Goal: Task Accomplishment & Management: Use online tool/utility

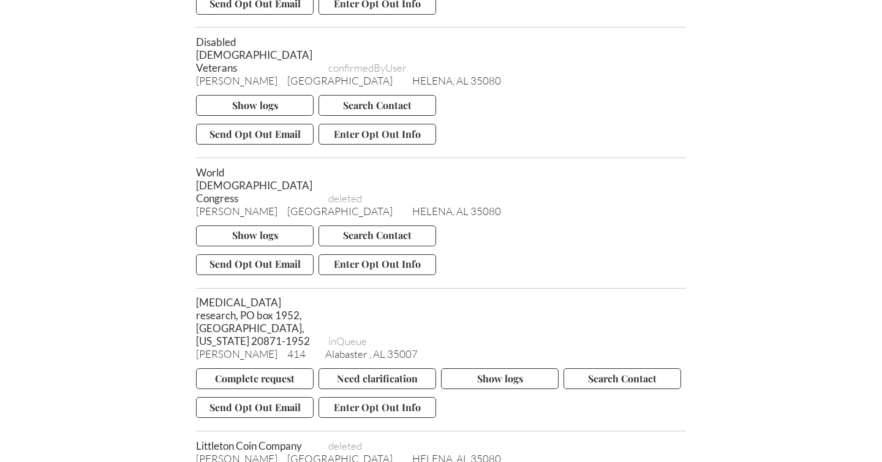
scroll to position [5457, 0]
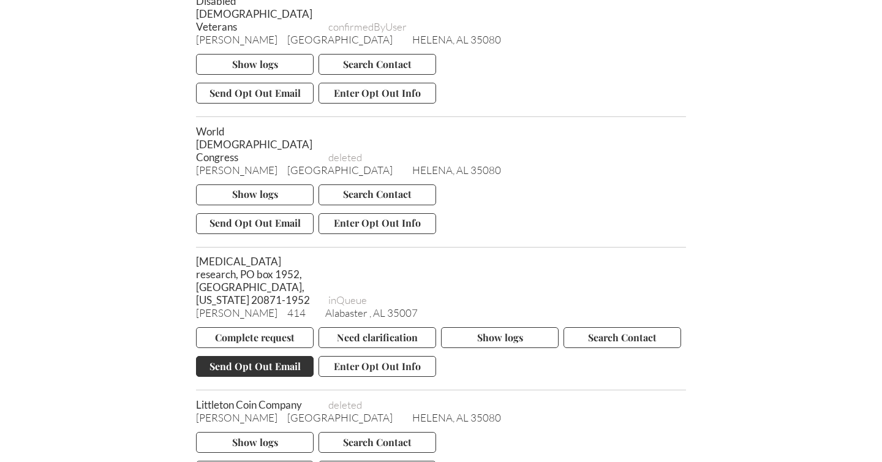
click at [254, 356] on button "Send Opt Out Email" at bounding box center [255, 366] width 118 height 21
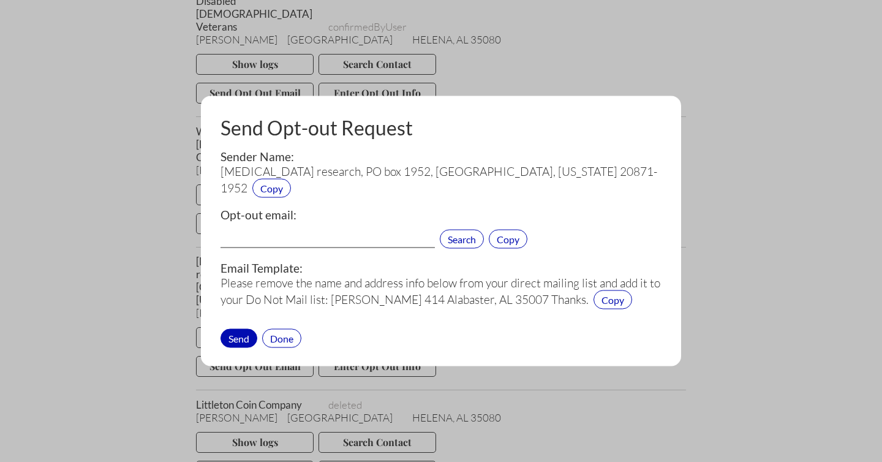
click at [277, 237] on input "text" at bounding box center [328, 240] width 214 height 16
paste input "[EMAIL_ADDRESS][DOMAIN_NAME]"
type input "[EMAIL_ADDRESS][DOMAIN_NAME]"
click at [240, 335] on div "Send" at bounding box center [239, 337] width 37 height 19
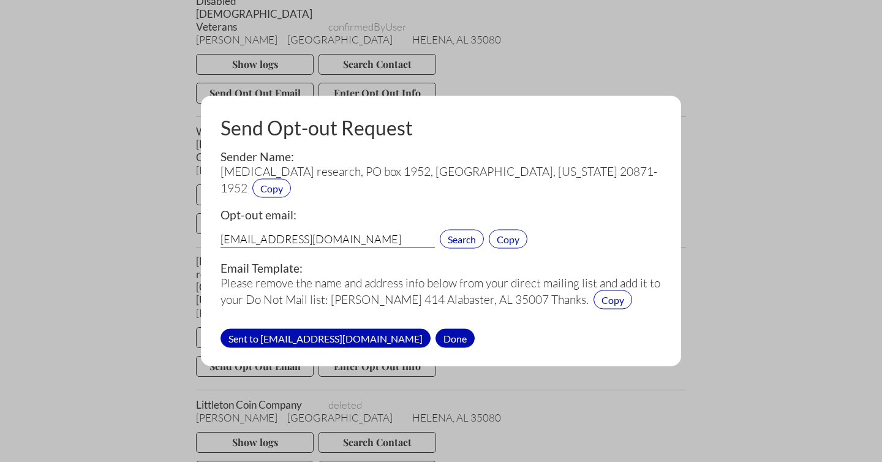
click at [436, 335] on div "Done" at bounding box center [455, 337] width 39 height 19
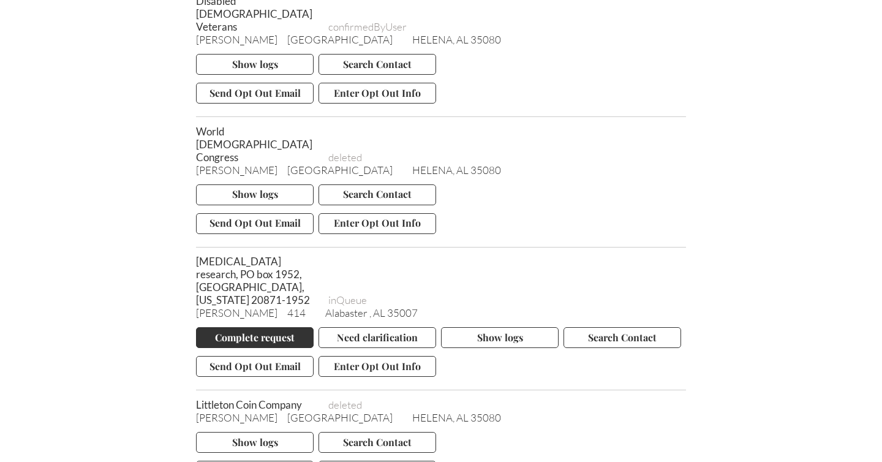
click at [244, 327] on button "Complete request" at bounding box center [255, 337] width 118 height 21
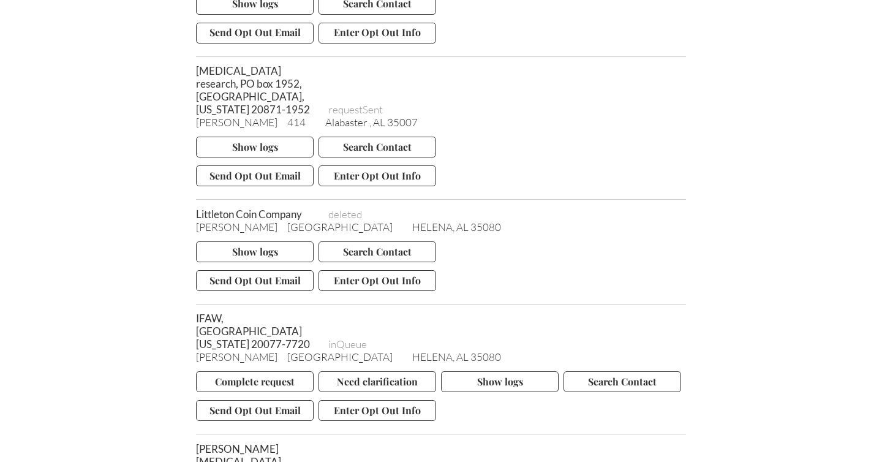
scroll to position [5802, 0]
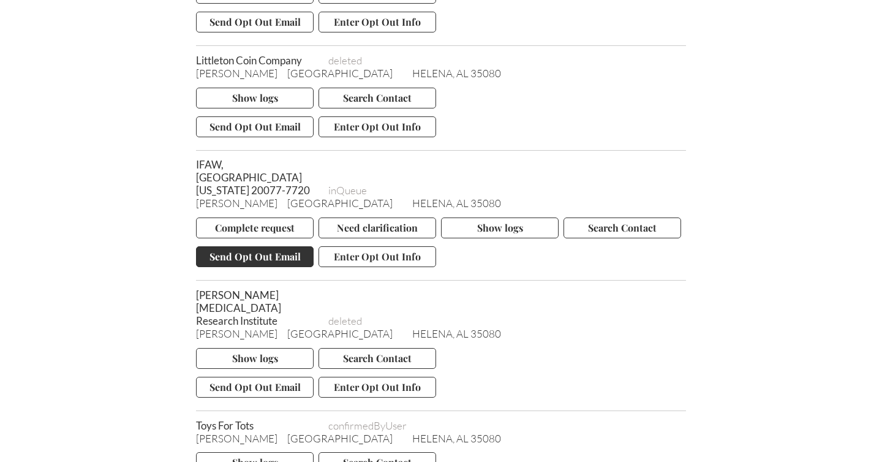
click at [258, 246] on button "Send Opt Out Email" at bounding box center [255, 256] width 118 height 21
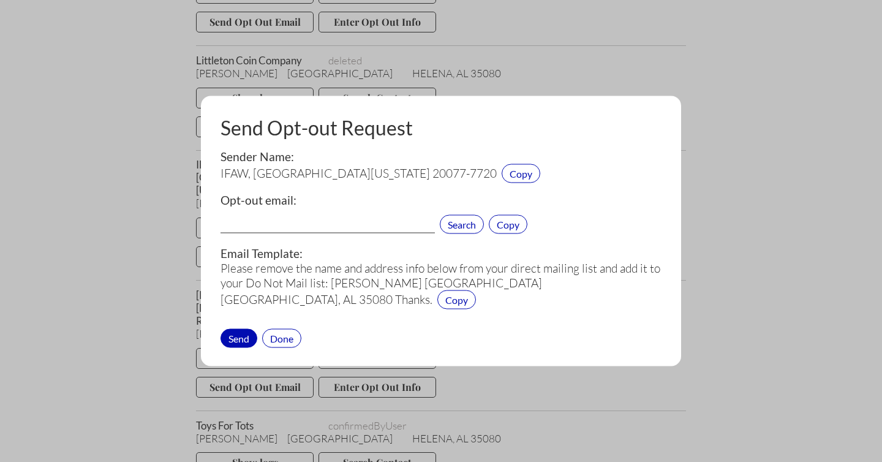
click at [265, 221] on input "text" at bounding box center [328, 226] width 214 height 16
paste input "[EMAIL_ADDRESS][DOMAIN_NAME]"
type input "[EMAIL_ADDRESS][DOMAIN_NAME]"
click at [234, 338] on div "Send" at bounding box center [239, 337] width 37 height 19
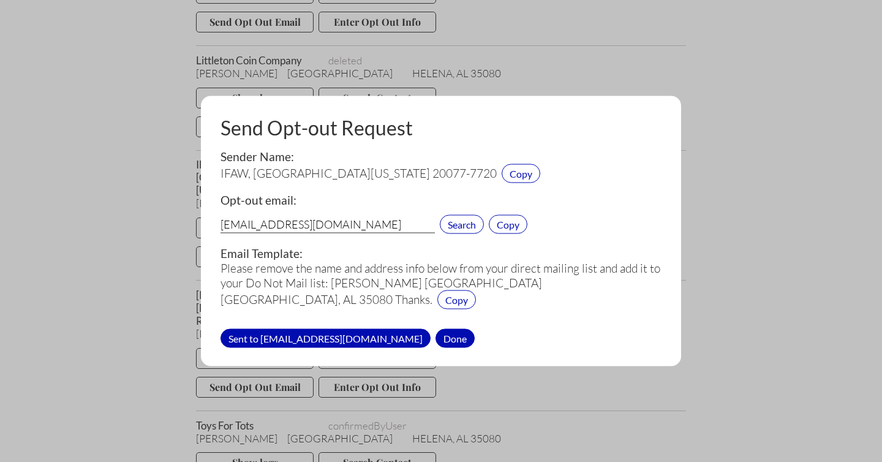
click at [436, 338] on div "Done" at bounding box center [455, 337] width 39 height 19
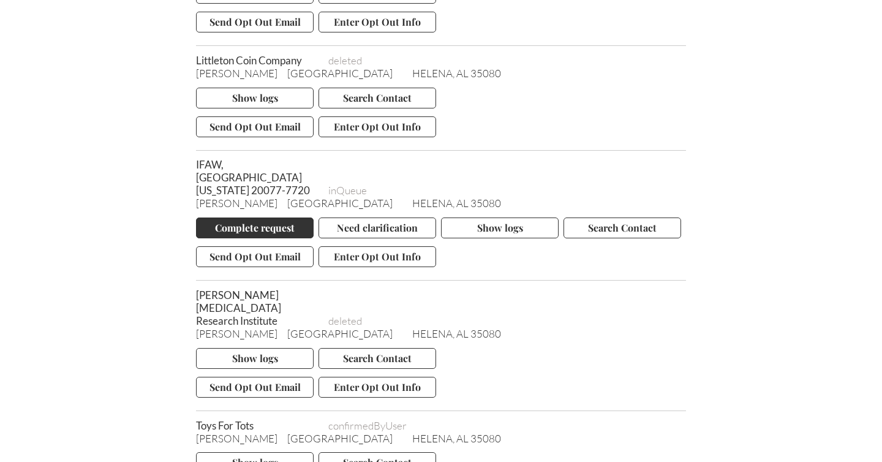
click at [246, 218] on button "Complete request" at bounding box center [255, 228] width 118 height 21
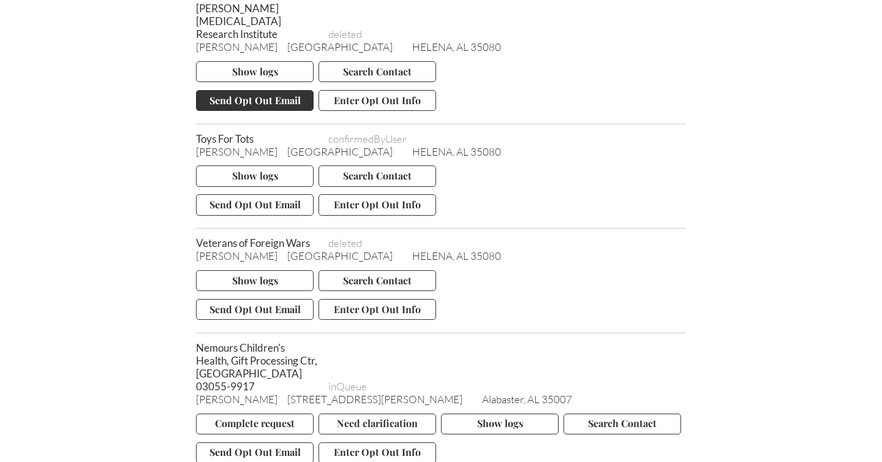
scroll to position [6090, 0]
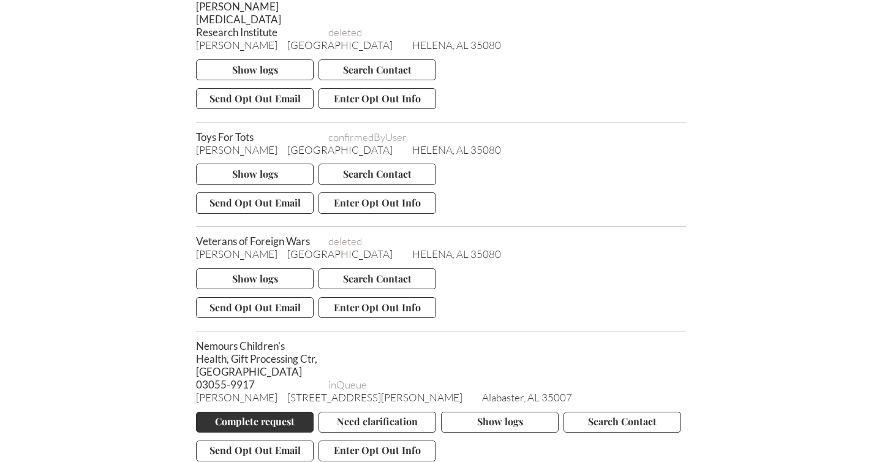
click at [243, 412] on button "Complete request" at bounding box center [255, 422] width 118 height 21
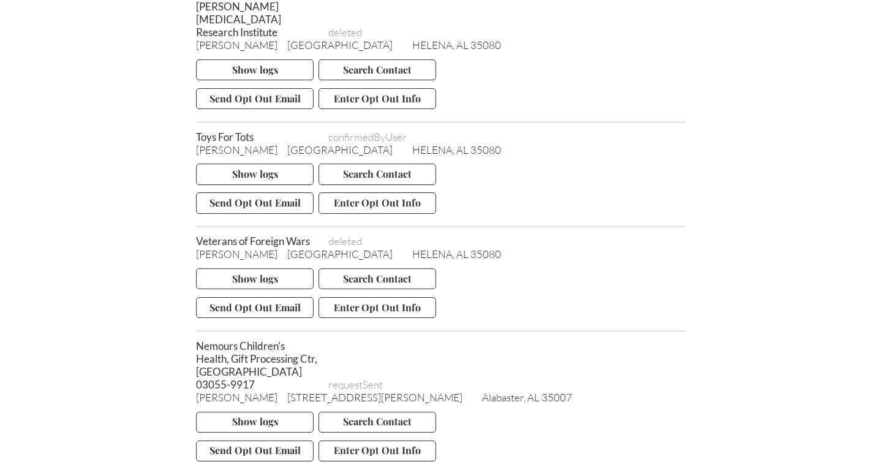
click at [479, 339] on div "Nemours Children's Health, Gift Processing Ctr, [GEOGRAPHIC_DATA] 03055-9917 re…" at bounding box center [441, 364] width 490 height 51
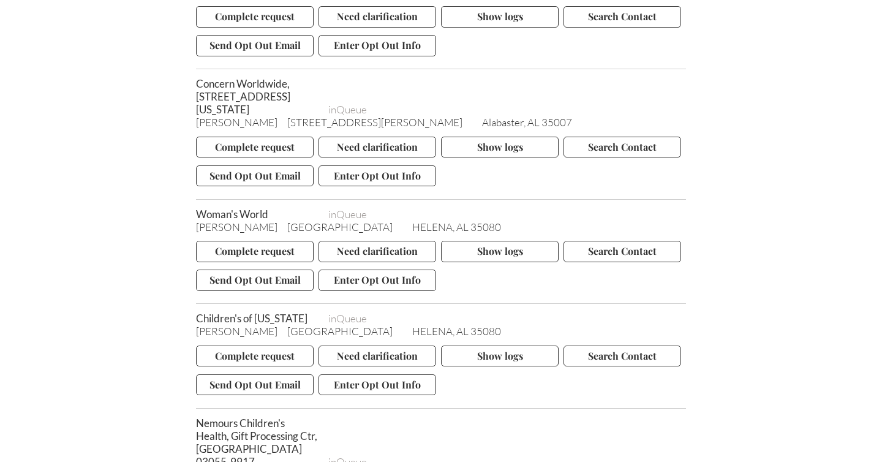
scroll to position [6116, 0]
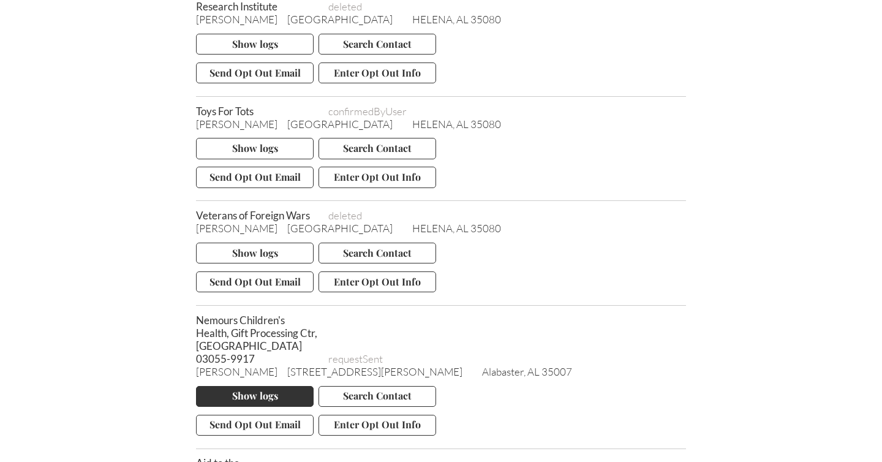
click at [252, 386] on button "Show logs" at bounding box center [255, 396] width 118 height 21
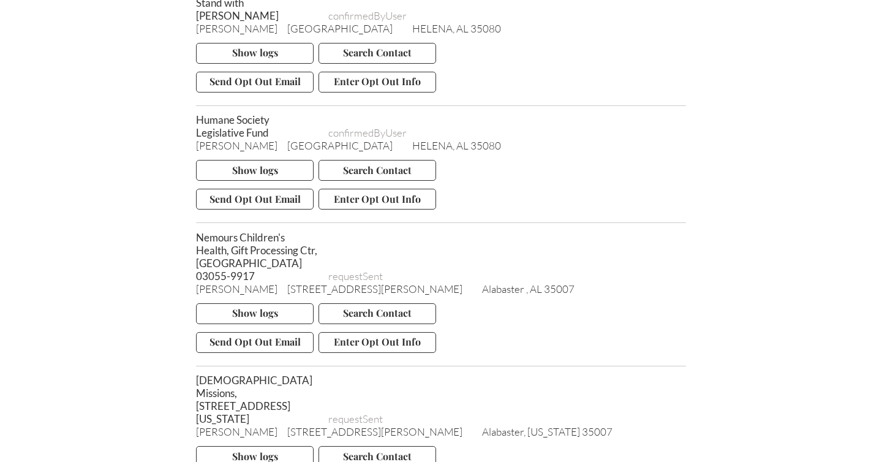
scroll to position [75523, 0]
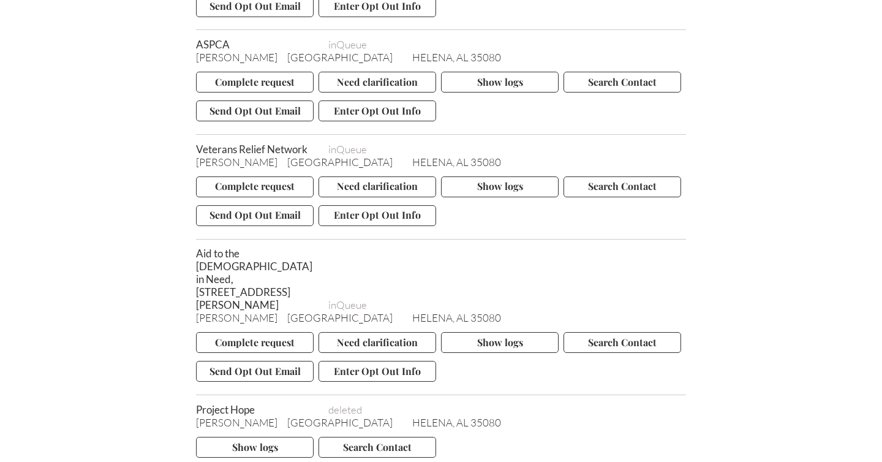
scroll to position [76238, 0]
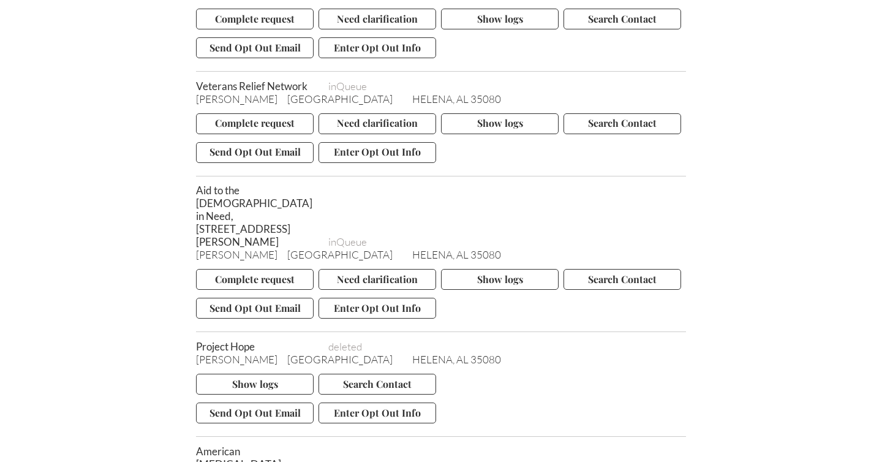
copy span "Marine"
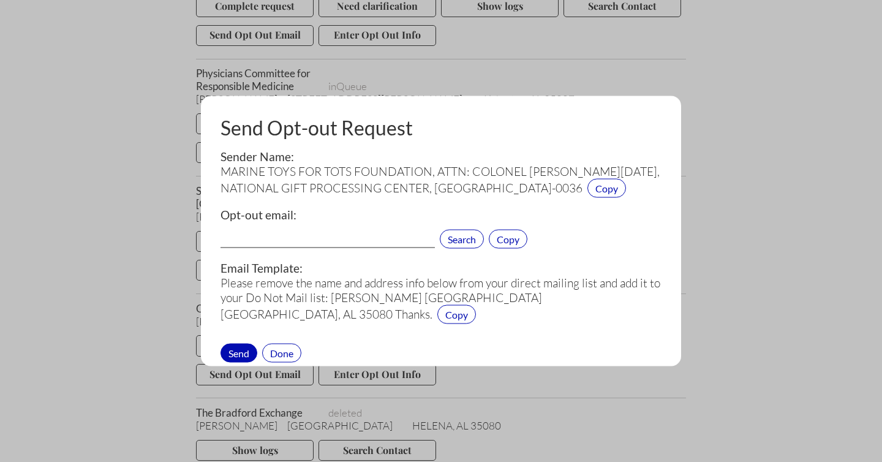
click at [265, 248] on input "text" at bounding box center [328, 240] width 214 height 16
paste input "[DOMAIN_NAME][EMAIL_ADDRESS][DOMAIN_NAME]"
type input "[DOMAIN_NAME][EMAIL_ADDRESS][DOMAIN_NAME]"
click at [238, 362] on div "Send" at bounding box center [239, 352] width 37 height 19
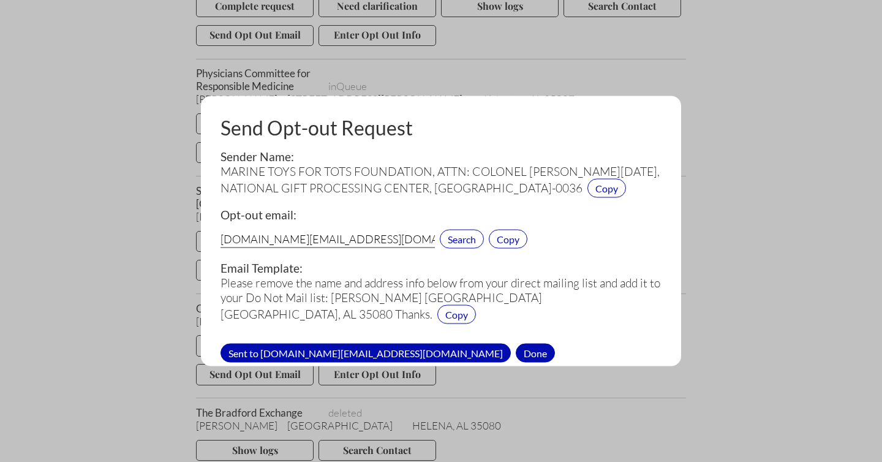
click at [516, 362] on div "Done" at bounding box center [535, 352] width 39 height 19
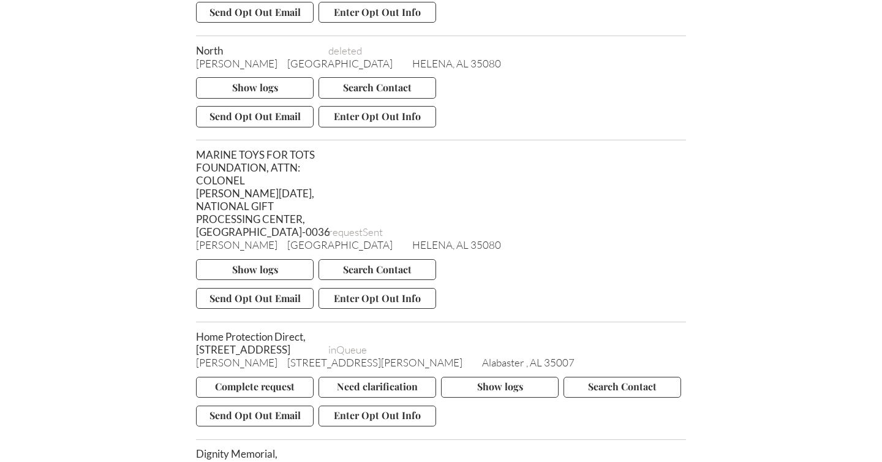
scroll to position [6405, 0]
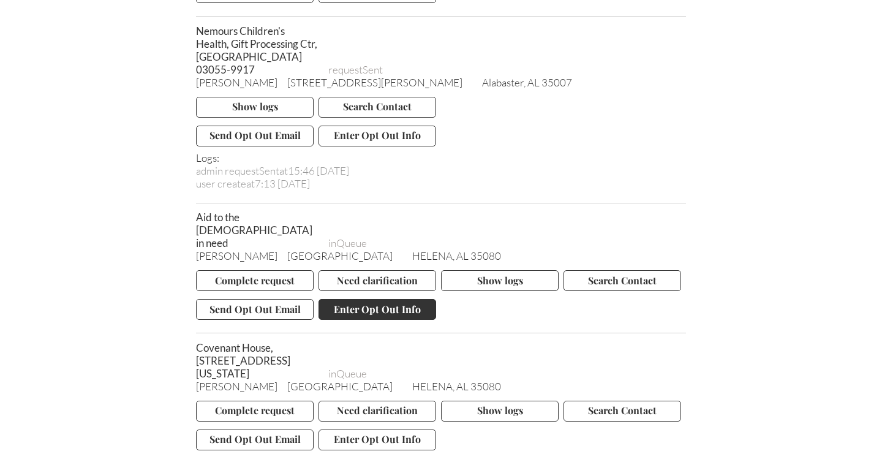
click at [354, 299] on button "Enter Opt Out Info" at bounding box center [378, 309] width 118 height 21
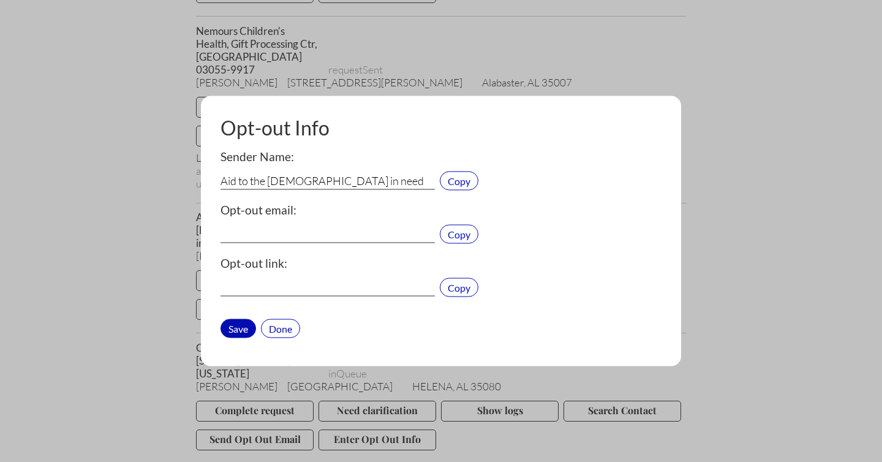
type input "[EMAIL_ADDRESS][DOMAIN_NAME]"
click at [290, 325] on div "Done" at bounding box center [280, 328] width 39 height 19
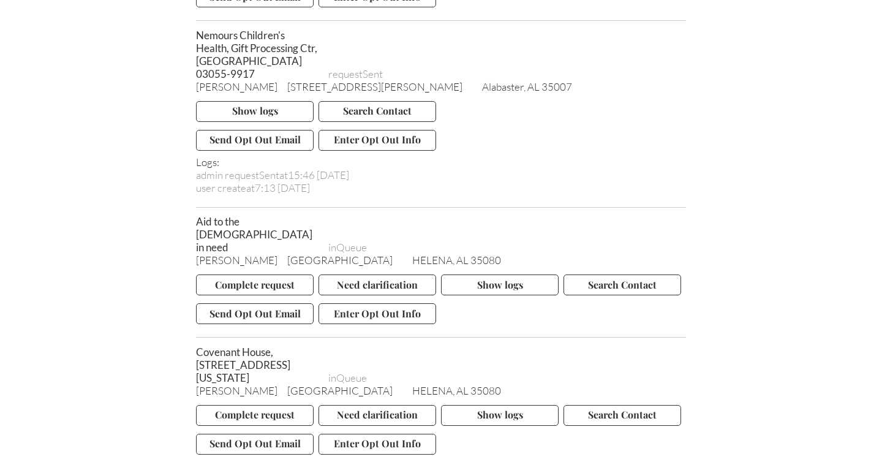
scroll to position [6402, 0]
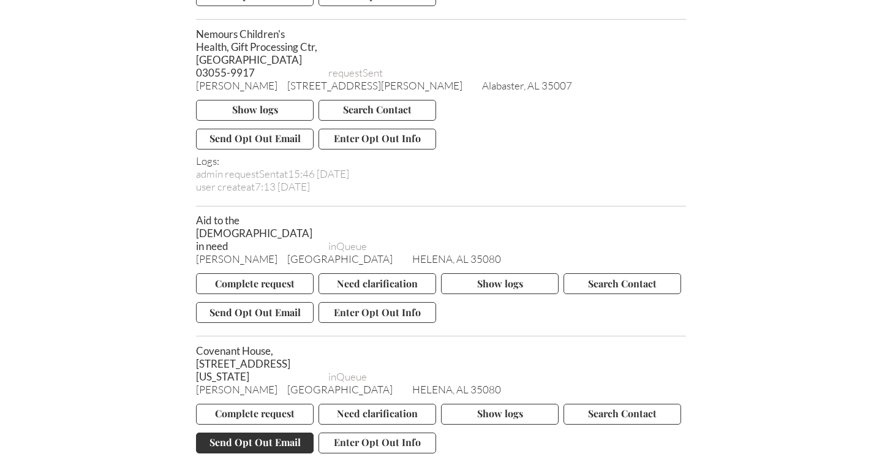
click at [276, 433] on button "Send Opt Out Email" at bounding box center [255, 443] width 118 height 21
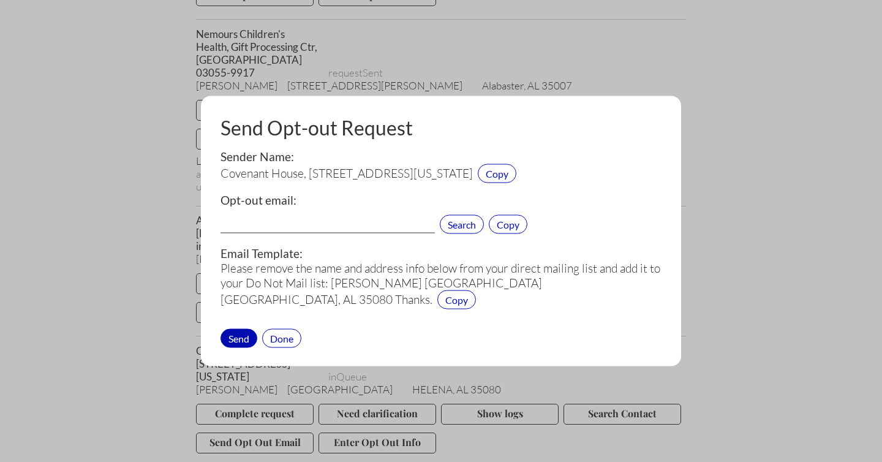
click at [283, 231] on input "text" at bounding box center [328, 226] width 214 height 16
paste input "[EMAIL_ADDRESS][DOMAIN_NAME]"
type input "[EMAIL_ADDRESS][DOMAIN_NAME]"
click at [237, 336] on div "Send" at bounding box center [239, 337] width 37 height 19
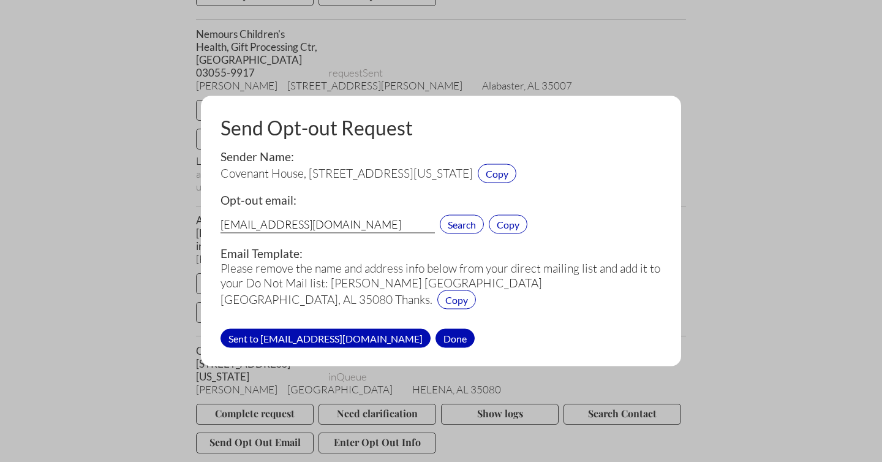
click at [436, 335] on div "Done" at bounding box center [455, 337] width 39 height 19
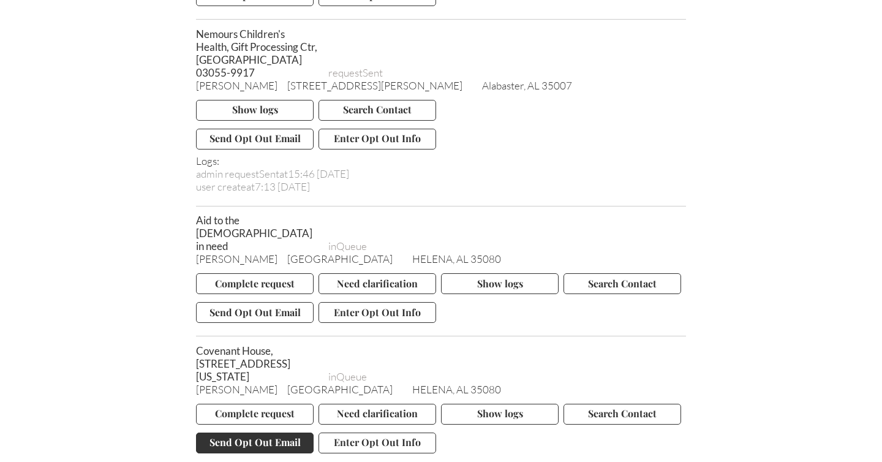
click at [240, 433] on button "Send Opt Out Email" at bounding box center [255, 443] width 118 height 21
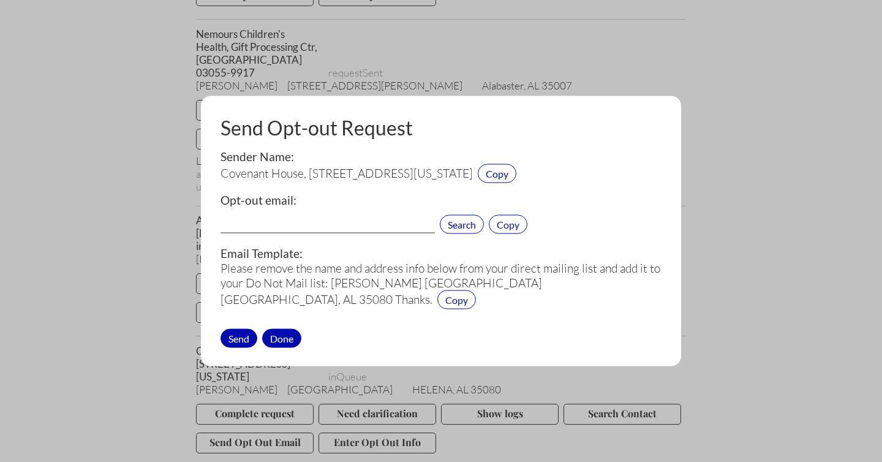
click at [281, 338] on div "Done" at bounding box center [281, 337] width 39 height 19
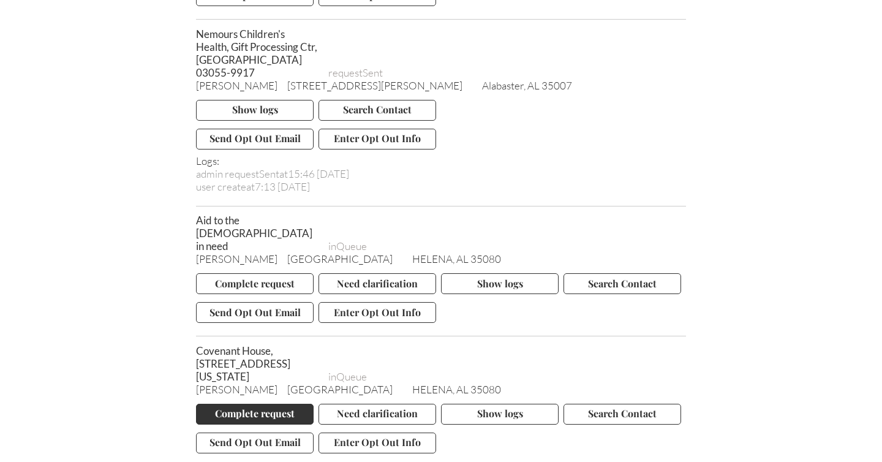
click at [248, 404] on button "Complete request" at bounding box center [255, 414] width 118 height 21
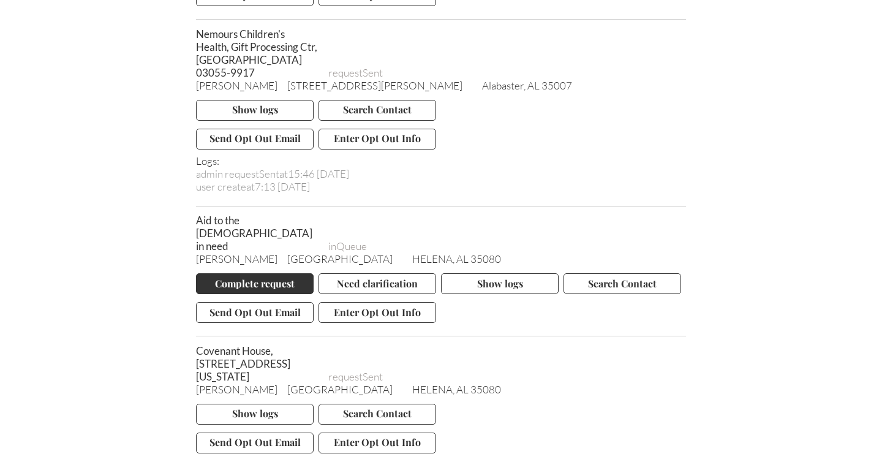
click at [242, 273] on button "Complete request" at bounding box center [255, 283] width 118 height 21
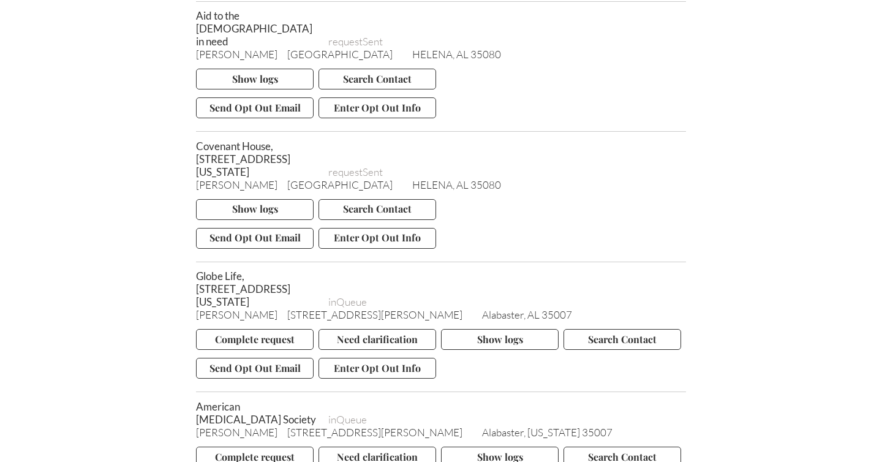
scroll to position [6606, 0]
click at [234, 358] on button "Send Opt Out Email" at bounding box center [255, 368] width 118 height 21
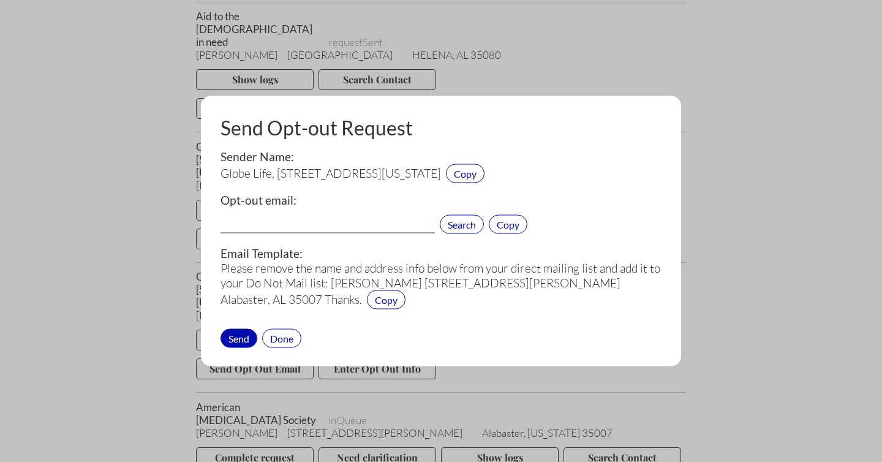
click at [286, 220] on input "text" at bounding box center [328, 226] width 214 height 16
paste input "[EMAIL_ADDRESS][DOMAIN_NAME]"
type input "[EMAIL_ADDRESS][DOMAIN_NAME]"
click at [243, 336] on div "Send" at bounding box center [239, 337] width 37 height 19
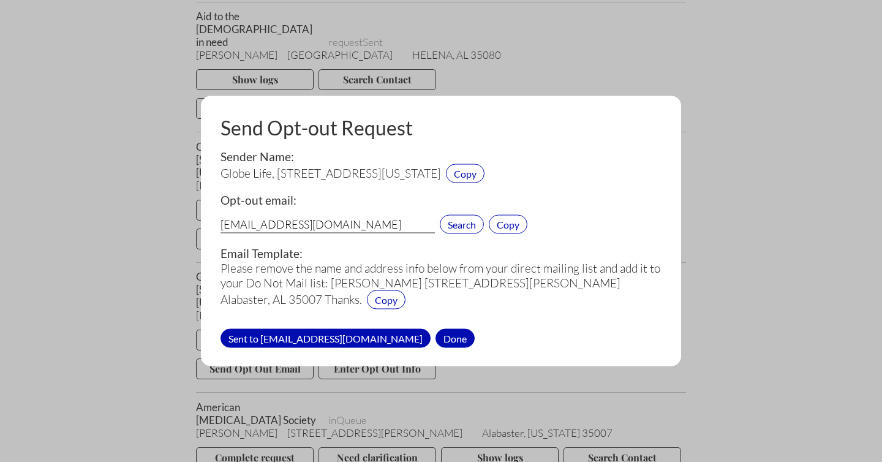
click at [436, 337] on div "Done" at bounding box center [455, 337] width 39 height 19
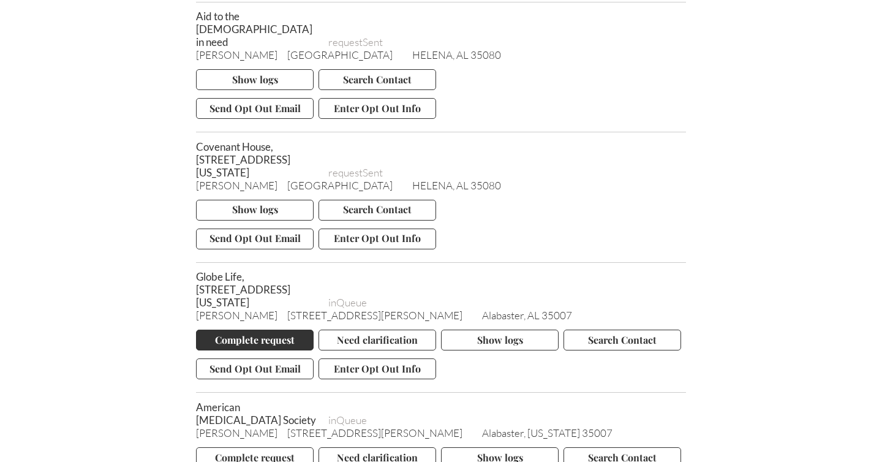
click at [254, 330] on button "Complete request" at bounding box center [255, 340] width 118 height 21
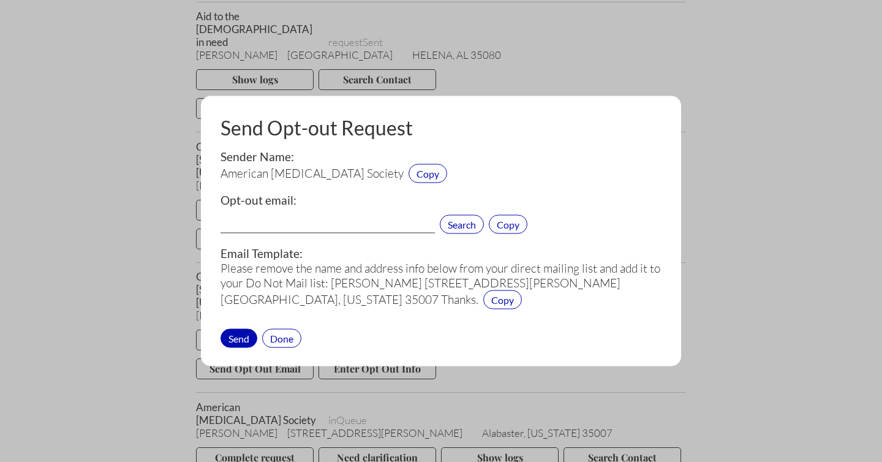
click at [291, 225] on input "text" at bounding box center [328, 226] width 214 height 16
paste input "[EMAIL_ADDRESS][MEDICAL_DATA][DOMAIN_NAME]"
type input "[EMAIL_ADDRESS][MEDICAL_DATA][DOMAIN_NAME]"
click at [242, 335] on div "Send" at bounding box center [239, 337] width 37 height 19
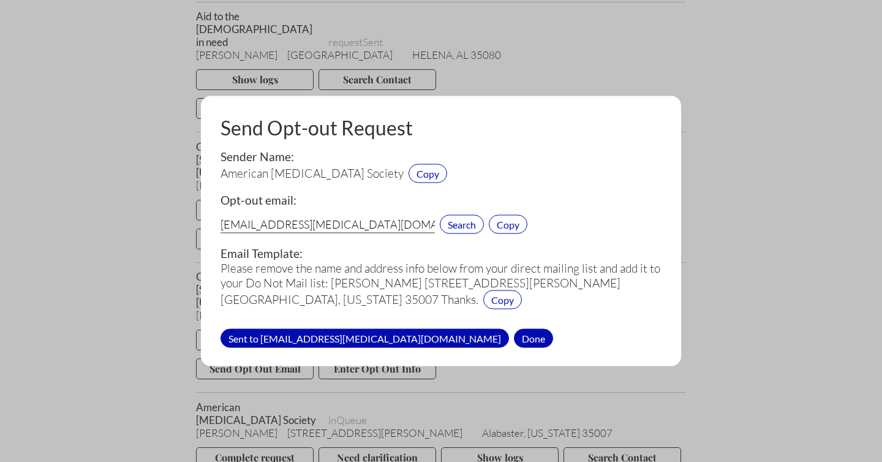
click at [514, 335] on div "Done" at bounding box center [533, 337] width 39 height 19
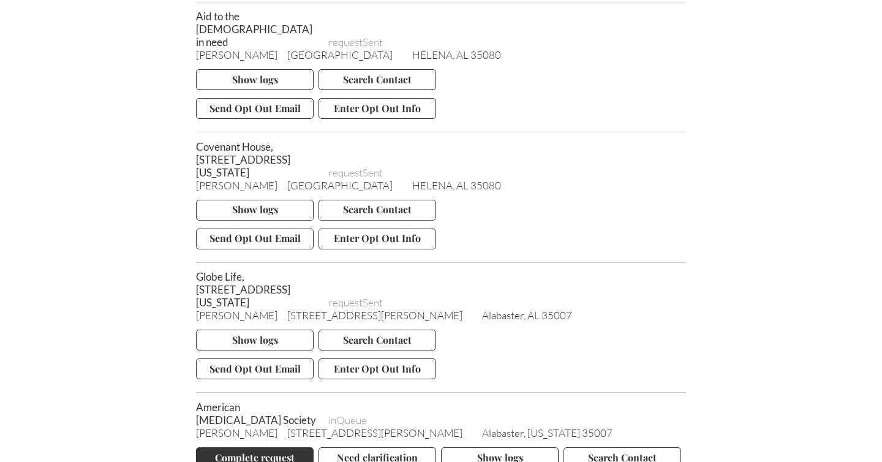
click at [270, 447] on button "Complete request" at bounding box center [255, 457] width 118 height 21
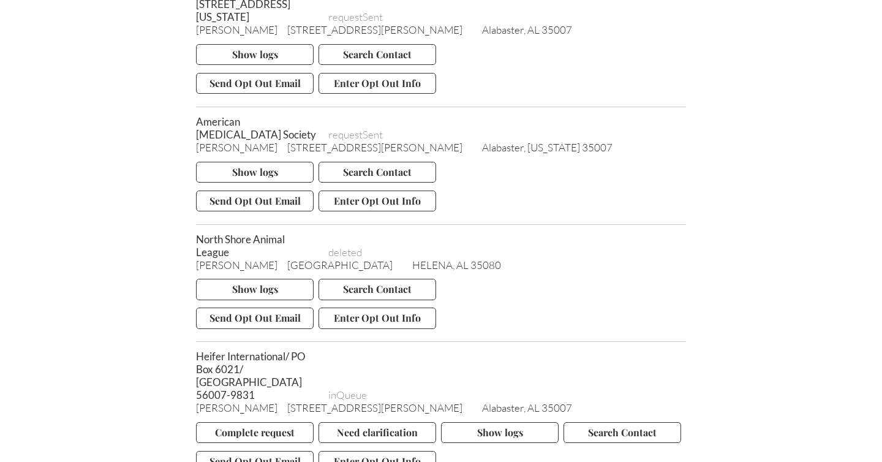
scroll to position [6897, 0]
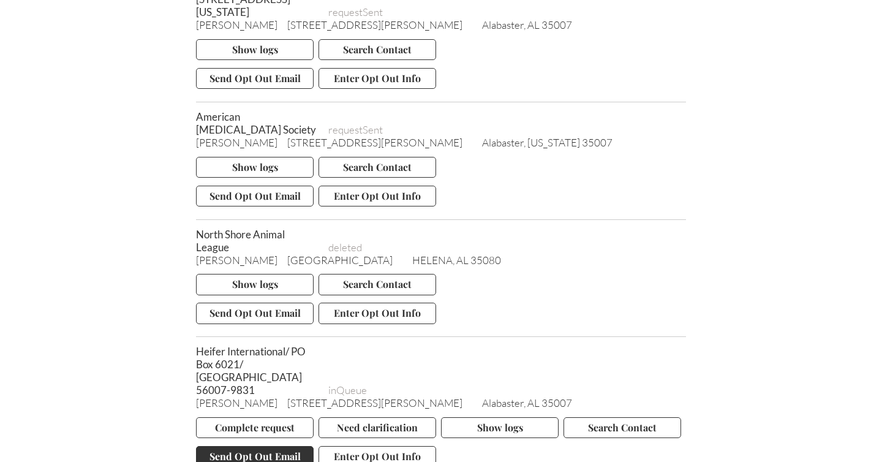
click at [246, 446] on button "Send Opt Out Email" at bounding box center [255, 456] width 118 height 21
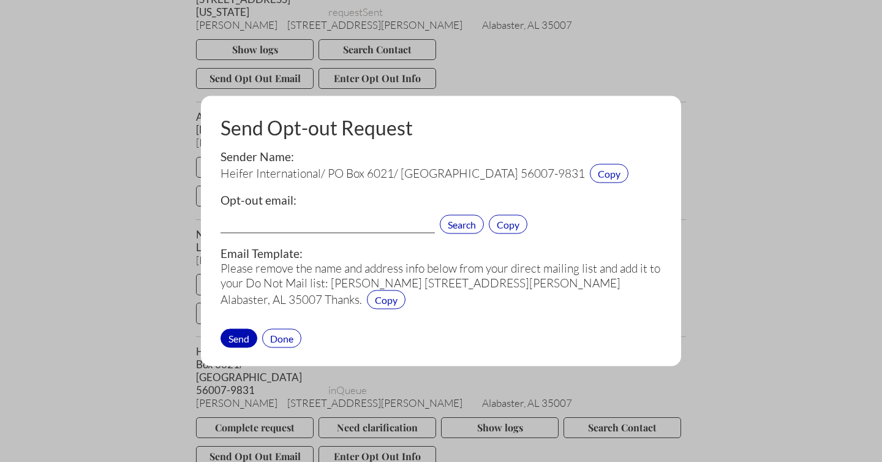
click at [263, 225] on input "text" at bounding box center [328, 226] width 214 height 16
paste input "[EMAIL_ADDRESS][DOMAIN_NAME]"
type input "[EMAIL_ADDRESS][DOMAIN_NAME]"
click at [233, 338] on div "Send" at bounding box center [239, 337] width 37 height 19
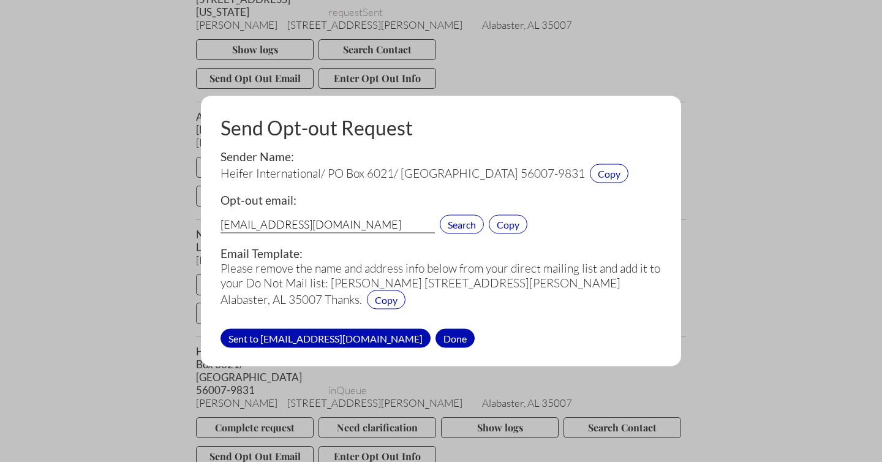
click at [436, 338] on div "Done" at bounding box center [455, 337] width 39 height 19
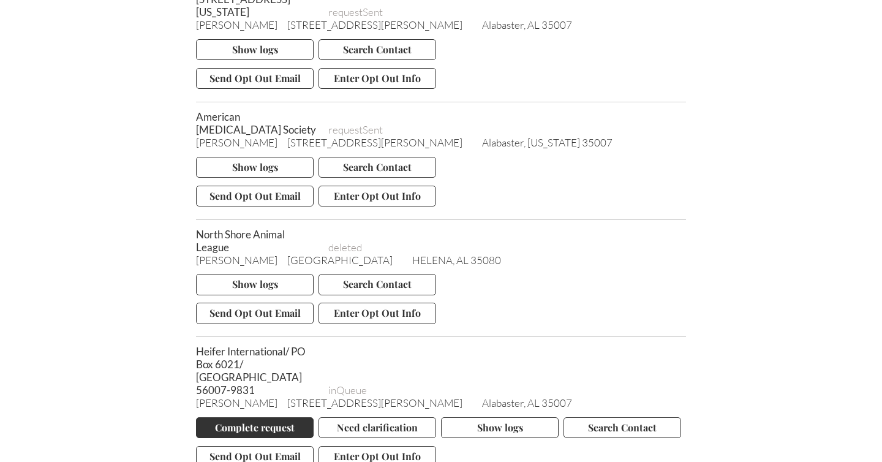
click at [252, 417] on button "Complete request" at bounding box center [255, 427] width 118 height 21
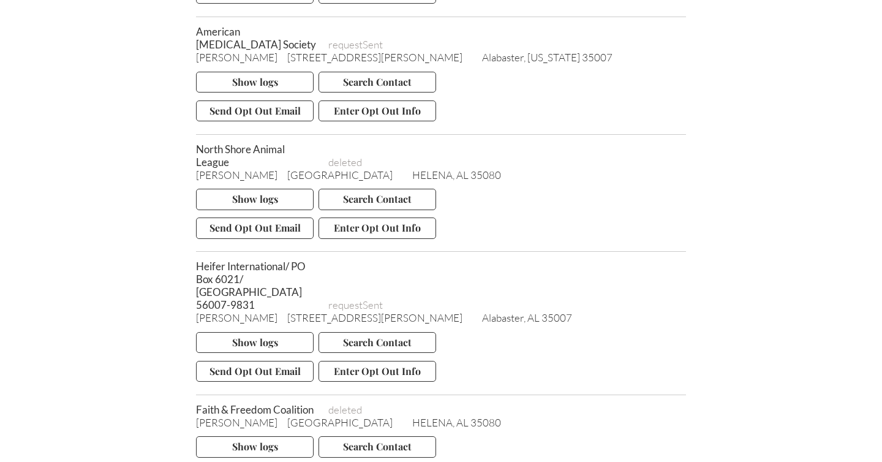
scroll to position [6984, 0]
click at [200, 401] on span "Faith & Freedom Coalition" at bounding box center [257, 407] width 123 height 13
copy span "Faith"
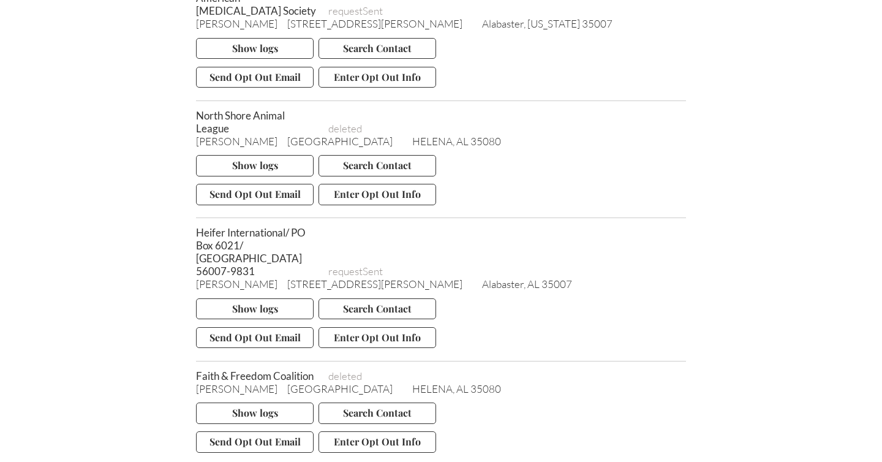
scroll to position [49338, 0]
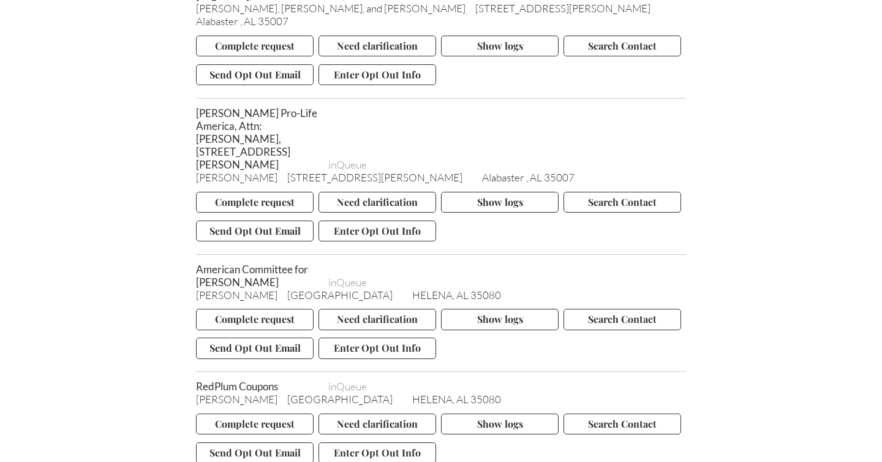
scroll to position [7120, 0]
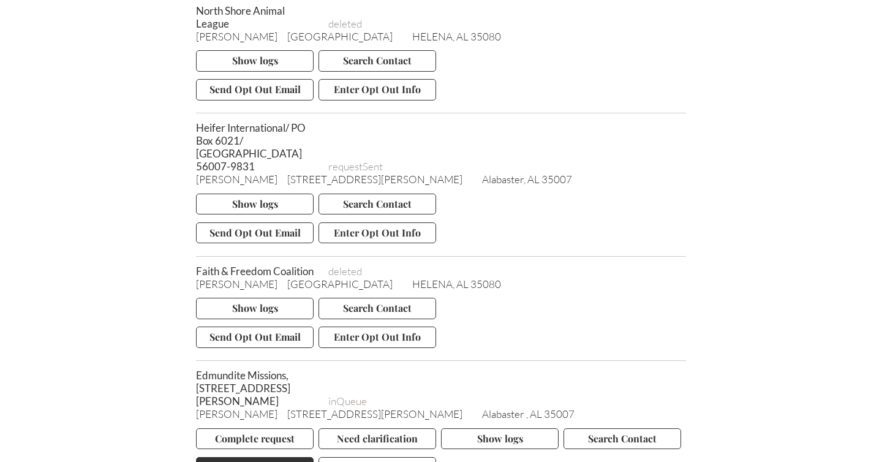
click at [274, 457] on button "Send Opt Out Email" at bounding box center [255, 467] width 118 height 21
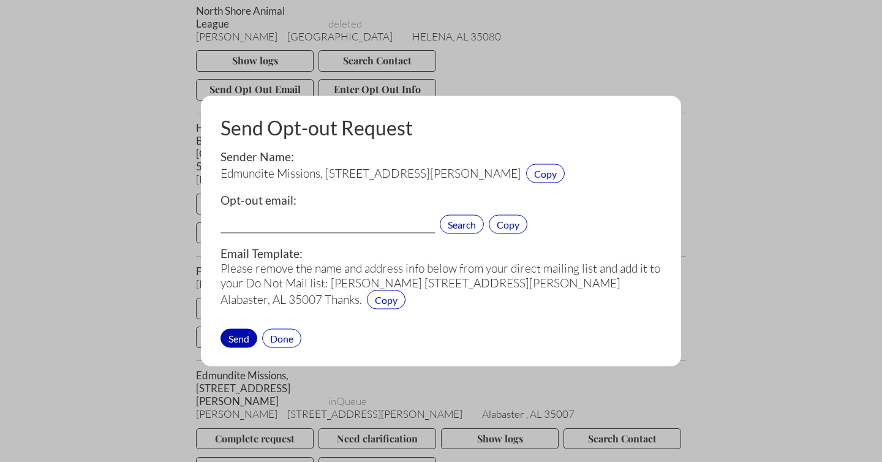
click at [267, 218] on input "text" at bounding box center [328, 226] width 214 height 16
paste input "[EMAIL_ADDRESS][DOMAIN_NAME]"
type input "[EMAIL_ADDRESS][DOMAIN_NAME]"
click at [238, 333] on div "Send" at bounding box center [239, 337] width 37 height 19
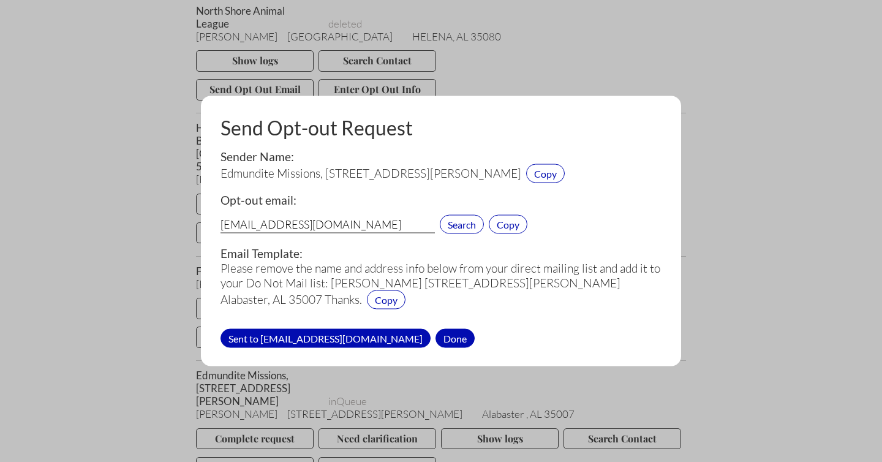
click at [451, 334] on div "Done" at bounding box center [455, 337] width 39 height 19
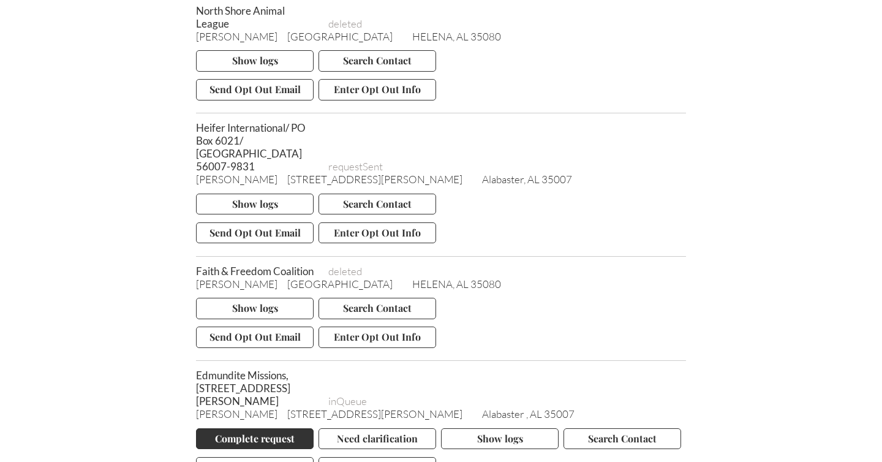
click at [248, 428] on button "Complete request" at bounding box center [255, 438] width 118 height 21
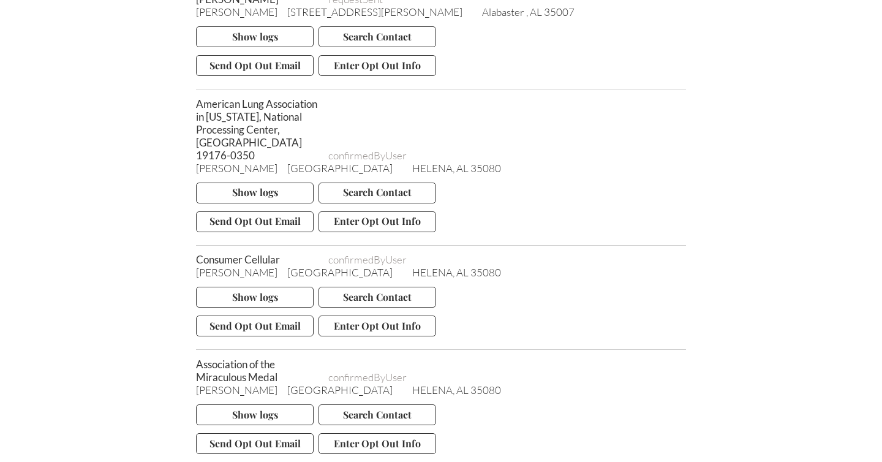
scroll to position [7625, 0]
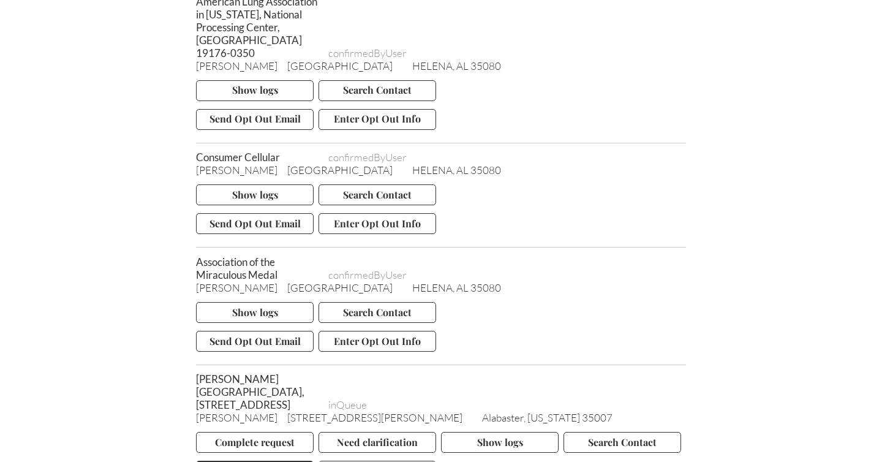
click at [271, 461] on button "Send Opt Out Email" at bounding box center [255, 471] width 118 height 21
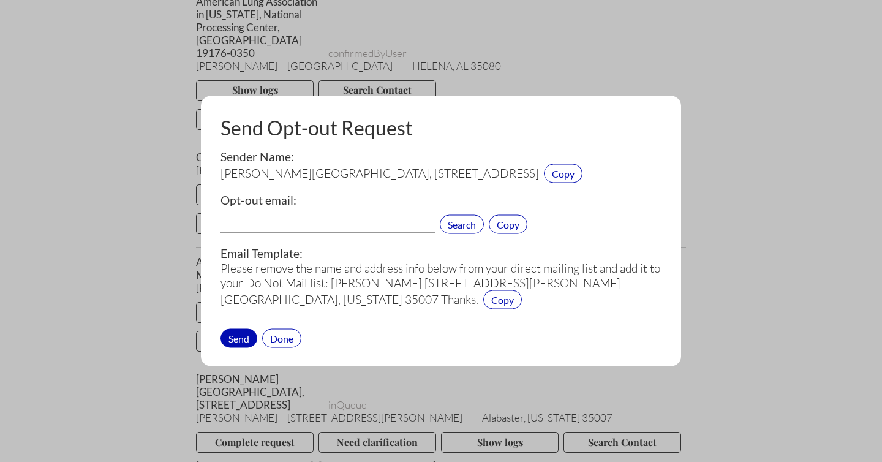
click at [288, 224] on input "text" at bounding box center [328, 226] width 214 height 16
paste input "[EMAIL_ADDRESS][DOMAIN_NAME]"
type input "[EMAIL_ADDRESS][DOMAIN_NAME]"
click at [240, 336] on div "Send" at bounding box center [239, 337] width 37 height 19
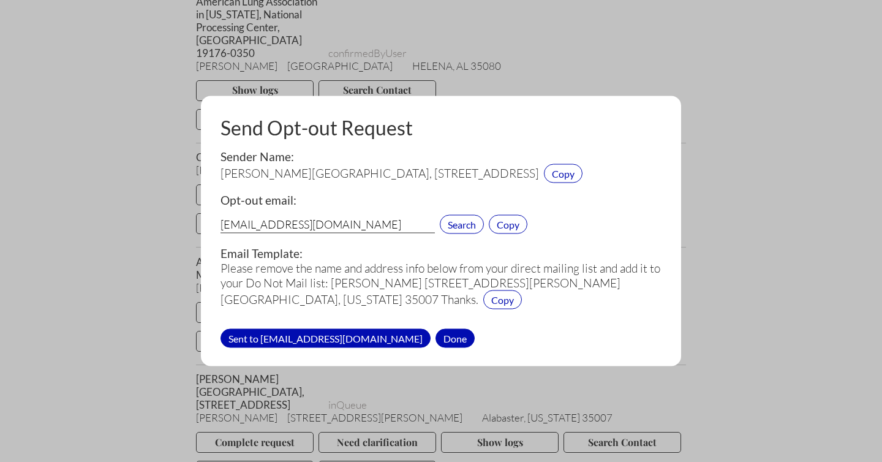
click at [436, 336] on div "Done" at bounding box center [455, 337] width 39 height 19
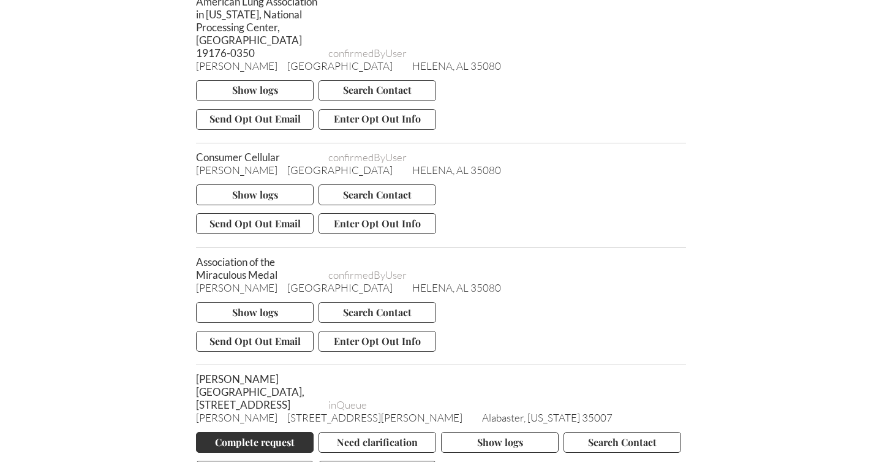
click at [255, 432] on button "Complete request" at bounding box center [255, 442] width 118 height 21
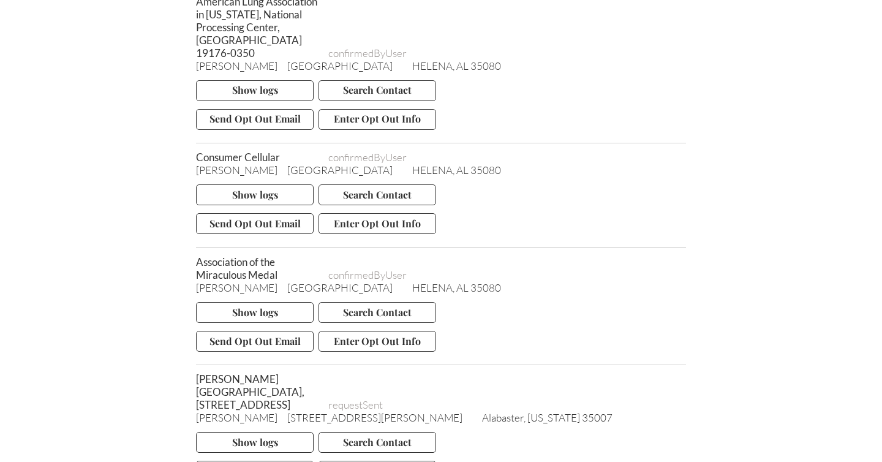
scroll to position [55919, 0]
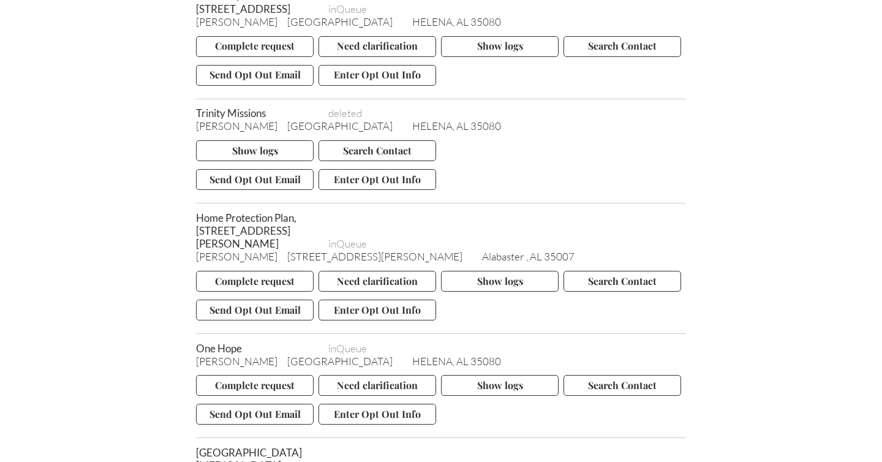
scroll to position [8224, 0]
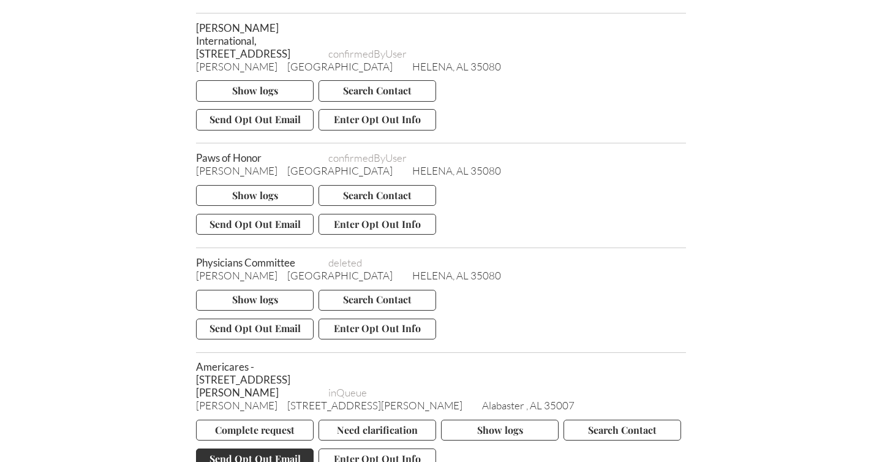
click at [255, 449] on button "Send Opt Out Email" at bounding box center [255, 459] width 118 height 21
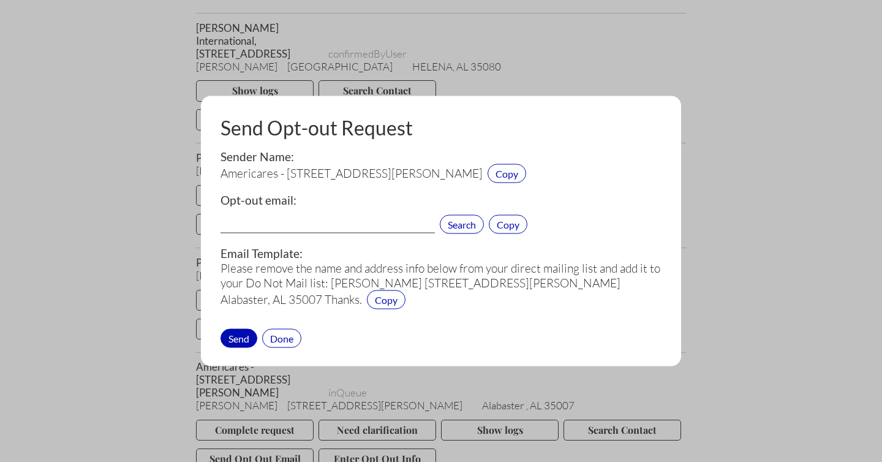
click at [254, 226] on input "text" at bounding box center [328, 226] width 214 height 16
paste input "[EMAIL_ADDRESS][DOMAIN_NAME]"
type input "[EMAIL_ADDRESS][DOMAIN_NAME]"
click at [234, 334] on div "Send" at bounding box center [239, 337] width 37 height 19
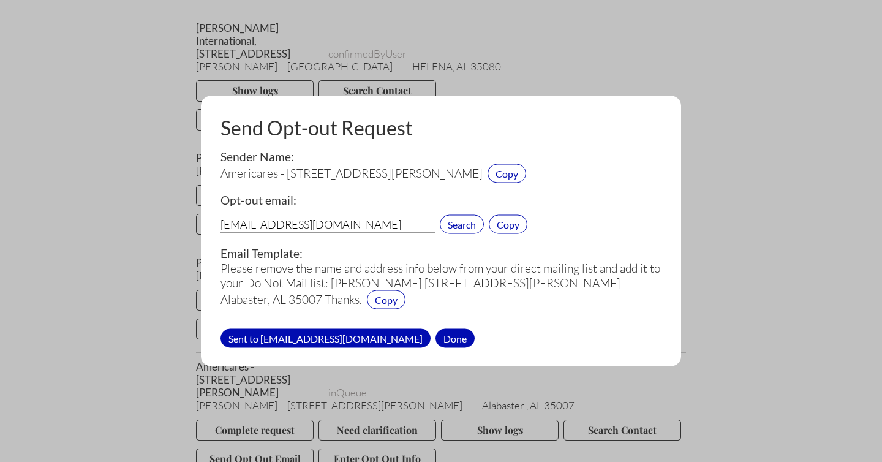
click at [436, 335] on div "Done" at bounding box center [455, 337] width 39 height 19
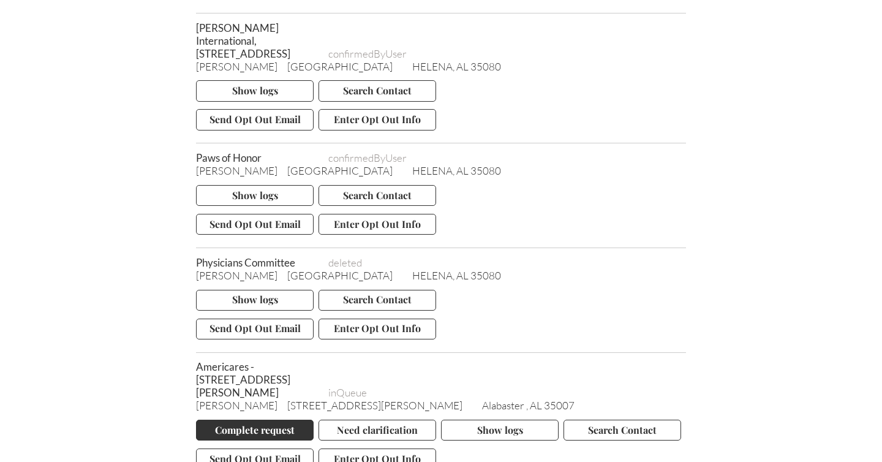
click at [252, 420] on button "Complete request" at bounding box center [255, 430] width 118 height 21
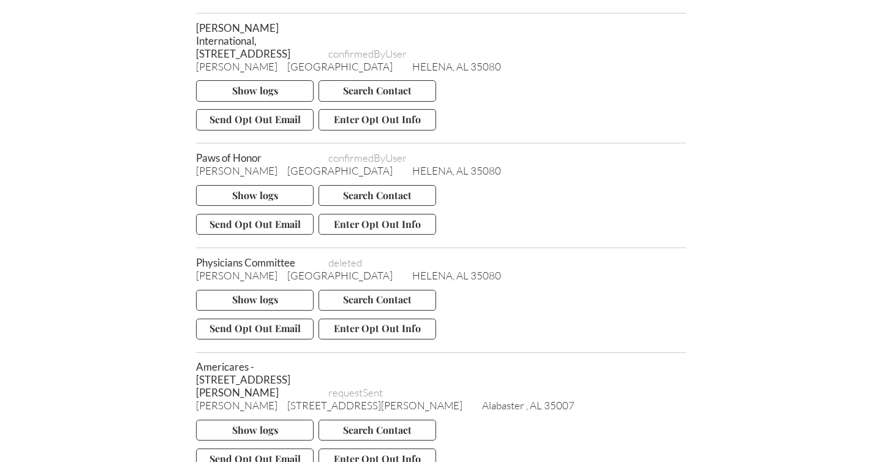
drag, startPoint x: 197, startPoint y: 348, endPoint x: 269, endPoint y: 344, distance: 72.4
copy span "Rise for Animals"
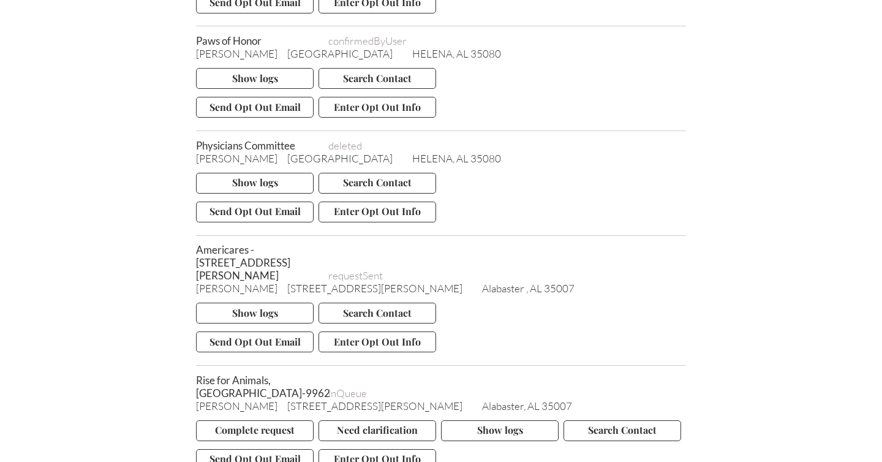
scroll to position [1005, 0]
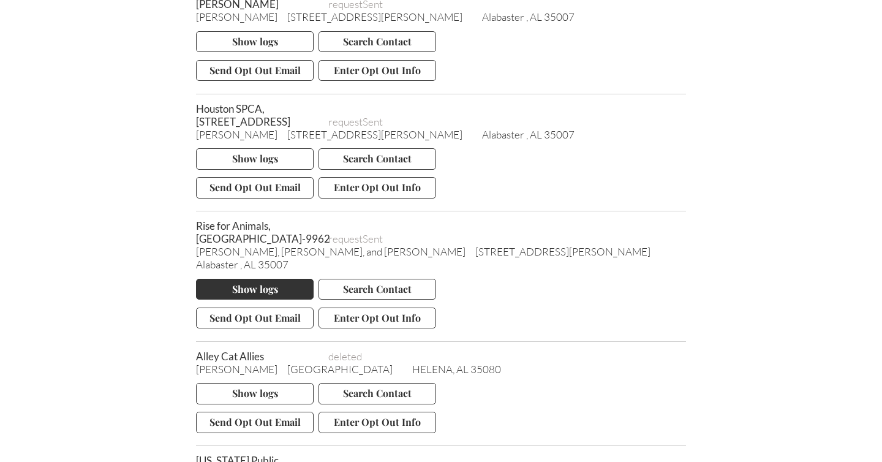
click at [265, 297] on button "Show logs" at bounding box center [255, 289] width 118 height 21
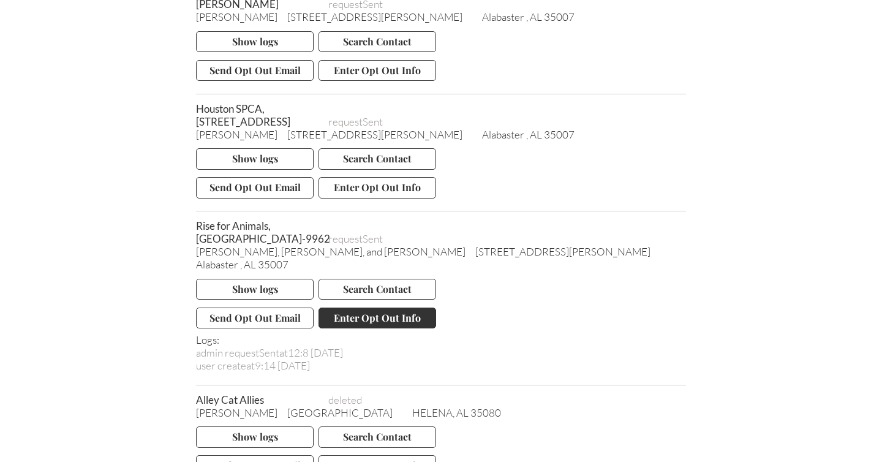
click at [349, 319] on button "Enter Opt Out Info" at bounding box center [378, 318] width 118 height 21
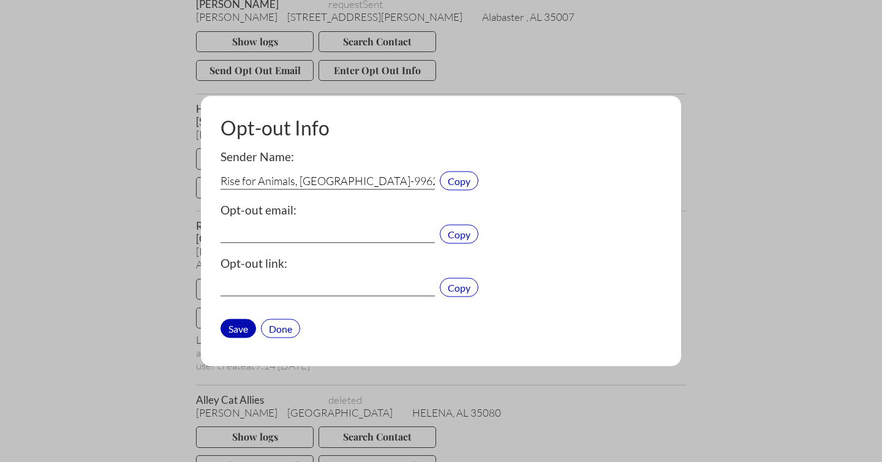
type input "[EMAIL_ADDRESS][DOMAIN_NAME]"
click at [279, 328] on div "Done" at bounding box center [280, 328] width 39 height 19
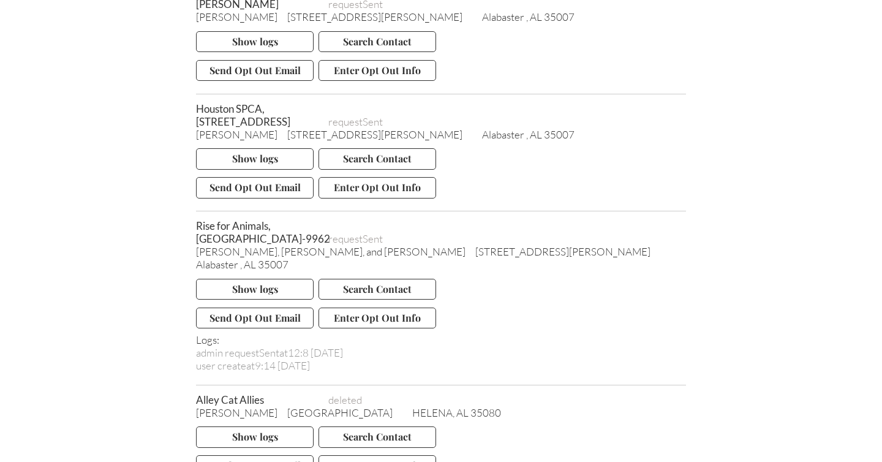
scroll to position [8384, 0]
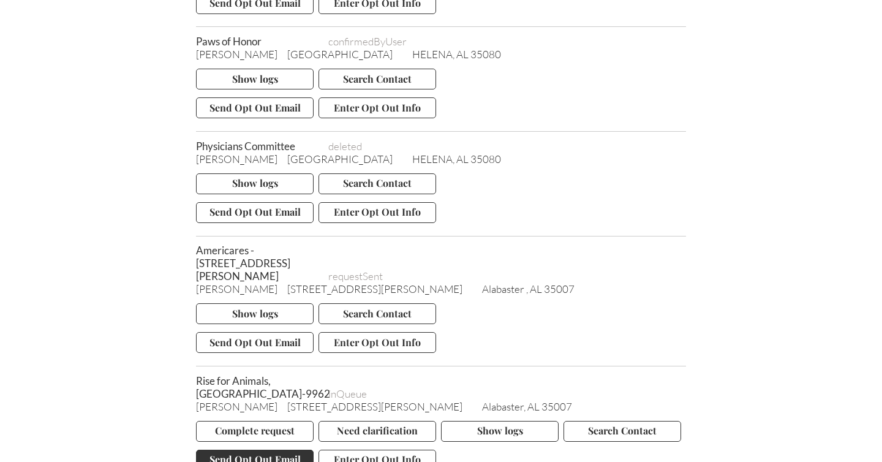
click at [252, 450] on button "Send Opt Out Email" at bounding box center [255, 460] width 118 height 21
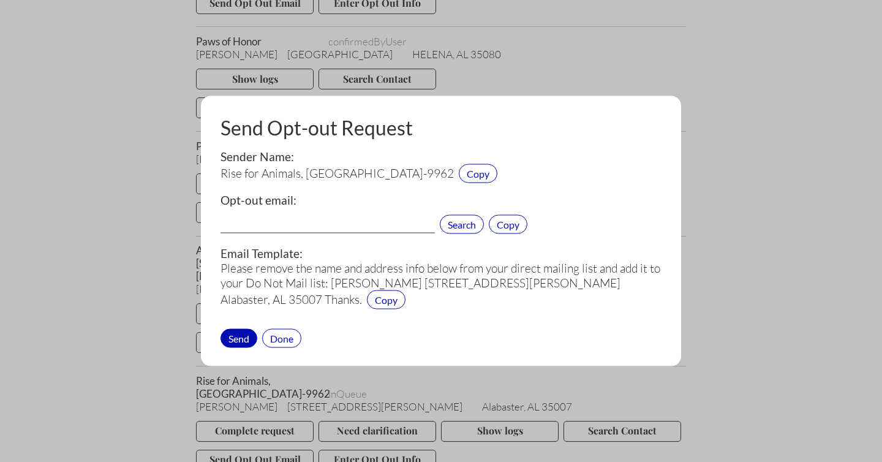
click at [322, 227] on input "text" at bounding box center [328, 226] width 214 height 16
paste input "[EMAIL_ADDRESS][DOMAIN_NAME]"
type input "[EMAIL_ADDRESS][DOMAIN_NAME]"
click at [237, 335] on div "Send" at bounding box center [239, 337] width 37 height 19
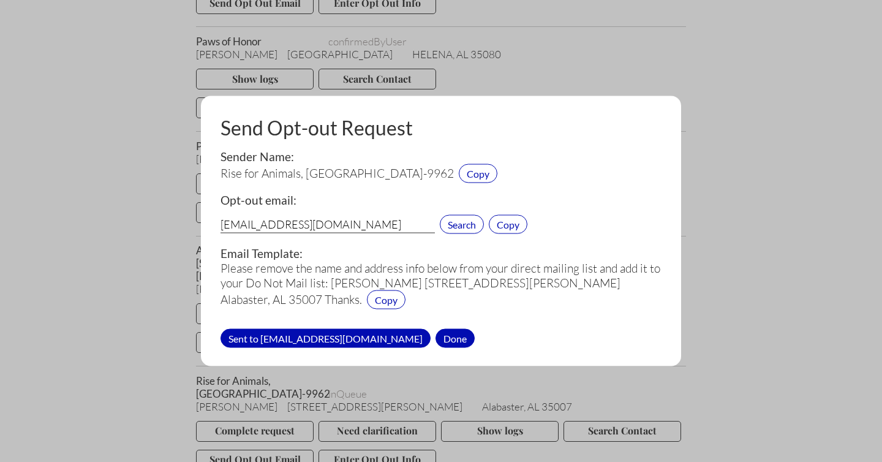
click at [436, 334] on div "Done" at bounding box center [455, 337] width 39 height 19
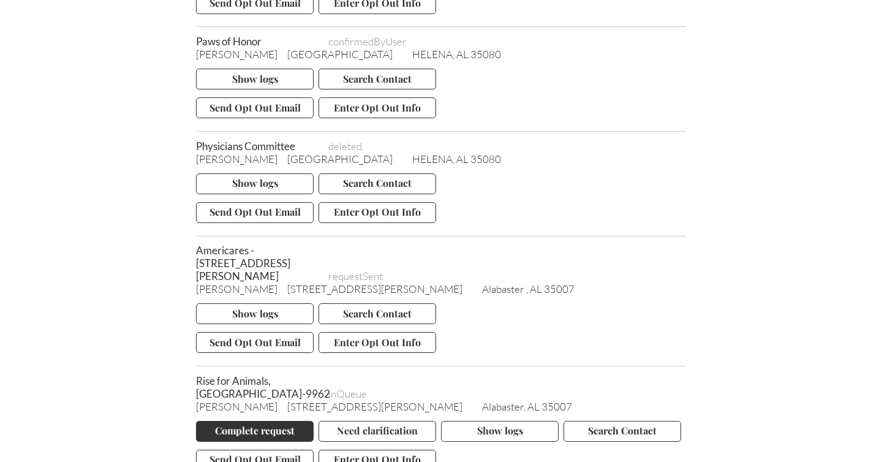
click at [262, 421] on button "Complete request" at bounding box center [255, 431] width 118 height 21
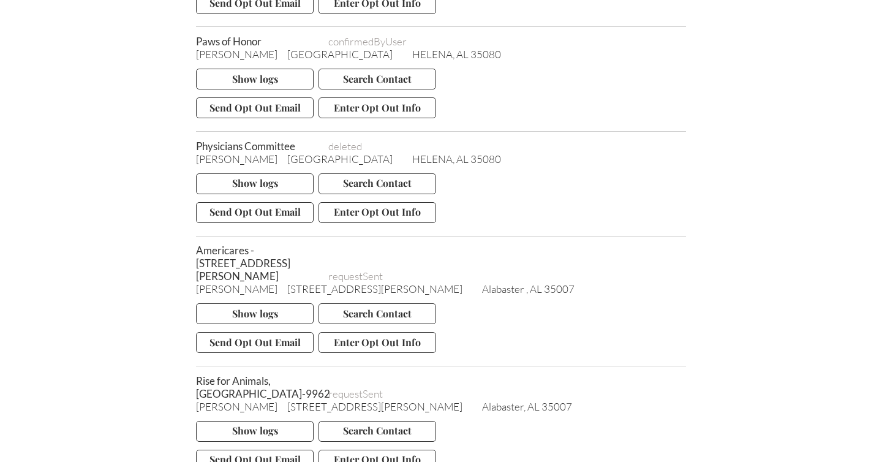
scroll to position [37504, 0]
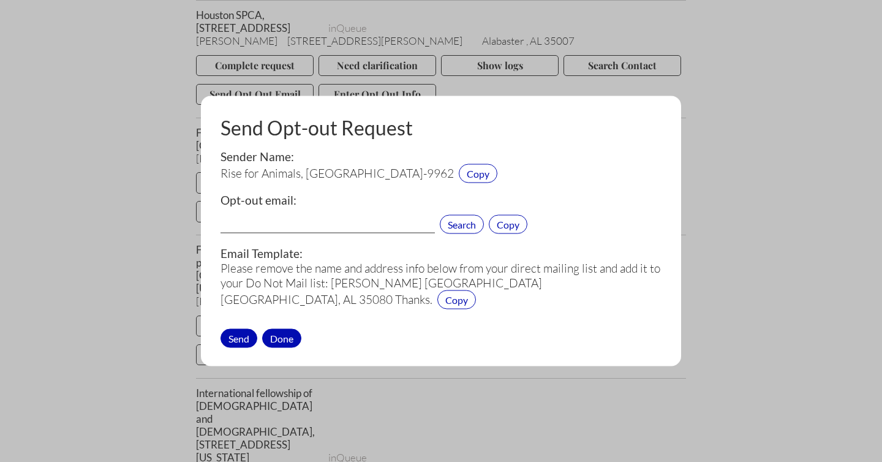
click at [289, 339] on div "Done" at bounding box center [281, 337] width 39 height 19
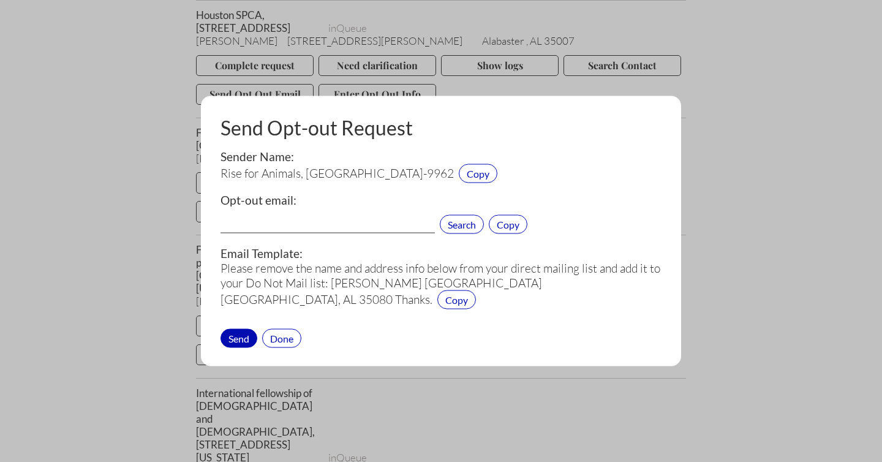
click at [282, 218] on input "text" at bounding box center [328, 226] width 214 height 16
paste input "[EMAIL_ADDRESS][DOMAIN_NAME]"
type input "[EMAIL_ADDRESS][DOMAIN_NAME]"
click at [237, 335] on div "Send" at bounding box center [239, 337] width 37 height 19
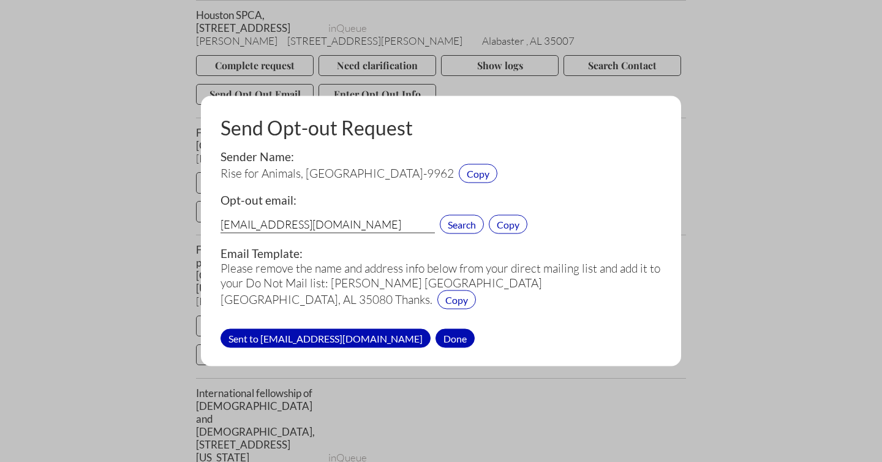
click at [436, 333] on div "Done" at bounding box center [455, 337] width 39 height 19
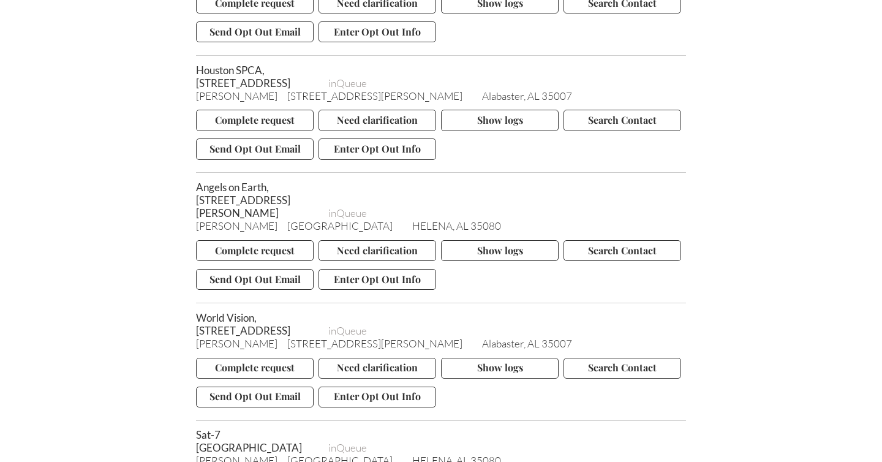
scroll to position [58693, 0]
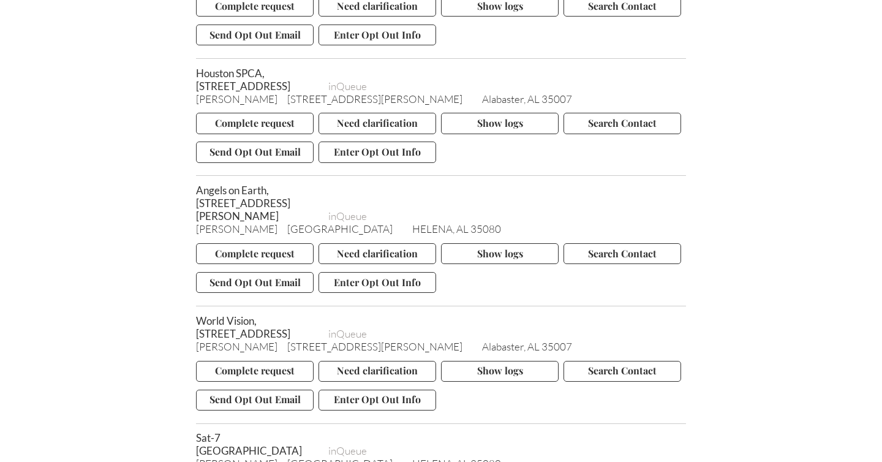
drag, startPoint x: 257, startPoint y: 134, endPoint x: 197, endPoint y: 104, distance: 66.6
copy span "Rise for Animals, [GEOGRAPHIC_DATA]-9962"
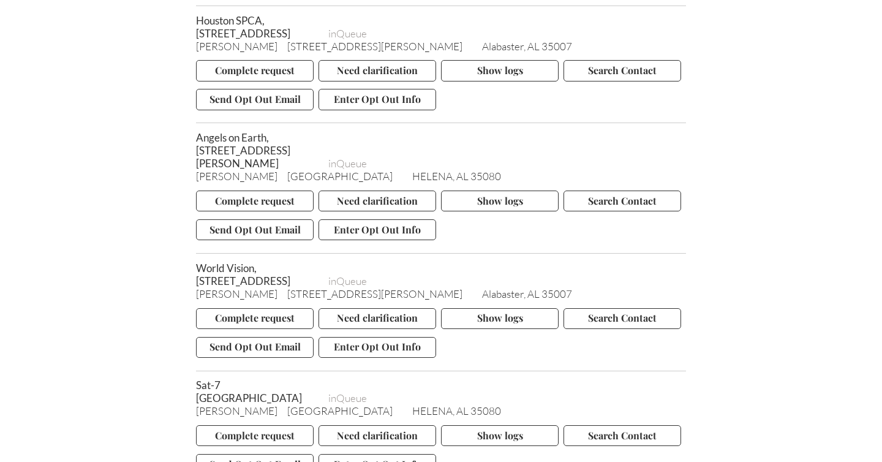
scroll to position [58764, 0]
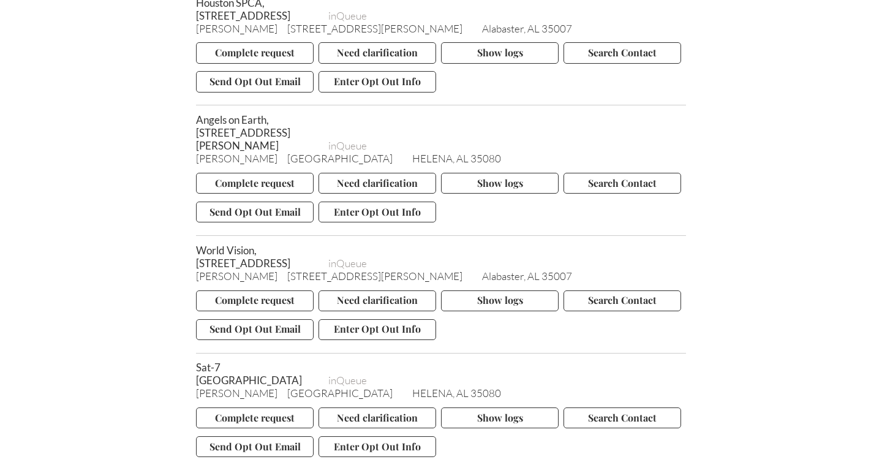
drag, startPoint x: 227, startPoint y: 301, endPoint x: 194, endPoint y: 288, distance: 35.7
copy span "North shore animal League"
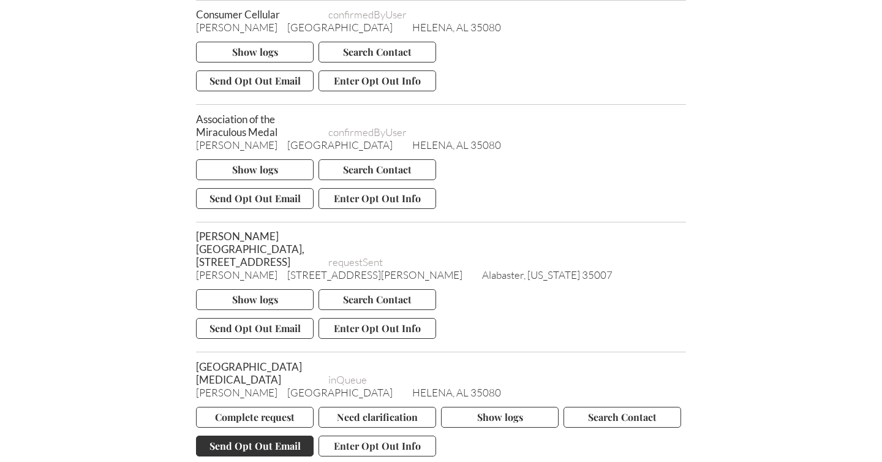
click at [254, 436] on button "Send Opt Out Email" at bounding box center [255, 446] width 118 height 21
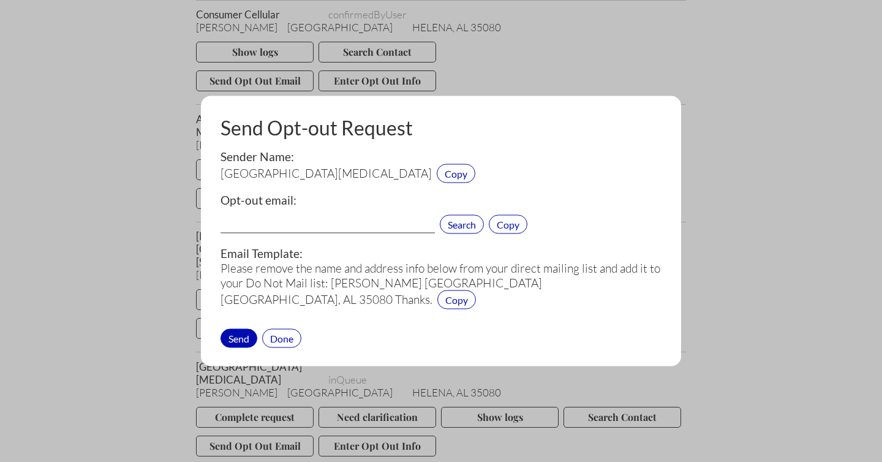
click at [270, 222] on input "text" at bounding box center [328, 226] width 214 height 16
paste input "[EMAIL_ADDRESS][DOMAIN_NAME]"
type input "[EMAIL_ADDRESS][DOMAIN_NAME]"
click at [241, 338] on div "Send" at bounding box center [239, 337] width 37 height 19
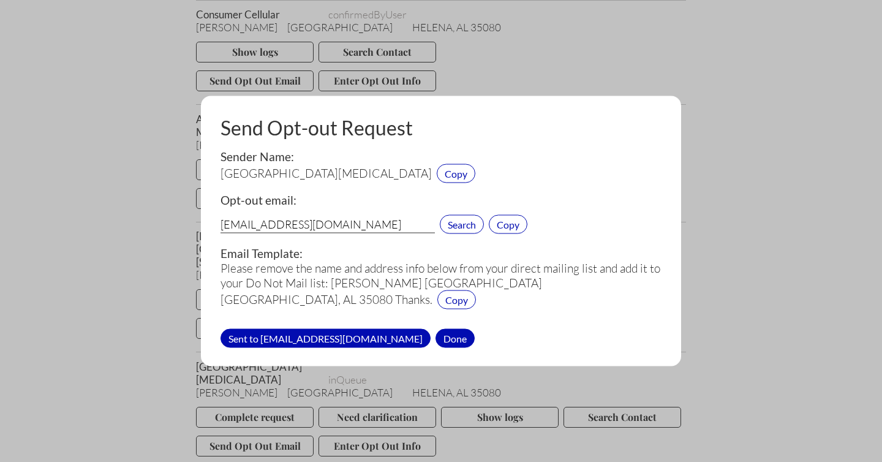
click at [436, 335] on div "Done" at bounding box center [455, 337] width 39 height 19
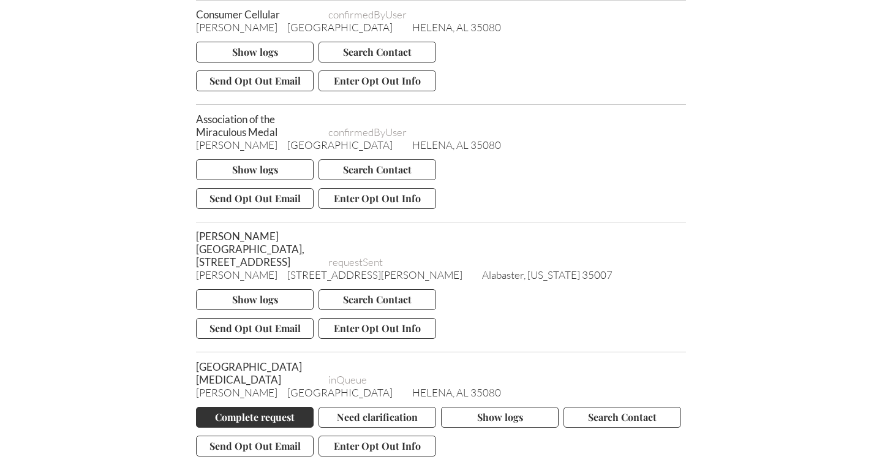
click at [261, 407] on button "Complete request" at bounding box center [255, 417] width 118 height 21
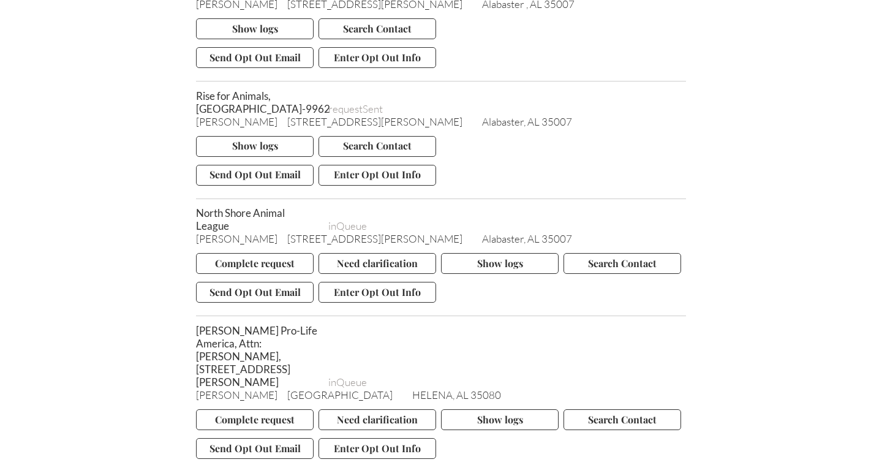
scroll to position [8667, 0]
click at [235, 283] on button "Send Opt Out Email" at bounding box center [255, 293] width 118 height 21
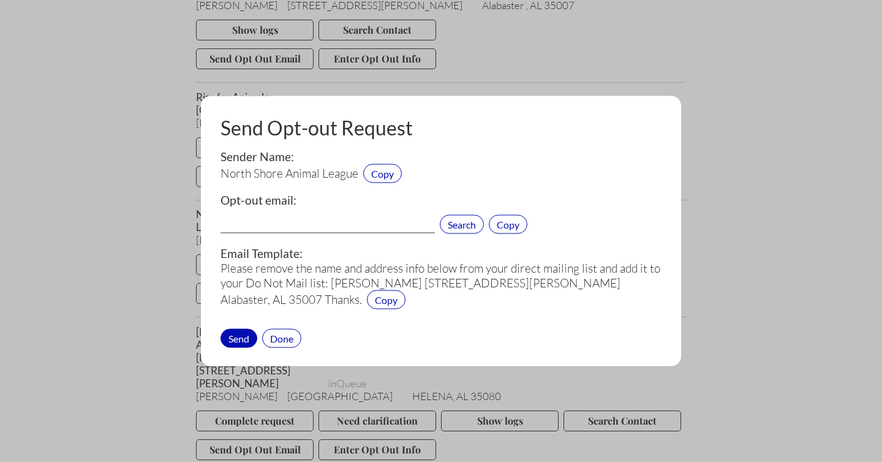
click at [248, 224] on input "text" at bounding box center [328, 226] width 214 height 16
paste input "[EMAIL_ADDRESS][DOMAIN_NAME]"
type input "[EMAIL_ADDRESS][DOMAIN_NAME]"
click at [240, 341] on div "Send" at bounding box center [239, 337] width 37 height 19
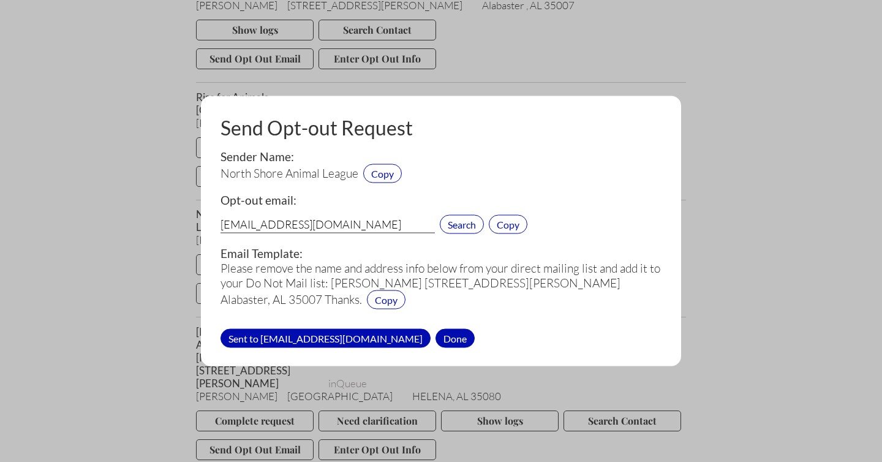
click at [458, 336] on div "Done" at bounding box center [455, 337] width 39 height 19
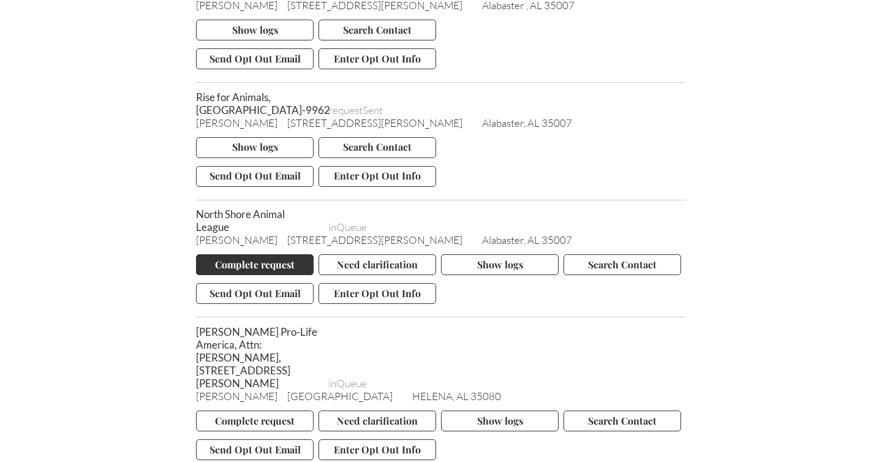
click at [251, 254] on button "Complete request" at bounding box center [255, 264] width 118 height 21
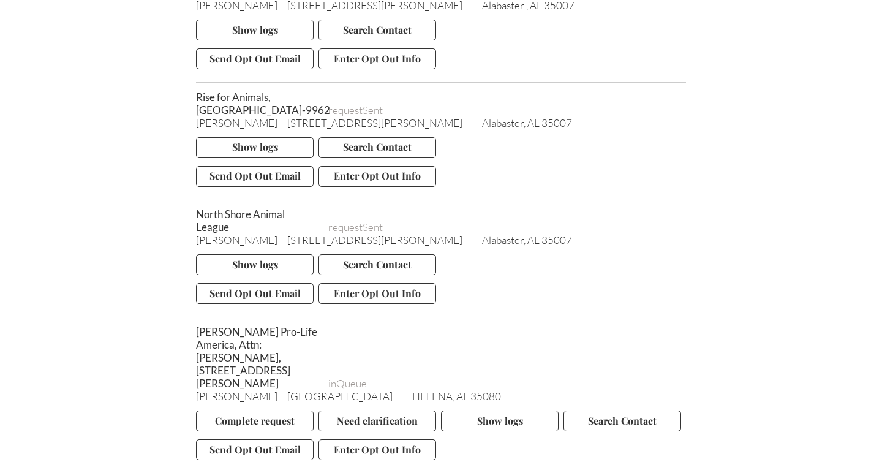
scroll to position [20962, 0]
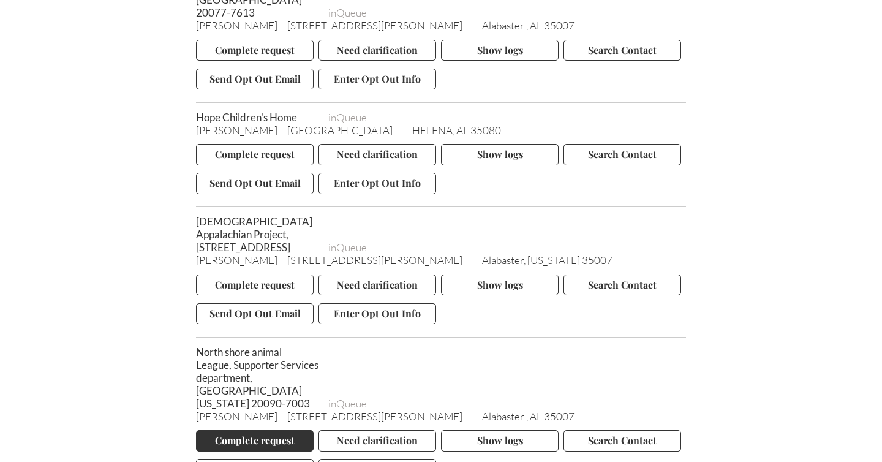
click at [268, 430] on button "Complete request" at bounding box center [255, 440] width 118 height 21
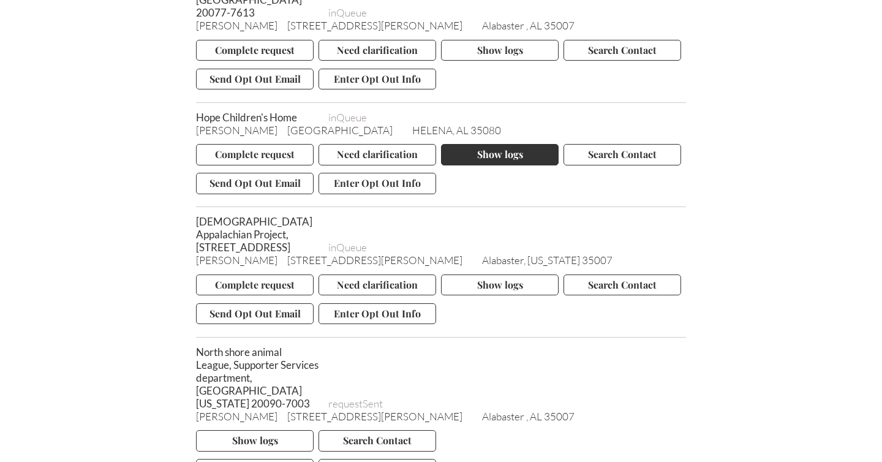
scroll to position [24219, 0]
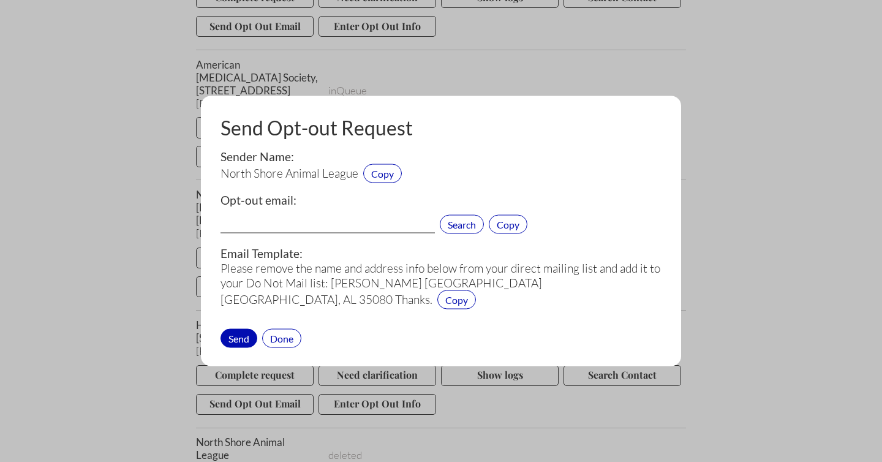
click at [255, 225] on input "text" at bounding box center [328, 226] width 214 height 16
paste input "[EMAIL_ADDRESS][DOMAIN_NAME]"
type input "[EMAIL_ADDRESS][DOMAIN_NAME]"
click at [235, 335] on div "Send" at bounding box center [239, 337] width 37 height 19
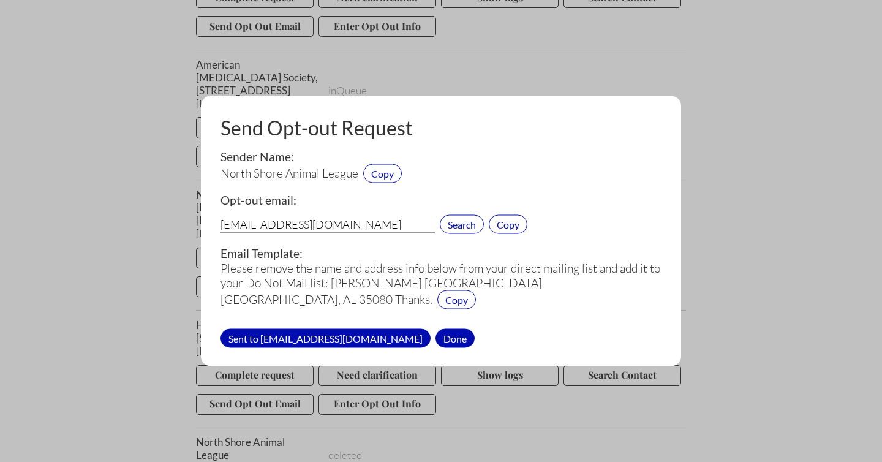
click at [457, 338] on div "Done" at bounding box center [455, 337] width 39 height 19
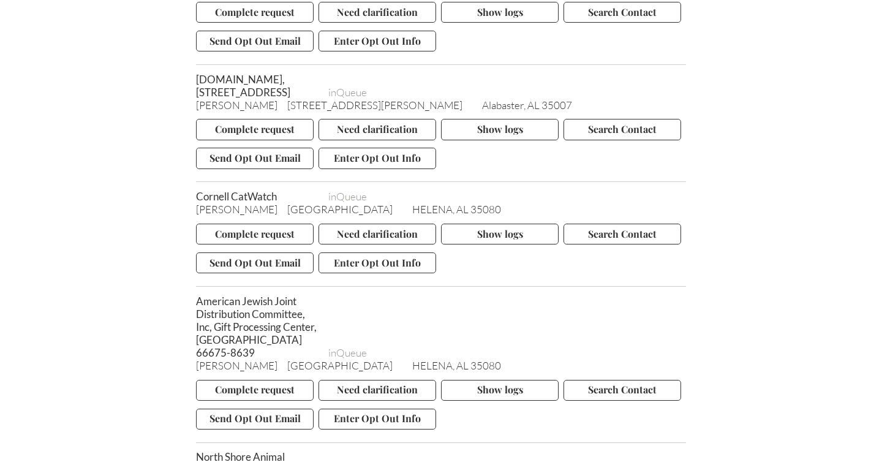
scroll to position [39604, 0]
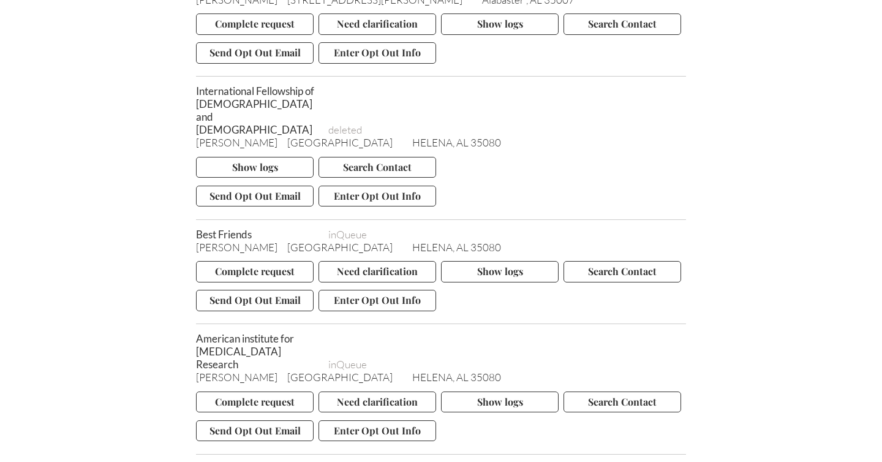
scroll to position [65032, 0]
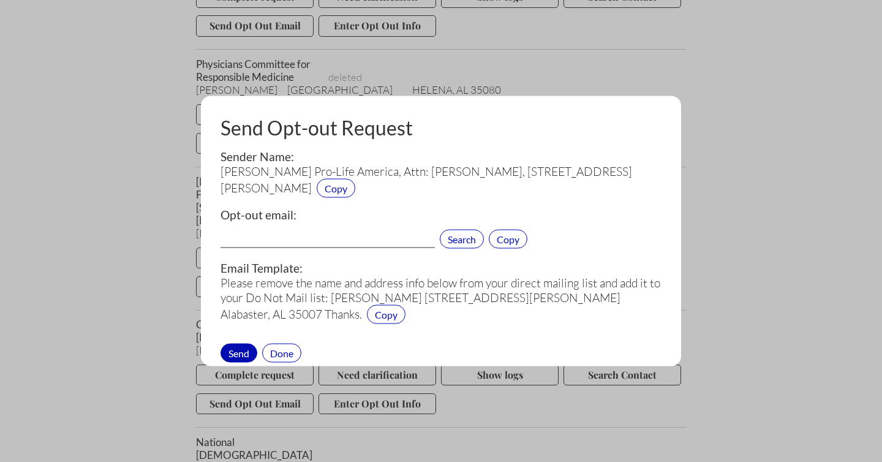
click at [255, 236] on input "text" at bounding box center [328, 240] width 214 height 16
paste input "[EMAIL_ADDRESS][DOMAIN_NAME]"
type input "[EMAIL_ADDRESS][DOMAIN_NAME]"
click at [243, 354] on div "Send" at bounding box center [239, 352] width 37 height 19
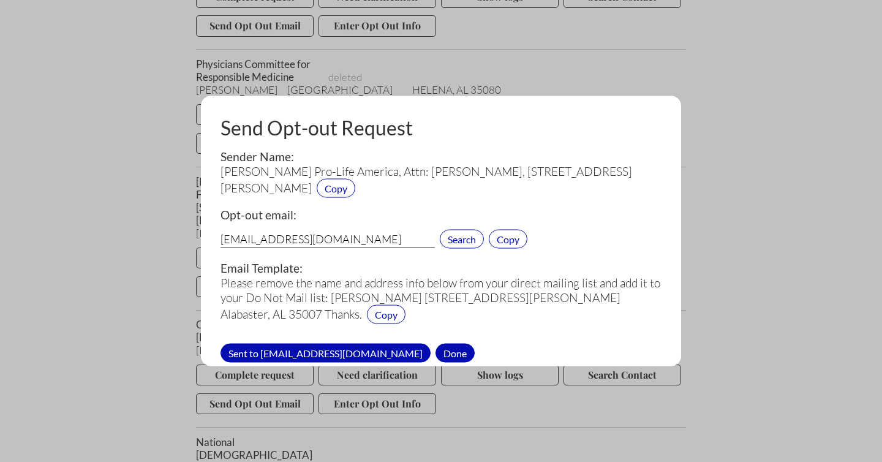
click at [436, 355] on div "Done" at bounding box center [455, 352] width 39 height 19
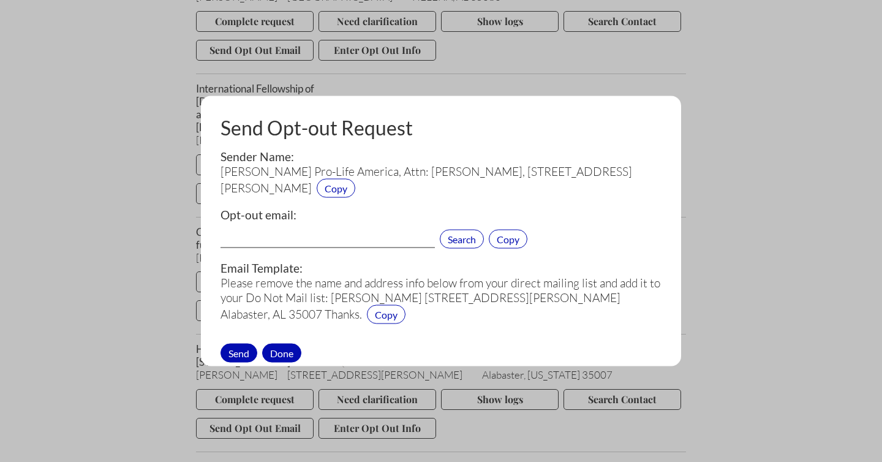
click at [281, 352] on div "Done" at bounding box center [281, 352] width 39 height 19
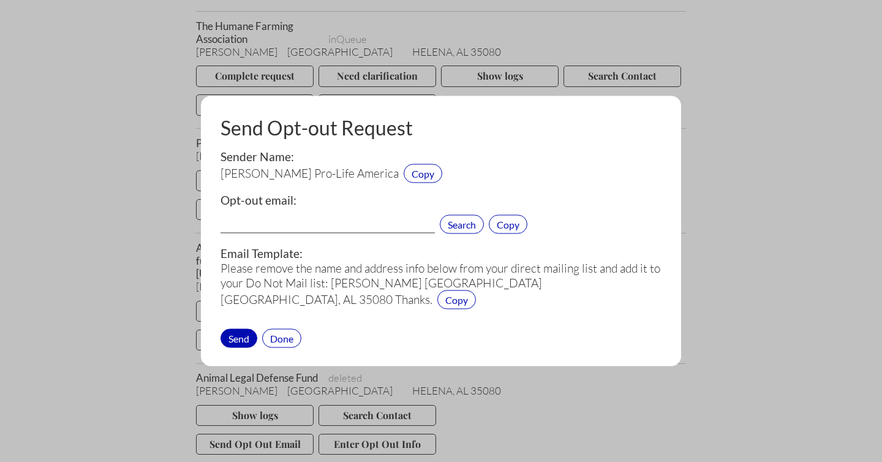
click at [259, 221] on input "text" at bounding box center [328, 226] width 214 height 16
paste input "[EMAIL_ADDRESS][DOMAIN_NAME]"
type input "[EMAIL_ADDRESS][DOMAIN_NAME]"
click at [240, 335] on div "Send" at bounding box center [239, 337] width 37 height 19
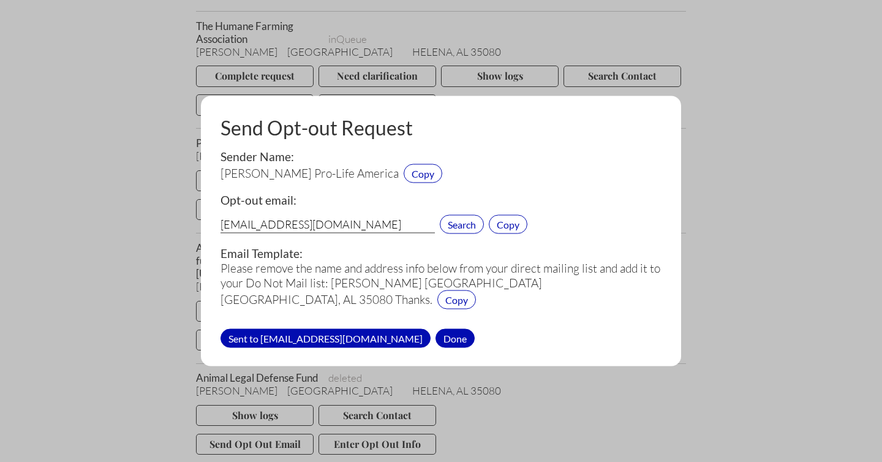
click at [436, 337] on div "Done" at bounding box center [455, 337] width 39 height 19
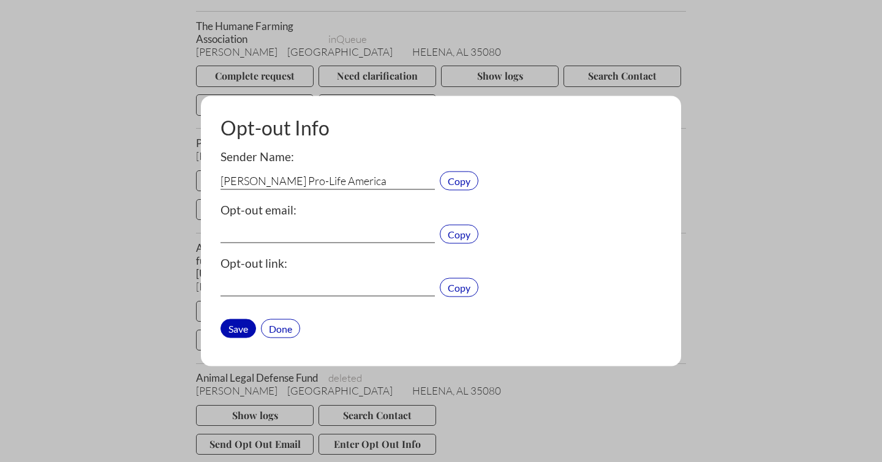
type input "[EMAIL_ADDRESS][DOMAIN_NAME]"
click at [283, 326] on div "Done" at bounding box center [280, 328] width 39 height 19
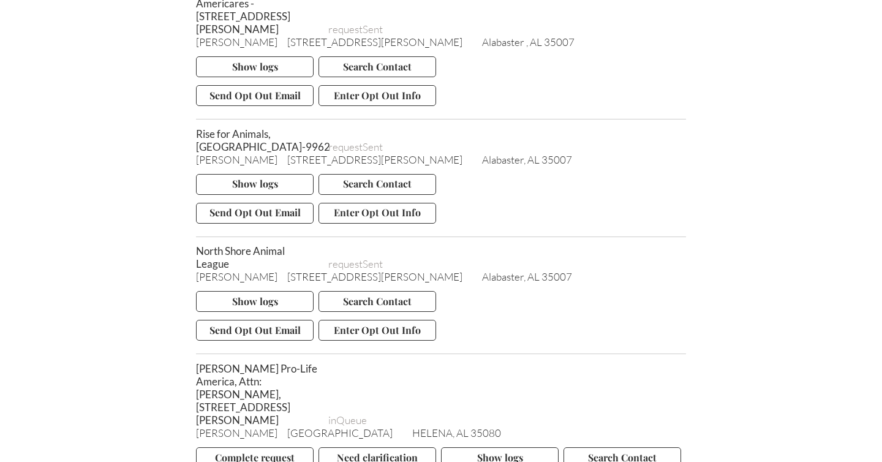
scroll to position [8626, 0]
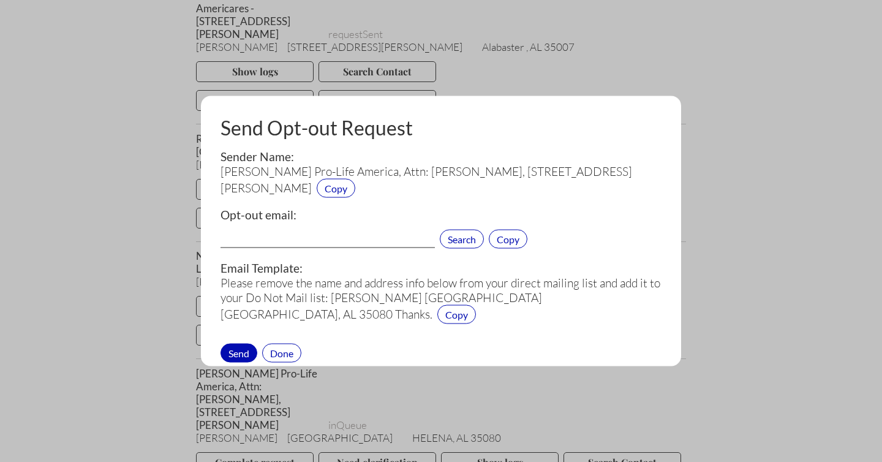
click at [273, 244] on input "text" at bounding box center [328, 240] width 214 height 16
paste input "[EMAIL_ADDRESS][DOMAIN_NAME]"
type input "[EMAIL_ADDRESS][DOMAIN_NAME]"
click at [237, 349] on div "Send" at bounding box center [239, 352] width 37 height 19
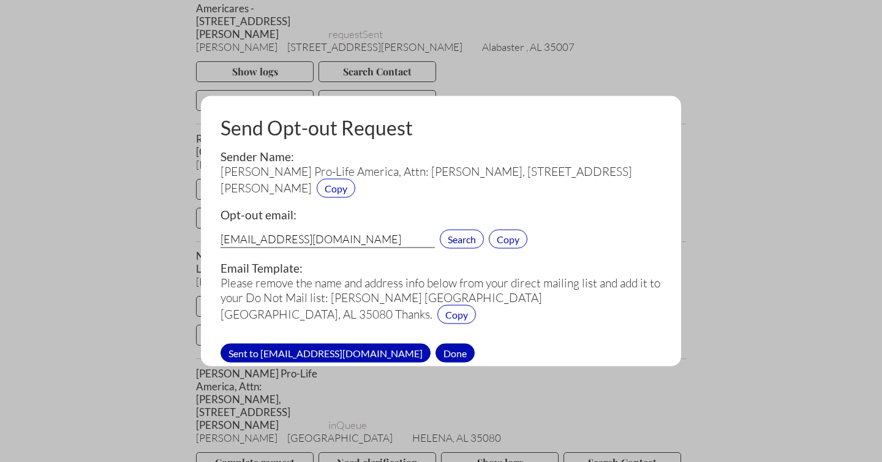
click at [436, 352] on div "Done" at bounding box center [455, 352] width 39 height 19
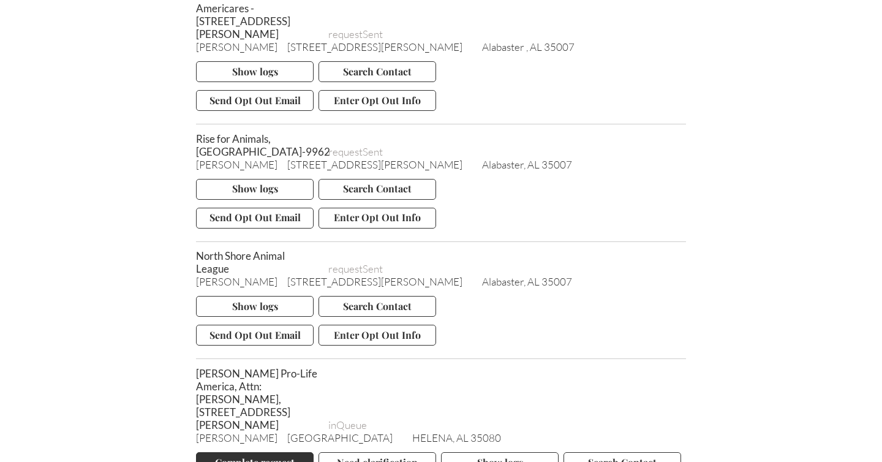
click at [245, 452] on button "Complete request" at bounding box center [255, 462] width 118 height 21
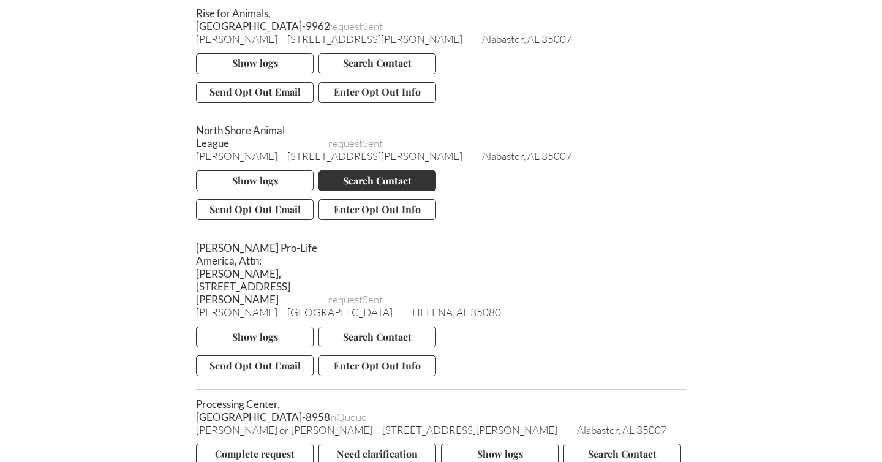
scroll to position [8752, 0]
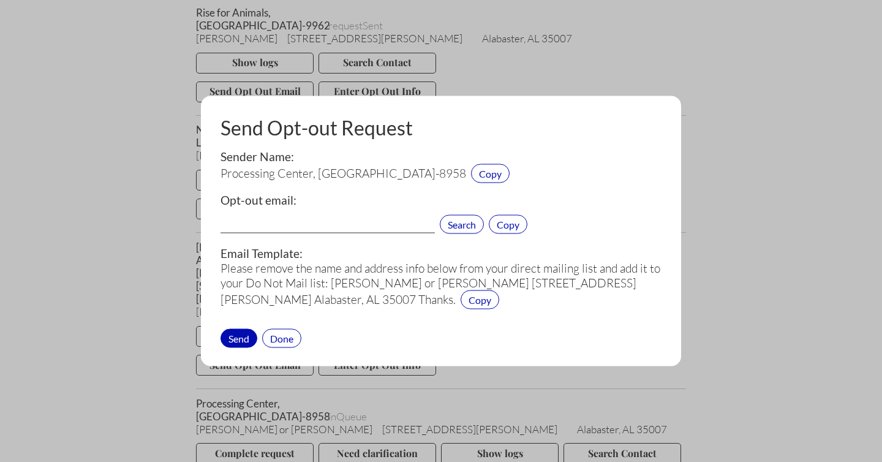
click at [335, 219] on input "text" at bounding box center [328, 226] width 214 height 16
paste input "[EMAIL_ADDRESS][DOMAIN_NAME]:2"
type input "[EMAIL_ADDRESS][DOMAIN_NAME]"
click at [239, 336] on div "Send" at bounding box center [239, 337] width 37 height 19
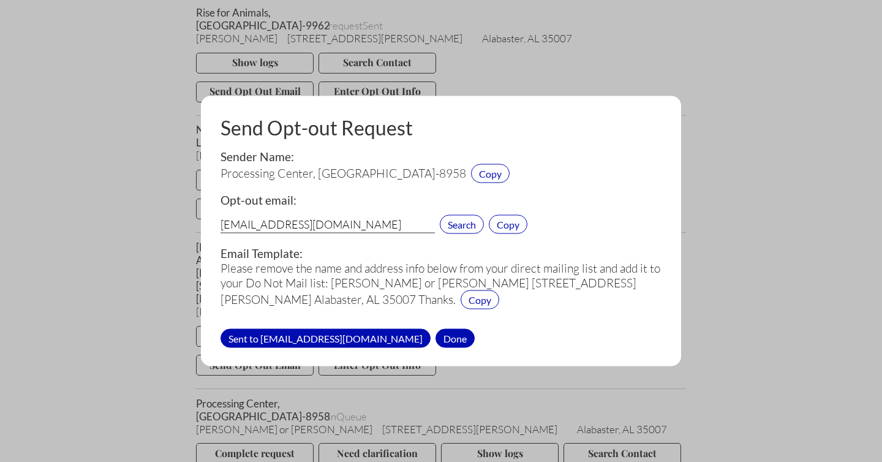
click at [436, 338] on div "Done" at bounding box center [455, 337] width 39 height 19
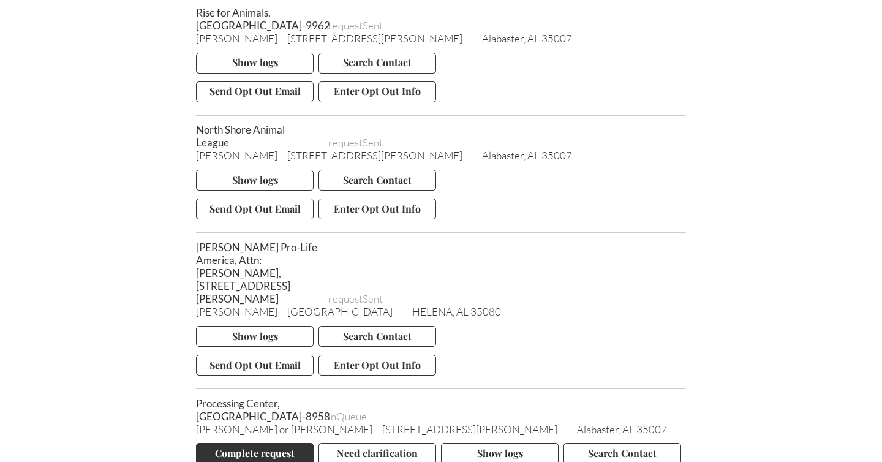
click at [241, 443] on button "Complete request" at bounding box center [255, 453] width 118 height 21
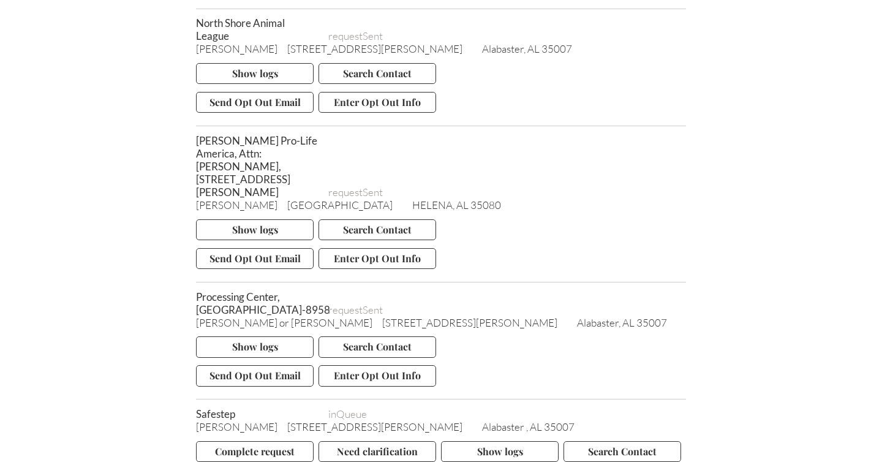
scroll to position [8860, 0]
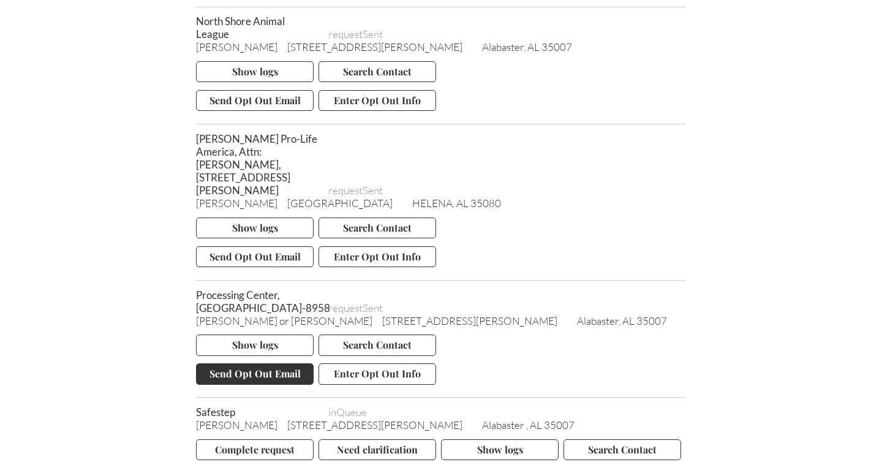
click at [235, 363] on button "Send Opt Out Email" at bounding box center [255, 373] width 118 height 21
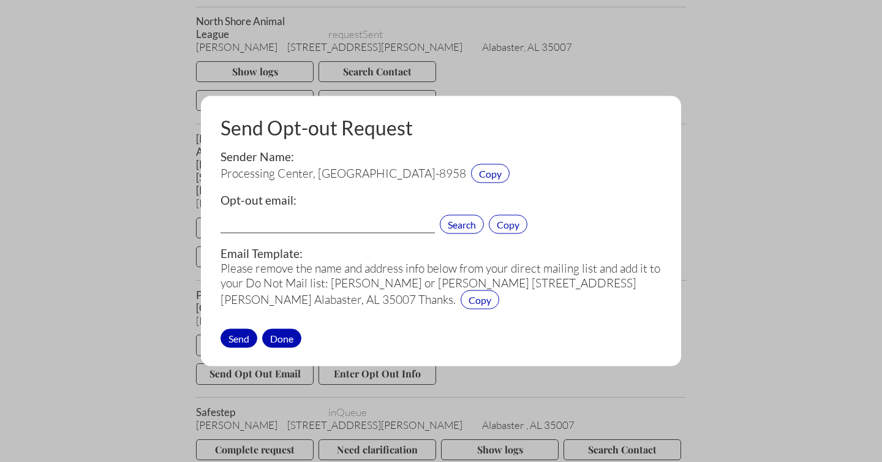
click at [281, 335] on div "Done" at bounding box center [281, 337] width 39 height 19
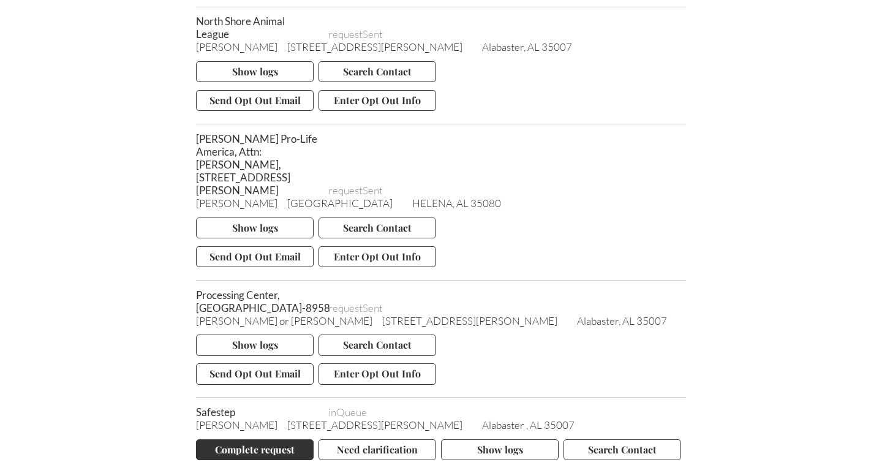
click at [245, 439] on button "Complete request" at bounding box center [255, 449] width 118 height 21
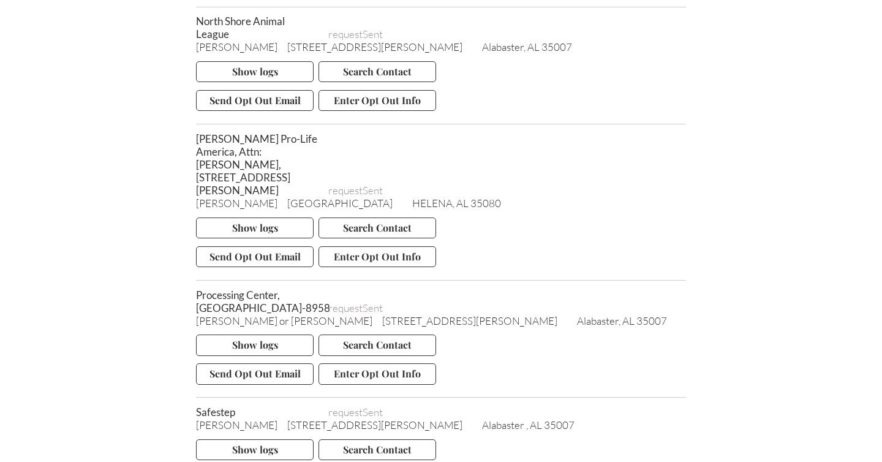
drag, startPoint x: 196, startPoint y: 156, endPoint x: 268, endPoint y: 179, distance: 75.2
click at [268, 289] on span "Processing Center, [GEOGRAPHIC_DATA]-8958" at bounding box center [257, 302] width 123 height 26
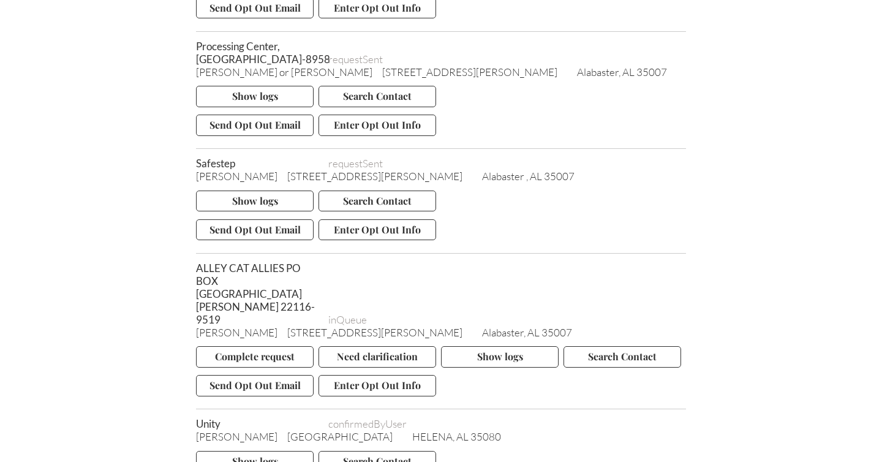
scroll to position [9110, 0]
click at [258, 374] on button "Send Opt Out Email" at bounding box center [255, 384] width 118 height 21
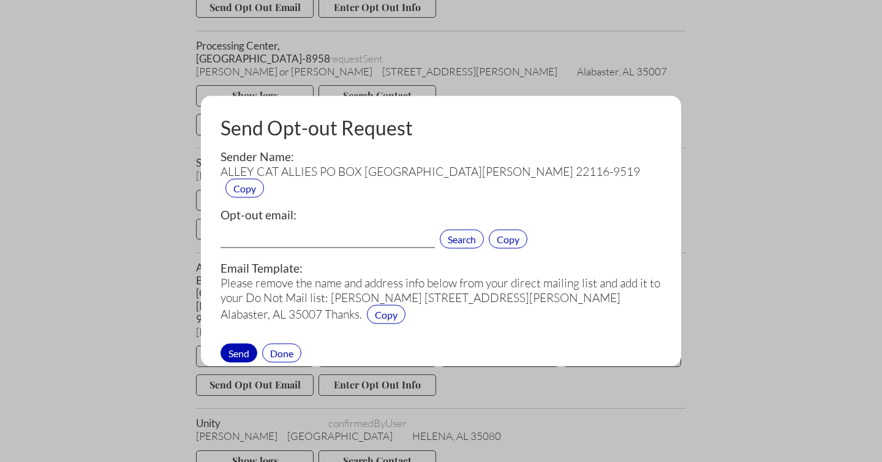
click at [250, 232] on input "text" at bounding box center [328, 240] width 214 height 16
paste input "[EMAIL_ADDRESS][DOMAIN_NAME]"
type input "[EMAIL_ADDRESS][DOMAIN_NAME]"
click at [236, 343] on div "Send" at bounding box center [239, 352] width 37 height 19
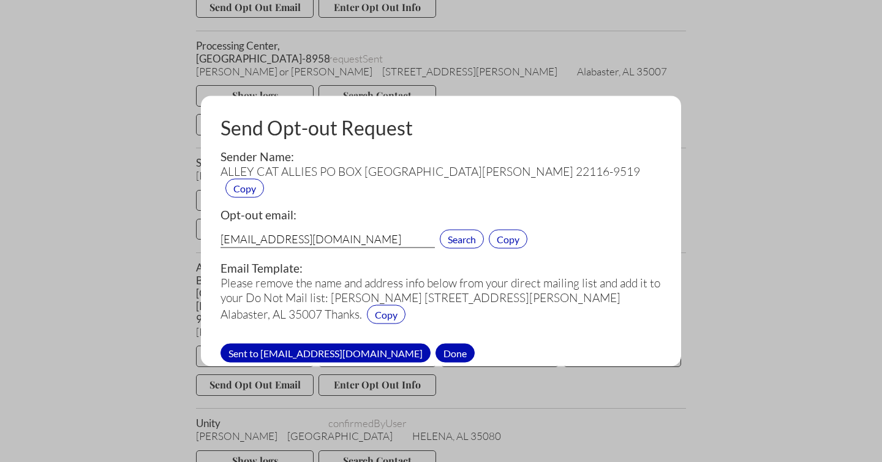
click at [436, 343] on div "Done" at bounding box center [455, 352] width 39 height 19
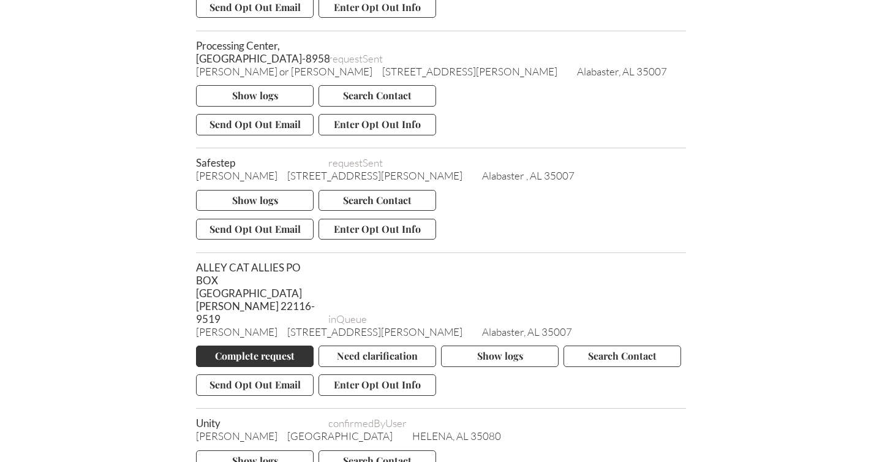
click at [258, 346] on button "Complete request" at bounding box center [255, 356] width 118 height 21
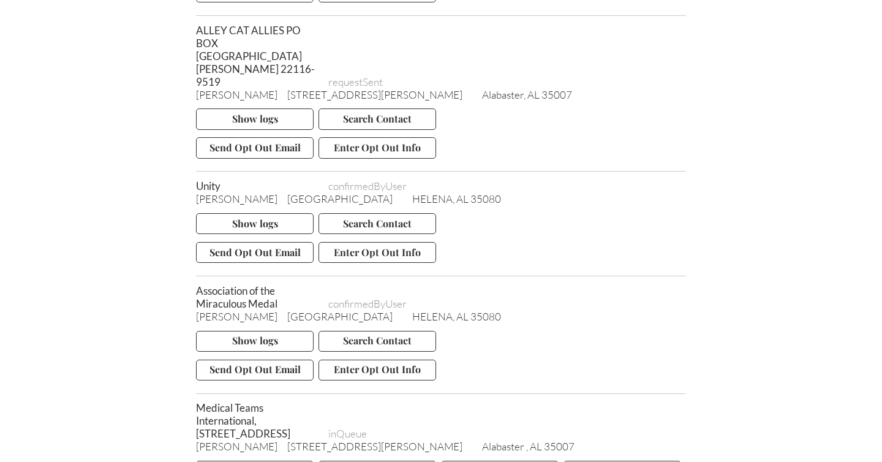
scroll to position [9377, 0]
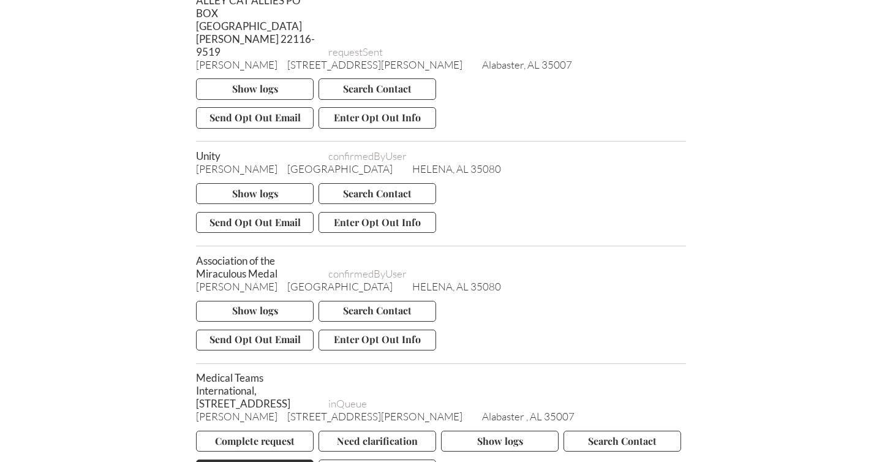
click at [246, 460] on button "Send Opt Out Email" at bounding box center [255, 470] width 118 height 21
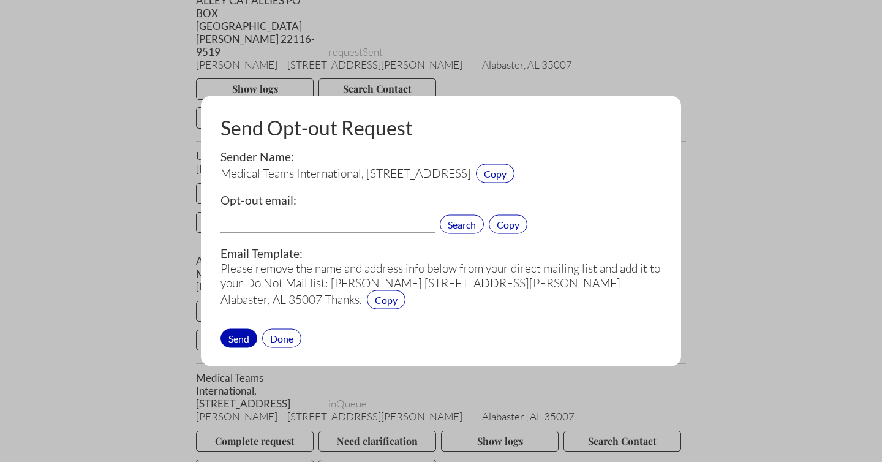
click at [268, 227] on input "text" at bounding box center [328, 226] width 214 height 16
paste input "[EMAIL_ADDRESS][DOMAIN_NAME]"
type input "[EMAIL_ADDRESS][DOMAIN_NAME]"
click at [242, 336] on div "Send" at bounding box center [239, 337] width 37 height 19
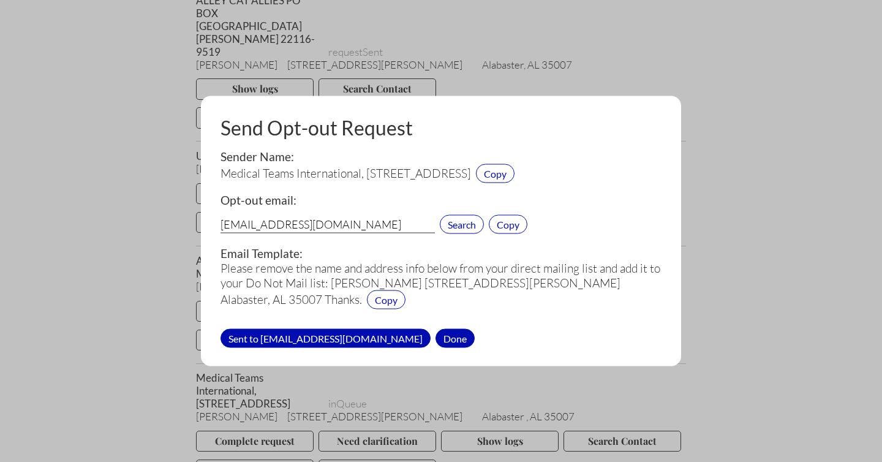
click at [436, 337] on div "Done" at bounding box center [455, 337] width 39 height 19
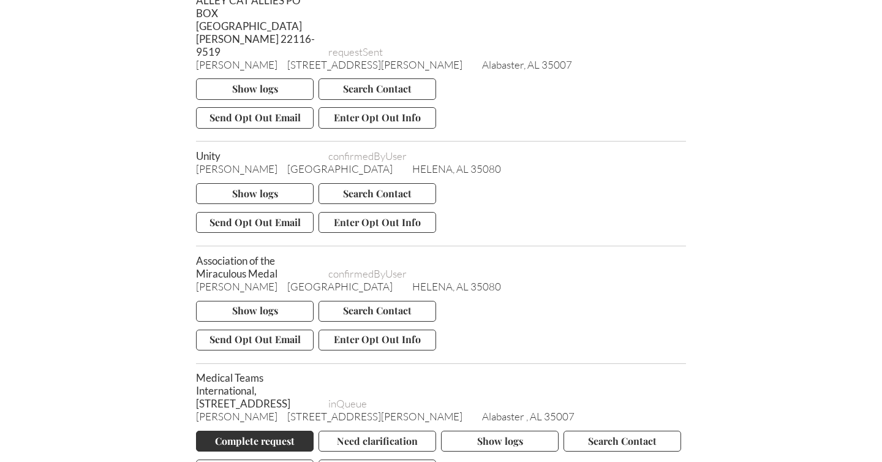
click at [263, 431] on button "Complete request" at bounding box center [255, 441] width 118 height 21
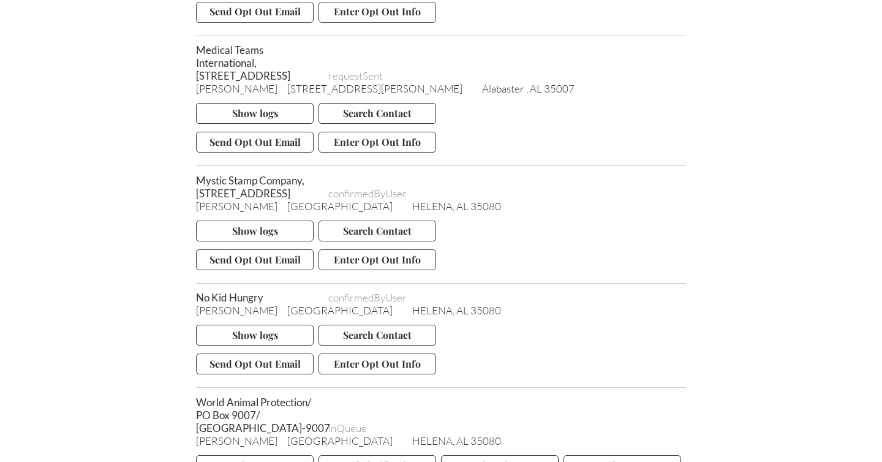
scroll to position [9711, 0]
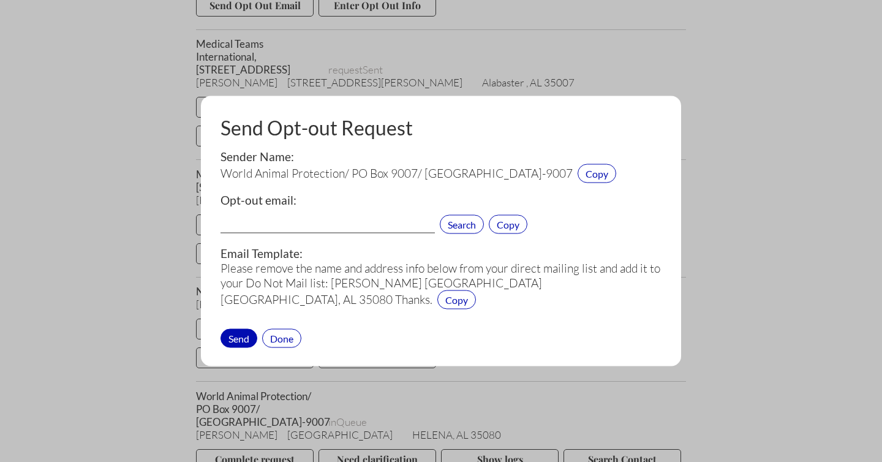
click at [281, 224] on input "text" at bounding box center [328, 226] width 214 height 16
paste input "[EMAIL_ADDRESS][DOMAIN_NAME]"
type input "[EMAIL_ADDRESS][DOMAIN_NAME]"
click at [239, 337] on div "Send" at bounding box center [239, 337] width 37 height 19
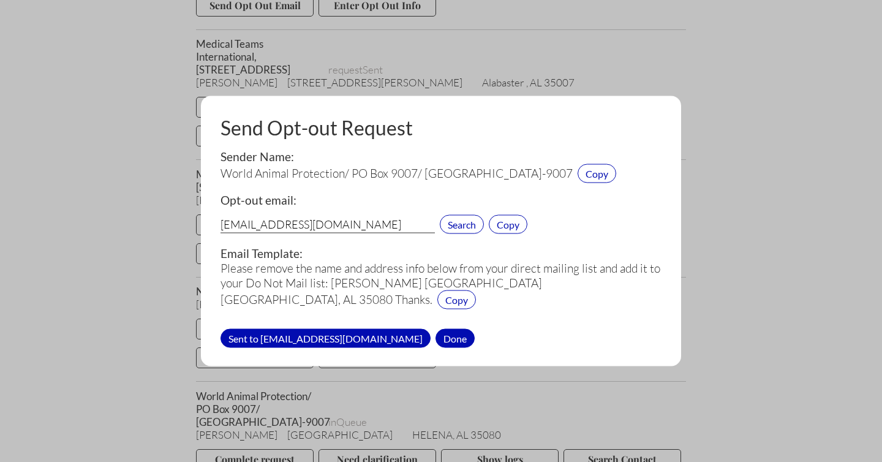
click at [436, 338] on div "Done" at bounding box center [455, 337] width 39 height 19
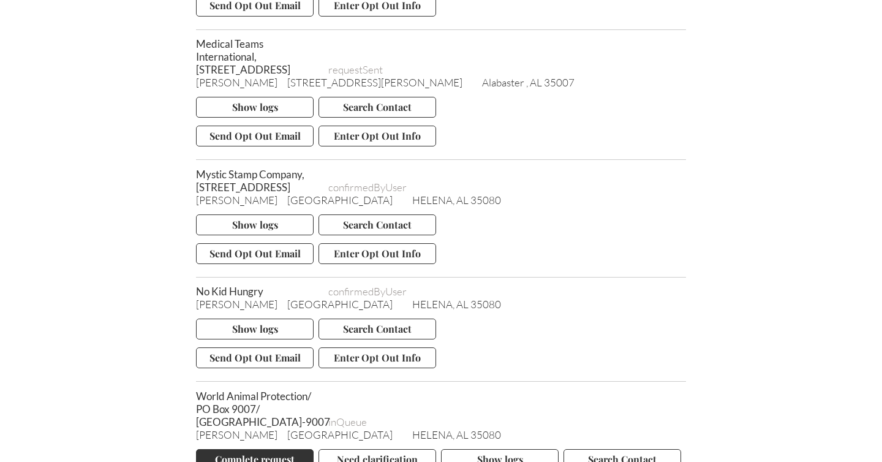
click at [264, 449] on button "Complete request" at bounding box center [255, 459] width 118 height 21
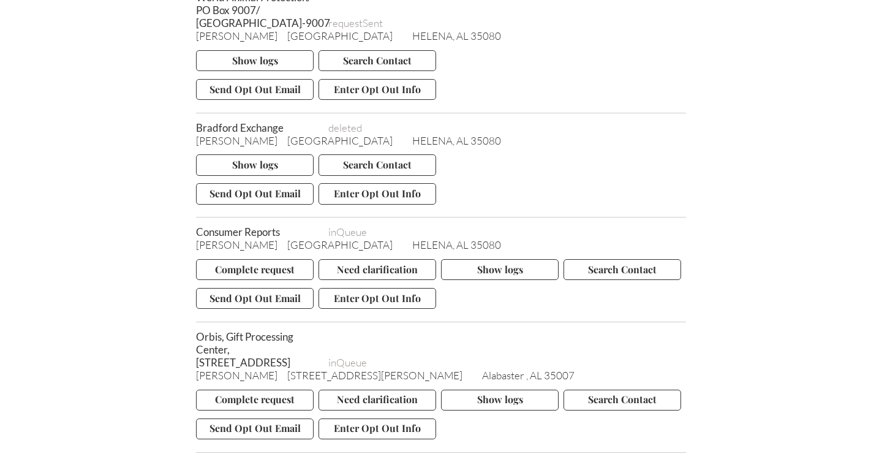
scroll to position [10113, 0]
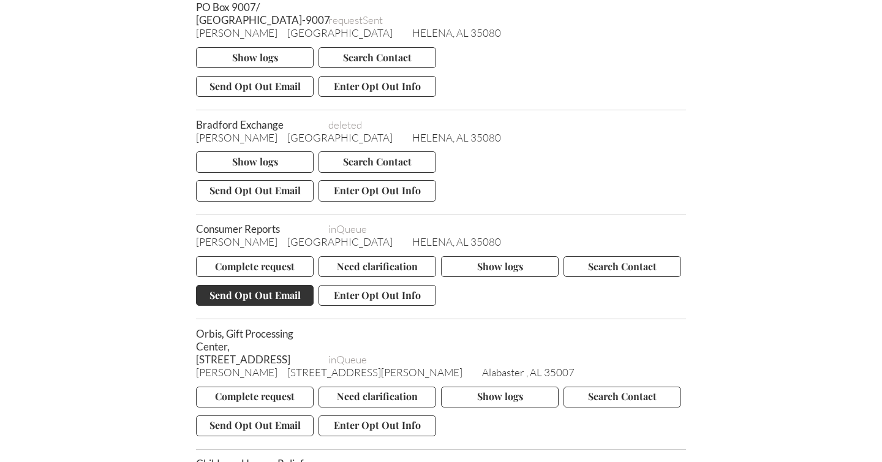
click at [265, 285] on button "Send Opt Out Email" at bounding box center [255, 295] width 118 height 21
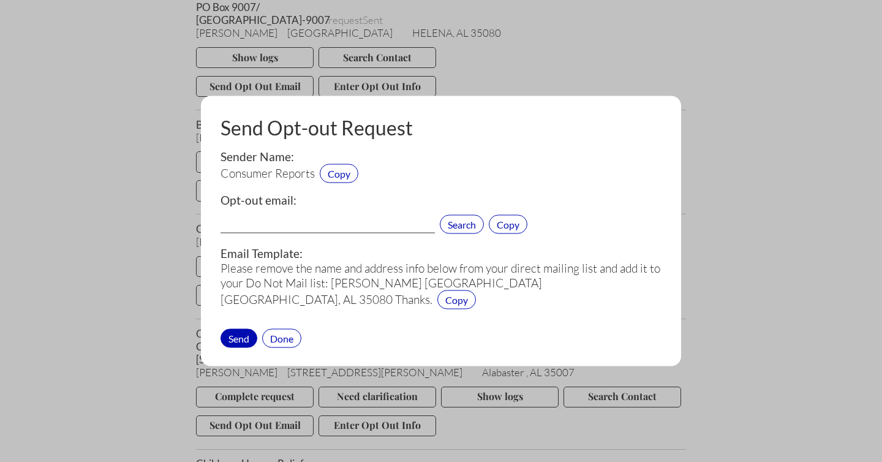
click at [264, 227] on input "text" at bounding box center [328, 226] width 214 height 16
paste input "[EMAIL_ADDRESS][DOMAIN_NAME]"
type input "[EMAIL_ADDRESS][DOMAIN_NAME]"
click at [240, 335] on div "Send" at bounding box center [239, 337] width 37 height 19
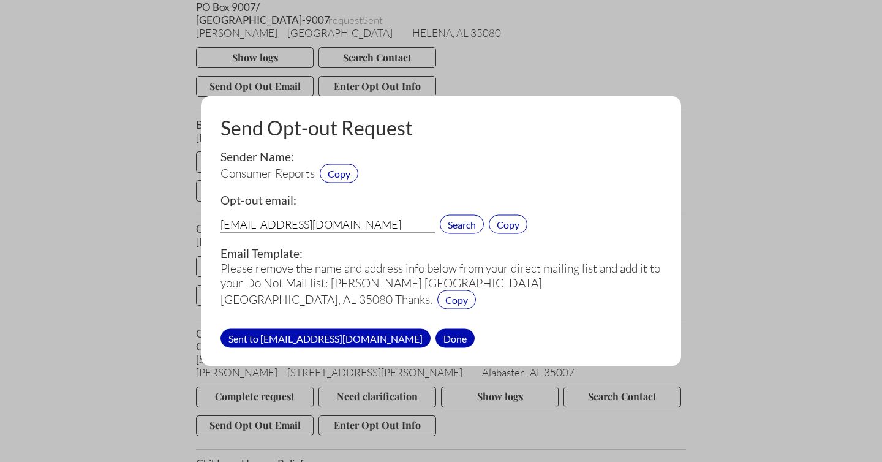
click at [436, 335] on div "Done" at bounding box center [455, 337] width 39 height 19
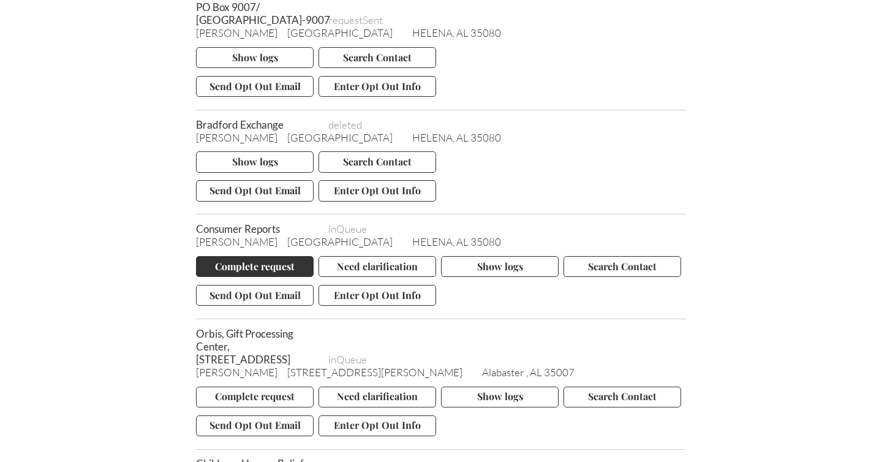
click at [267, 256] on button "Complete request" at bounding box center [255, 266] width 118 height 21
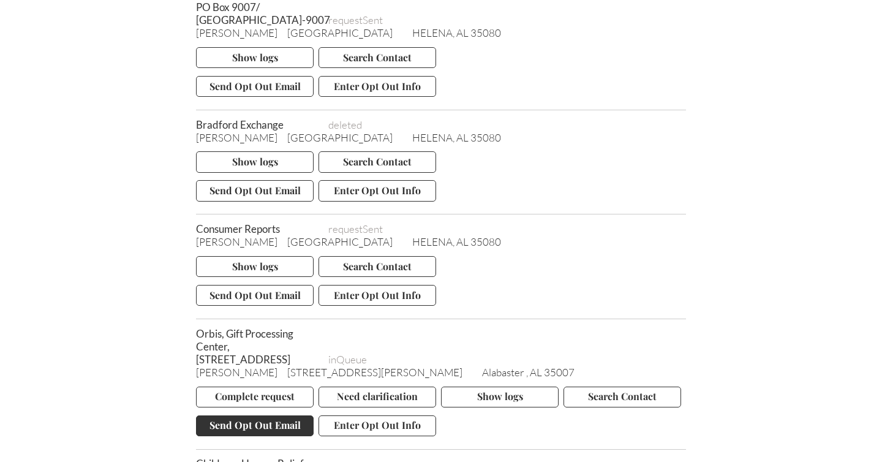
click at [232, 415] on button "Send Opt Out Email" at bounding box center [255, 425] width 118 height 21
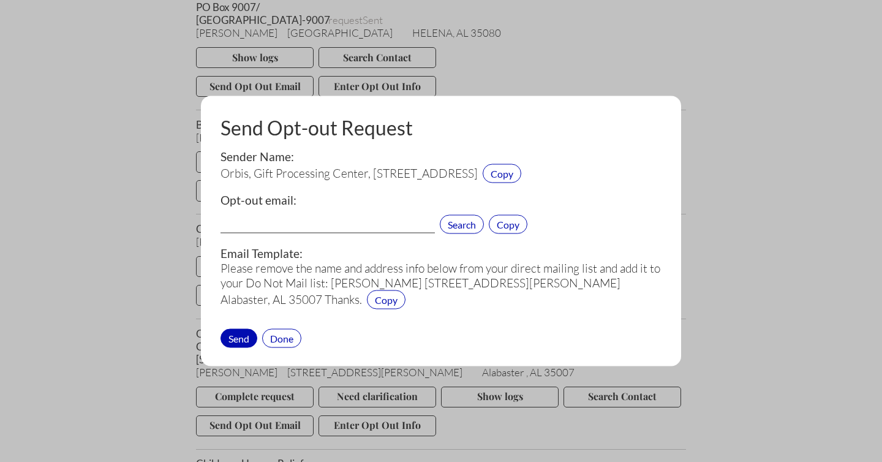
click at [268, 222] on input "text" at bounding box center [328, 226] width 214 height 16
paste input "[EMAIL_ADDRESS][DOMAIN_NAME]"
type input "[EMAIL_ADDRESS][DOMAIN_NAME]"
click at [241, 337] on div "Send" at bounding box center [239, 337] width 37 height 19
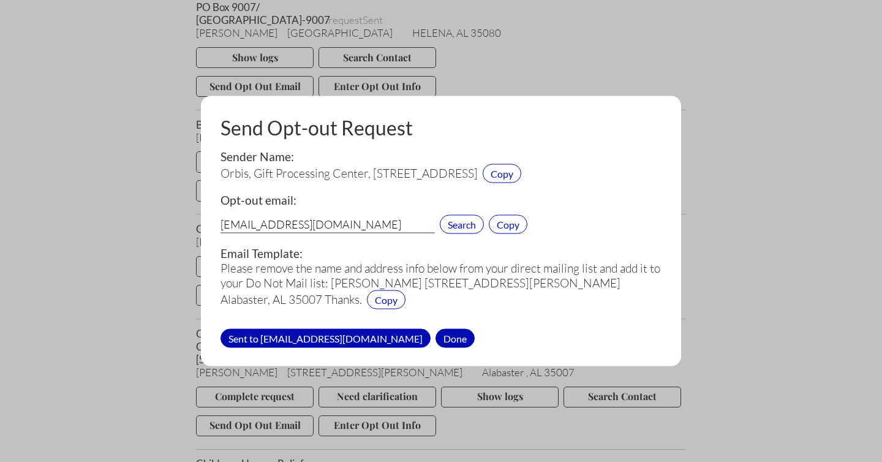
click at [436, 335] on div "Done" at bounding box center [455, 337] width 39 height 19
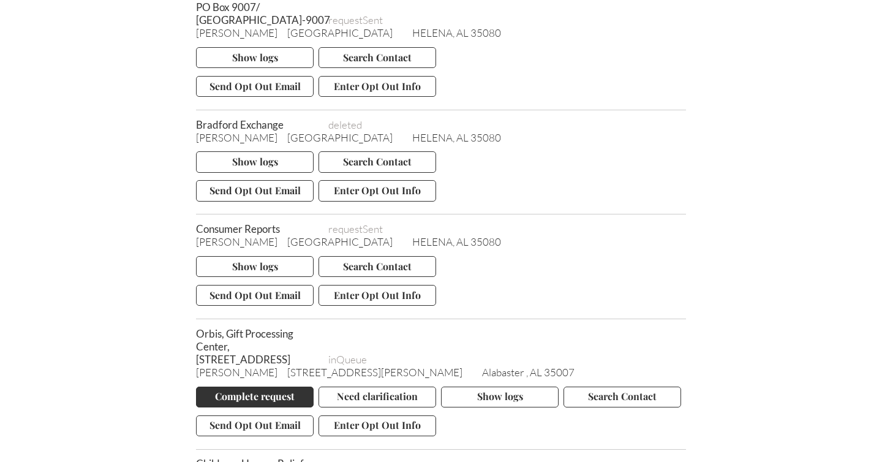
click at [262, 387] on button "Complete request" at bounding box center [255, 397] width 118 height 21
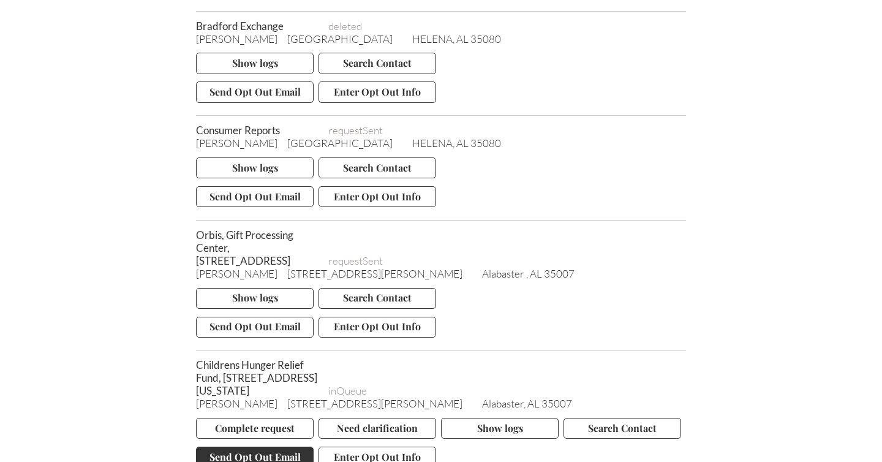
scroll to position [10217, 0]
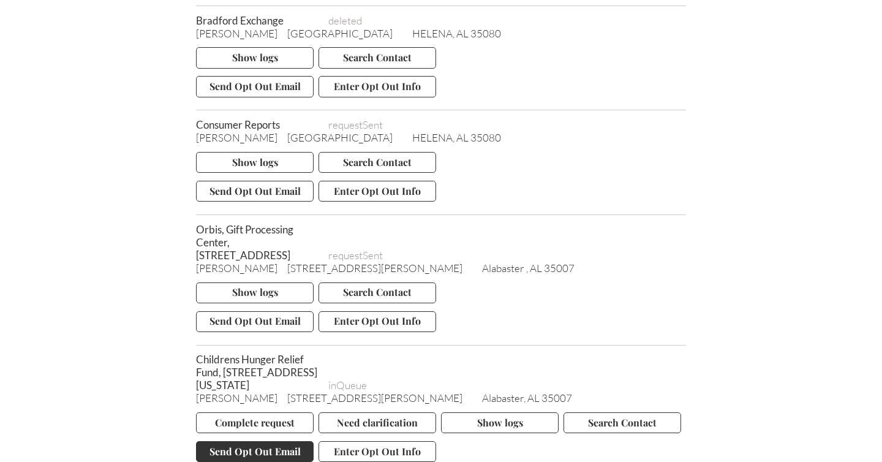
click at [254, 441] on button "Send Opt Out Email" at bounding box center [255, 451] width 118 height 21
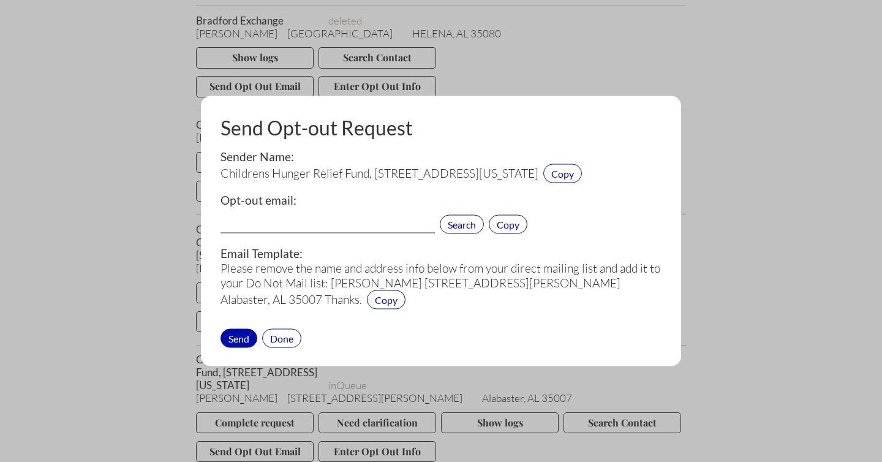
click at [263, 223] on input "text" at bounding box center [328, 226] width 214 height 16
paste input "[EMAIL_ADDRESS][DOMAIN_NAME]"
type input "[EMAIL_ADDRESS][DOMAIN_NAME]"
click at [244, 336] on div "Send" at bounding box center [239, 337] width 37 height 19
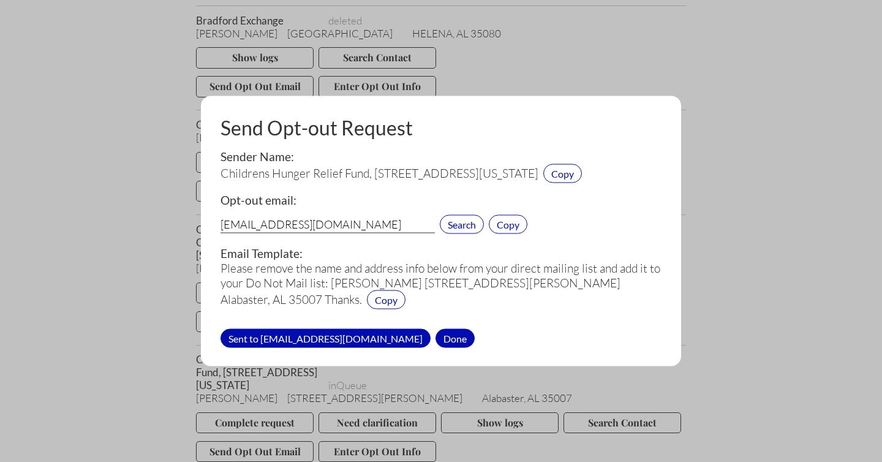
click at [436, 336] on div "Done" at bounding box center [455, 337] width 39 height 19
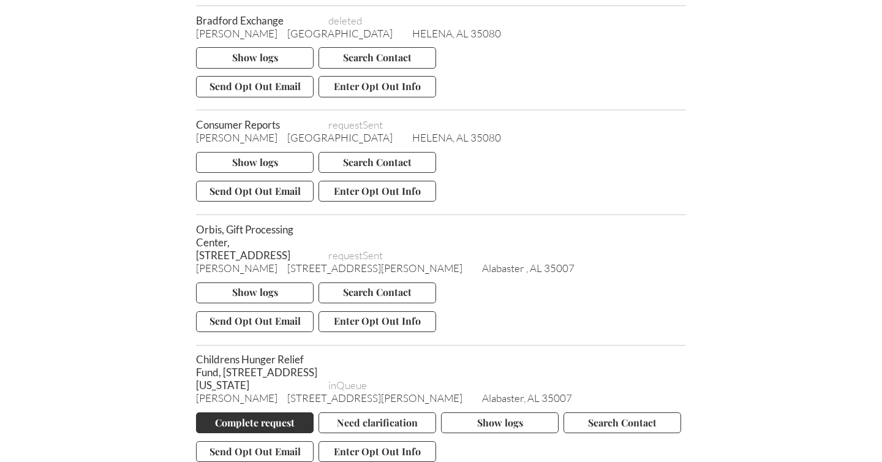
click at [280, 412] on button "Complete request" at bounding box center [255, 422] width 118 height 21
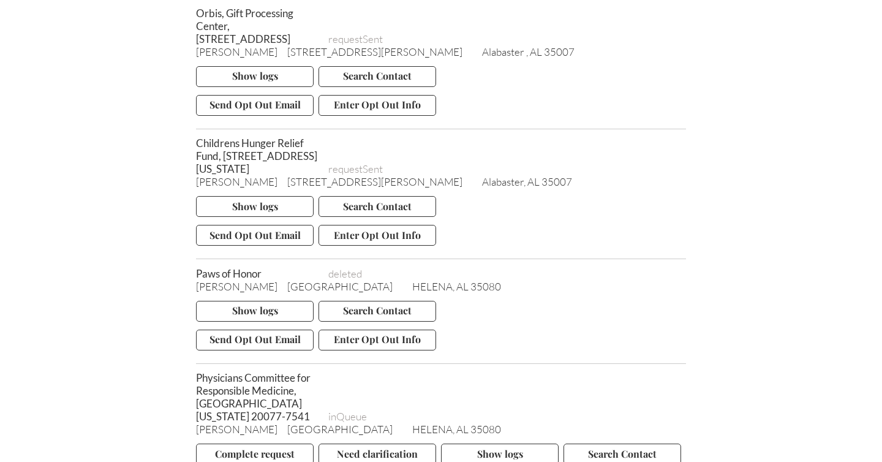
scroll to position [10434, 0]
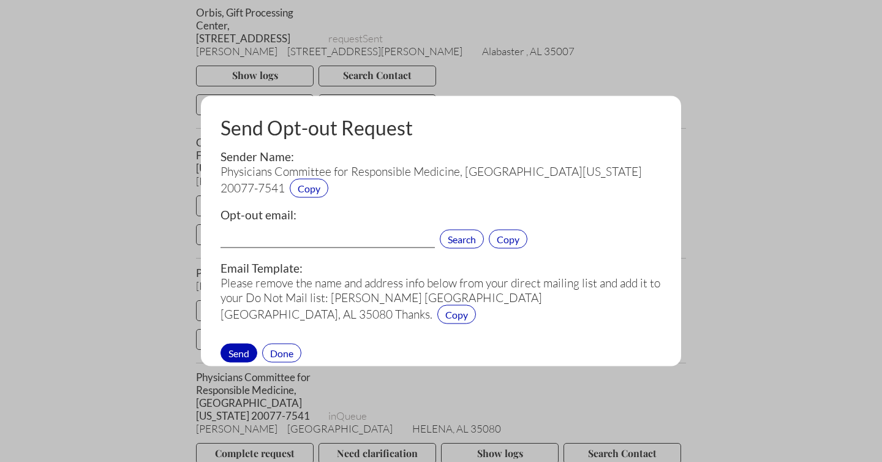
click at [284, 238] on input "text" at bounding box center [328, 240] width 214 height 16
paste input "[EMAIL_ADDRESS][DOMAIN_NAME]"
type input "[EMAIL_ADDRESS][DOMAIN_NAME]"
click at [240, 351] on div "Send" at bounding box center [239, 352] width 37 height 19
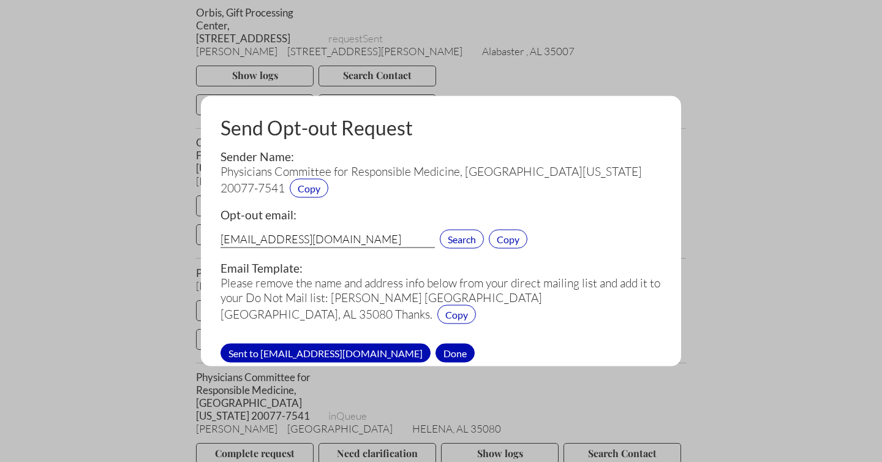
click at [436, 349] on div "Done" at bounding box center [455, 352] width 39 height 19
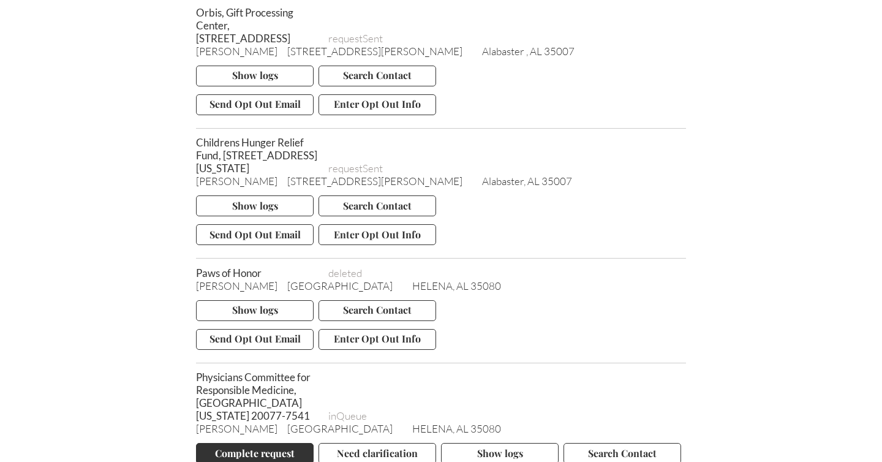
click at [268, 443] on button "Complete request" at bounding box center [255, 453] width 118 height 21
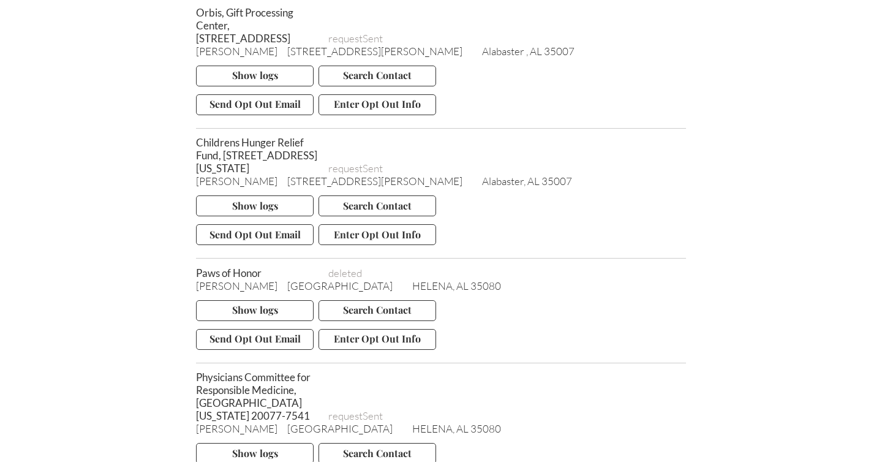
scroll to position [10564, 0]
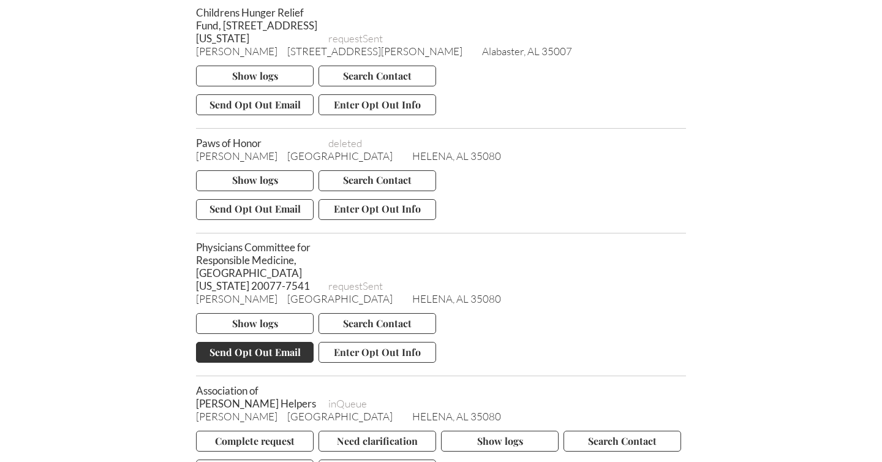
click at [254, 342] on button "Send Opt Out Email" at bounding box center [255, 352] width 118 height 21
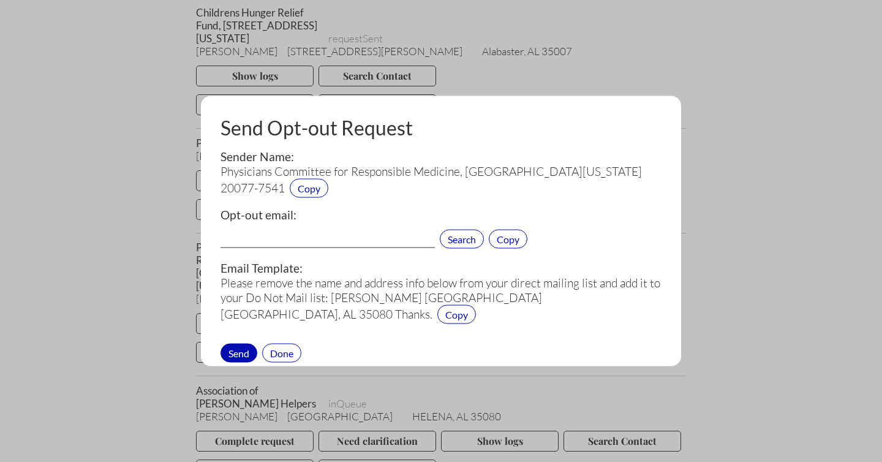
click at [251, 240] on input "text" at bounding box center [328, 240] width 214 height 16
paste input "[EMAIL_ADDRESS][DOMAIN_NAME]"
type input "[EMAIL_ADDRESS][DOMAIN_NAME]"
click at [238, 349] on div "Send" at bounding box center [239, 352] width 37 height 19
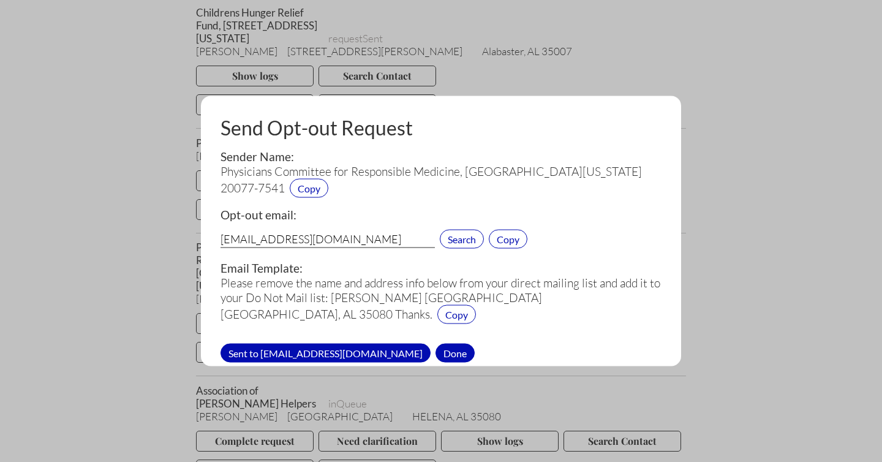
click at [436, 353] on div "Done" at bounding box center [455, 352] width 39 height 19
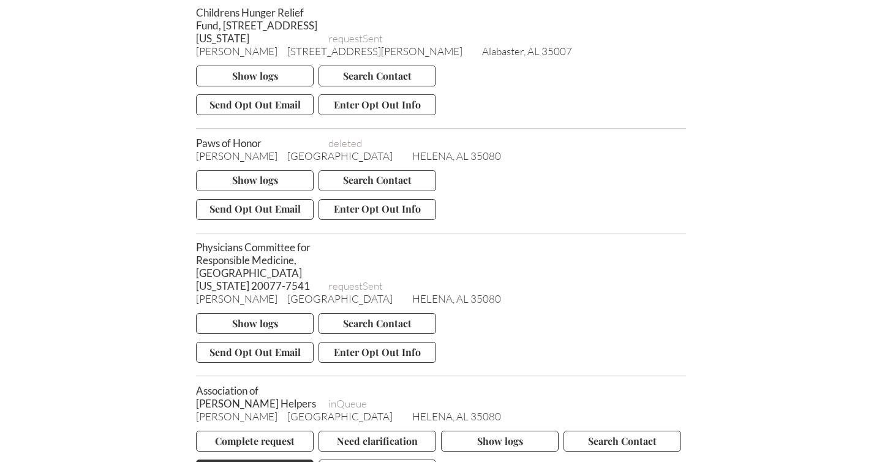
click at [254, 460] on button "Send Opt Out Email" at bounding box center [255, 470] width 118 height 21
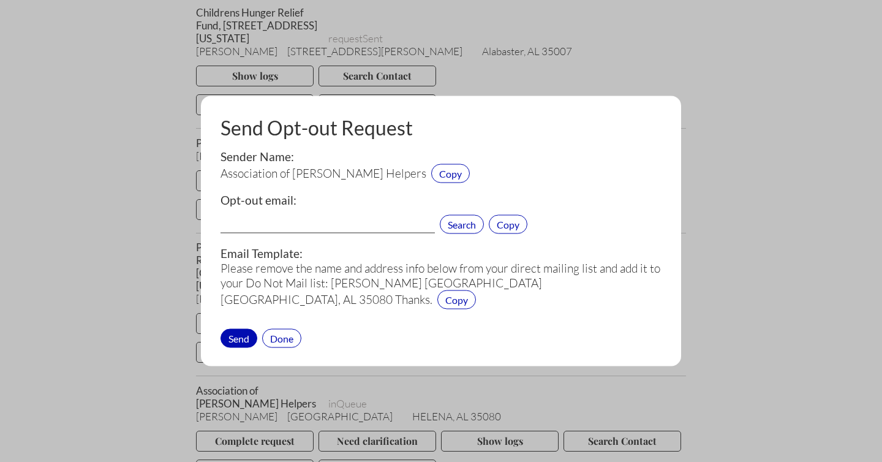
click at [260, 223] on input "text" at bounding box center [328, 226] width 214 height 16
paste input "[EMAIL_ADDRESS][PERSON_NAME][DOMAIN_NAME]"
type input "[EMAIL_ADDRESS][PERSON_NAME][DOMAIN_NAME]"
click at [238, 336] on div "Send" at bounding box center [239, 337] width 37 height 19
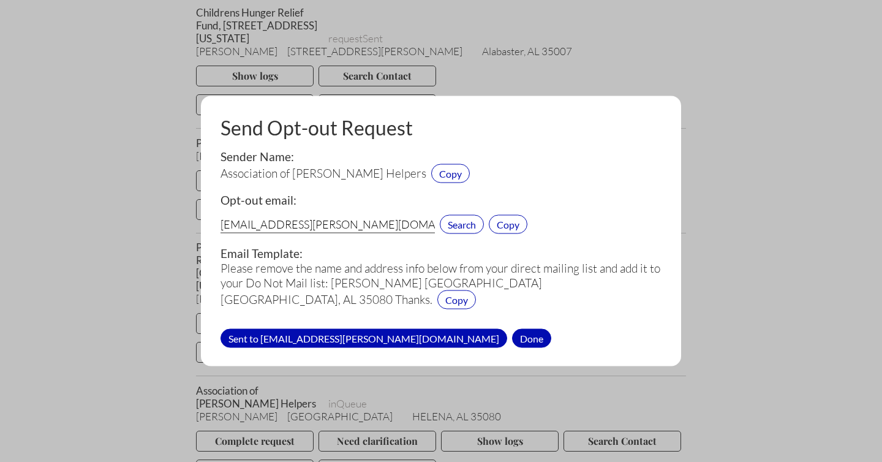
click at [512, 337] on div "Done" at bounding box center [531, 337] width 39 height 19
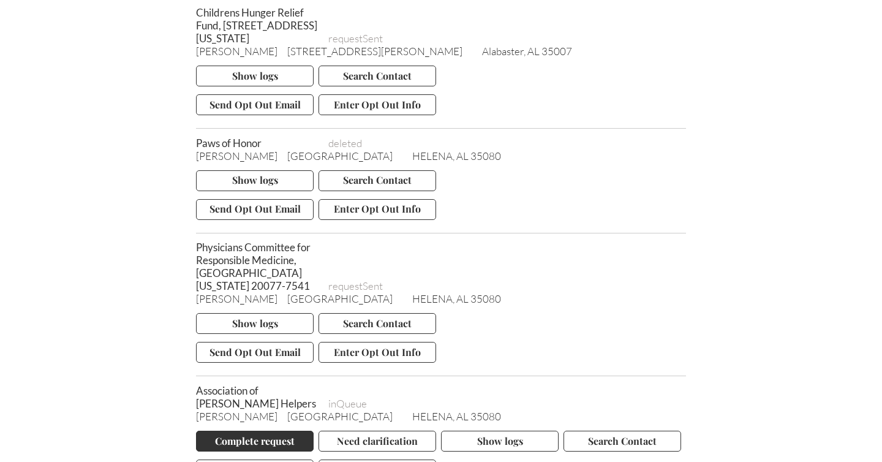
click at [262, 431] on button "Complete request" at bounding box center [255, 441] width 118 height 21
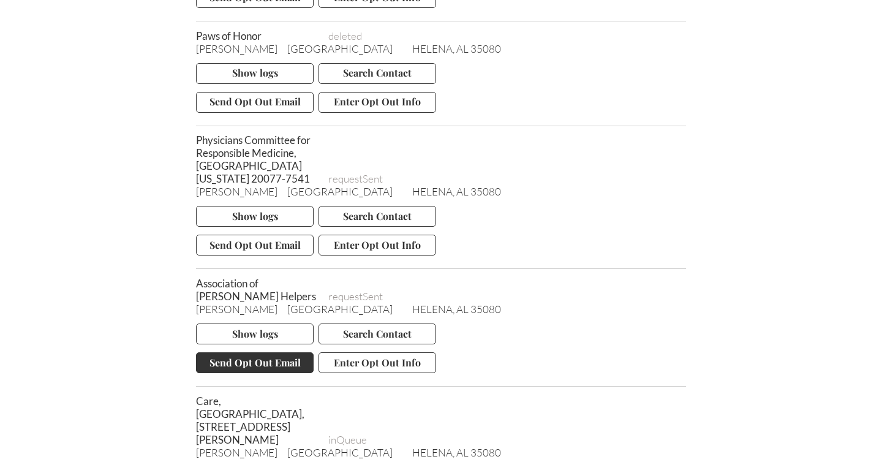
scroll to position [10672, 0]
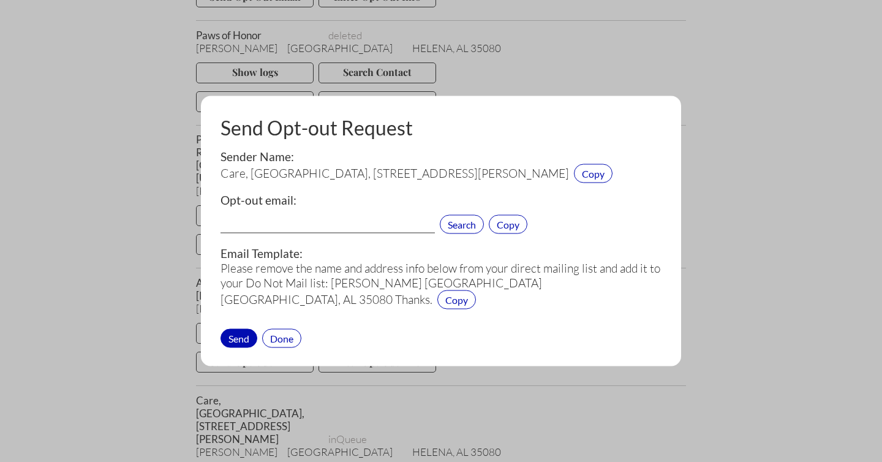
click at [262, 220] on input "text" at bounding box center [328, 226] width 214 height 16
paste input "[EMAIL_ADDRESS][DOMAIN_NAME]"
type input "[EMAIL_ADDRESS][DOMAIN_NAME]"
click at [237, 333] on div "Send" at bounding box center [239, 337] width 37 height 19
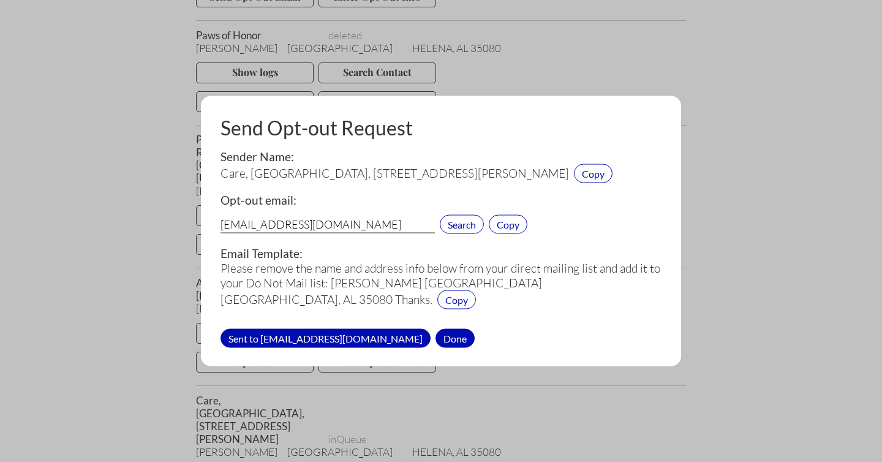
click at [436, 338] on div "Done" at bounding box center [455, 337] width 39 height 19
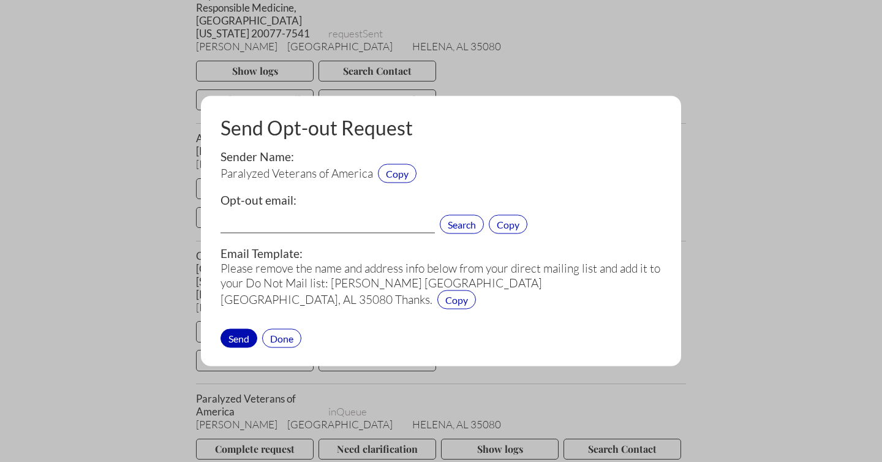
click at [262, 224] on input "text" at bounding box center [328, 226] width 214 height 16
paste input "[EMAIL_ADDRESS][DOMAIN_NAME]"
type input "[EMAIL_ADDRESS][DOMAIN_NAME]"
click at [241, 334] on div "Send" at bounding box center [239, 337] width 37 height 19
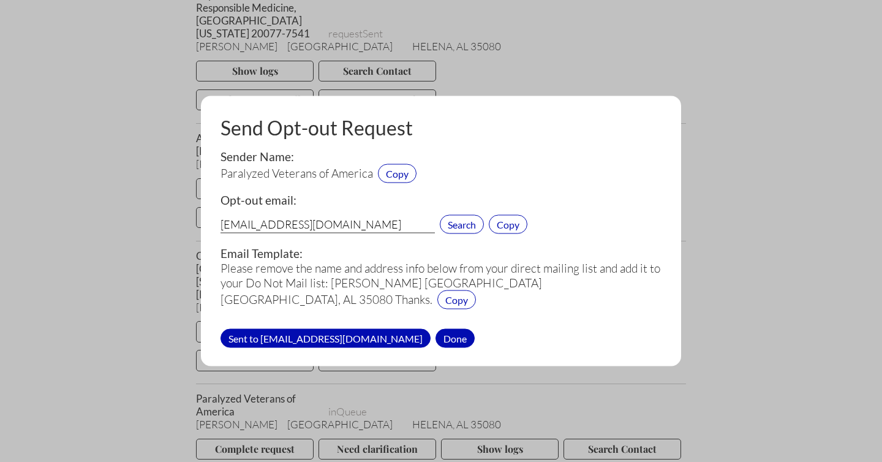
click at [436, 339] on div "Done" at bounding box center [455, 337] width 39 height 19
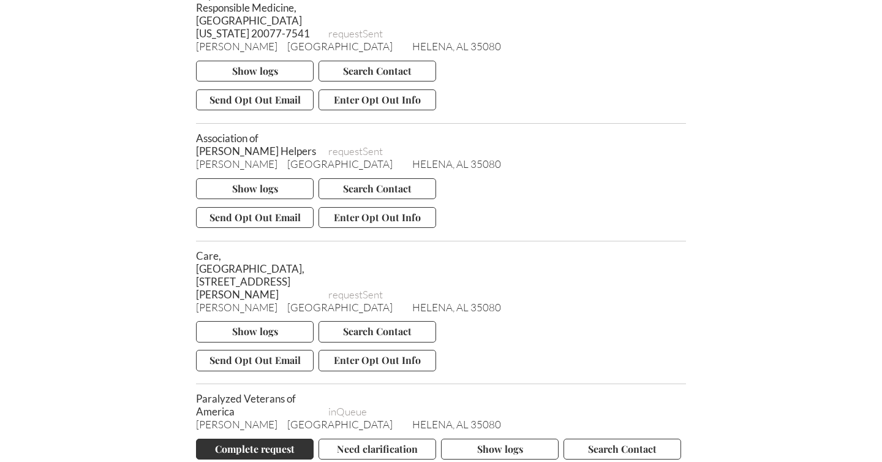
click at [270, 439] on button "Complete request" at bounding box center [255, 449] width 118 height 21
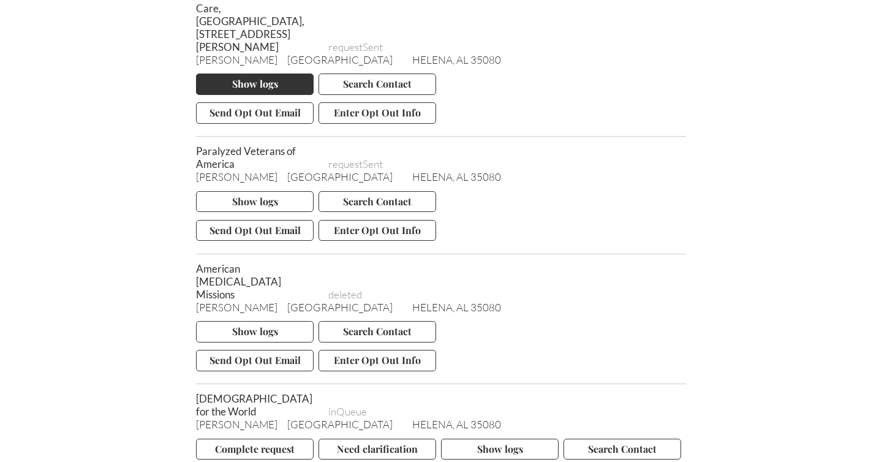
scroll to position [11083, 0]
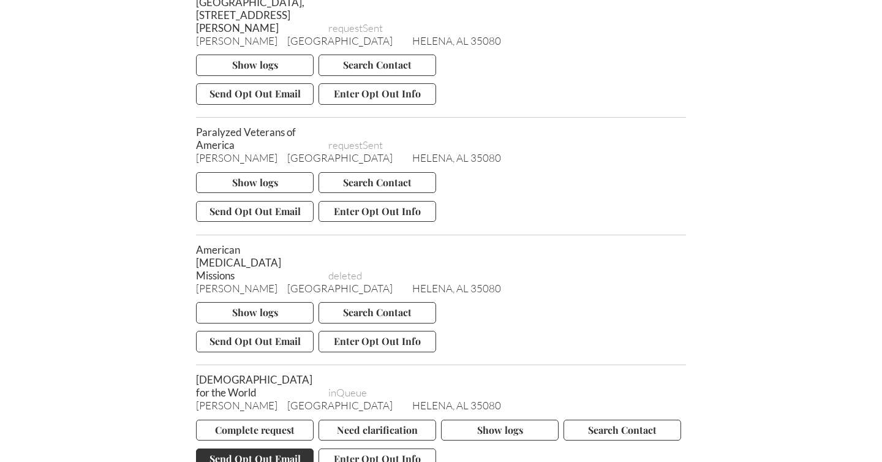
click at [246, 449] on button "Send Opt Out Email" at bounding box center [255, 459] width 118 height 21
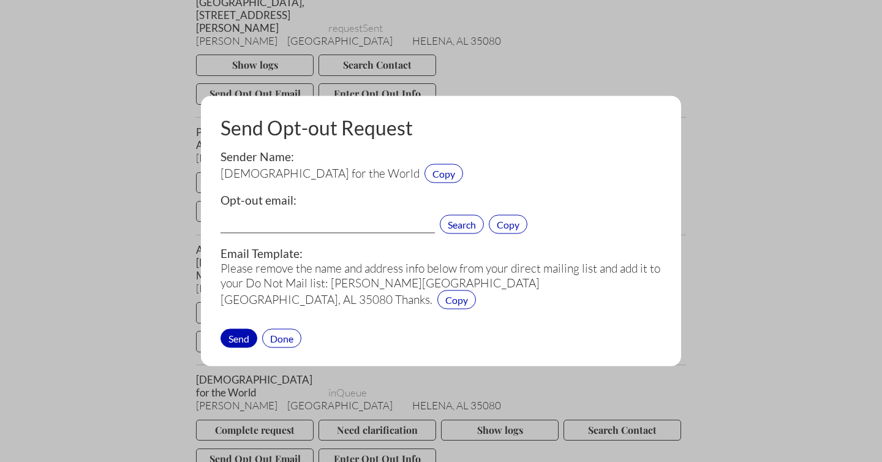
click at [258, 221] on input "text" at bounding box center [328, 226] width 214 height 16
paste input "[EMAIL_ADDRESS][DOMAIN_NAME]"
type input "[EMAIL_ADDRESS][DOMAIN_NAME]"
click at [240, 333] on div "Send" at bounding box center [239, 337] width 37 height 19
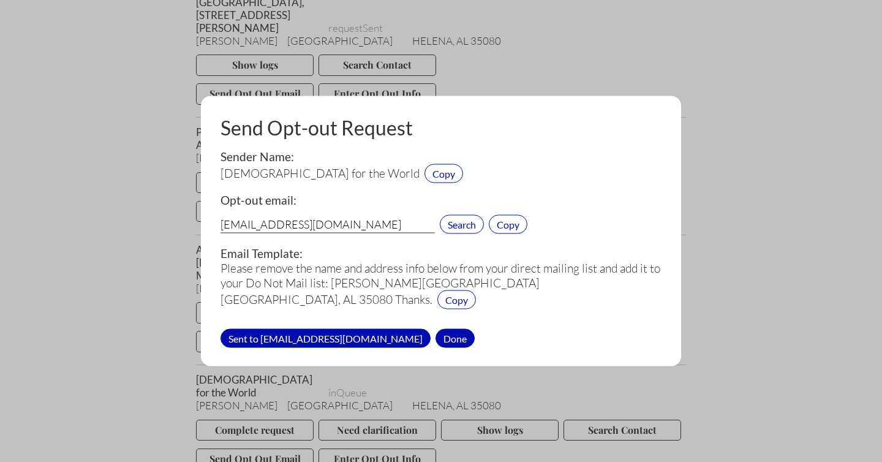
click at [436, 336] on div "Done" at bounding box center [455, 337] width 39 height 19
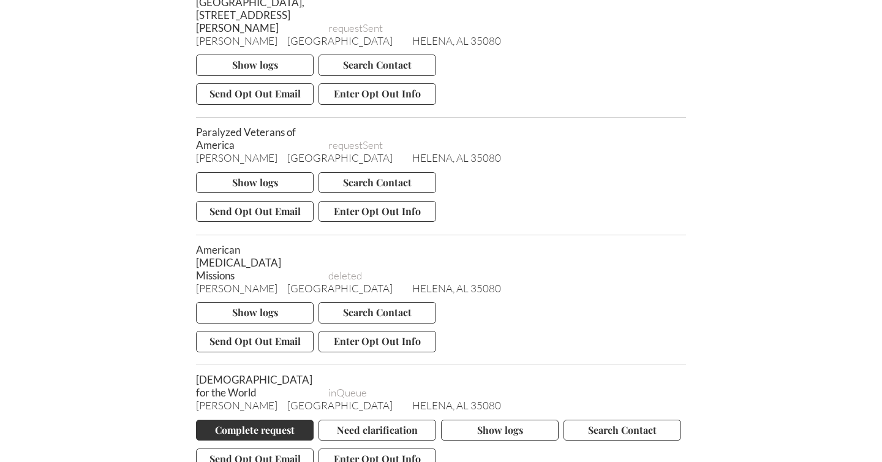
click at [279, 420] on button "Complete request" at bounding box center [255, 430] width 118 height 21
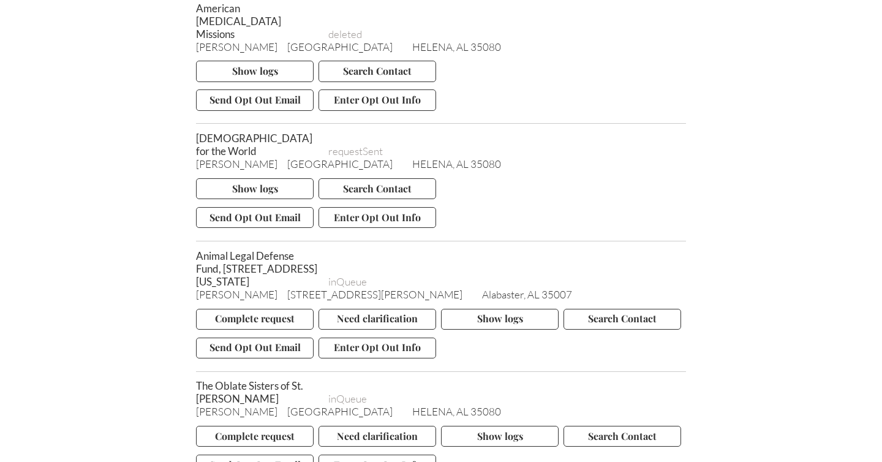
scroll to position [11385, 0]
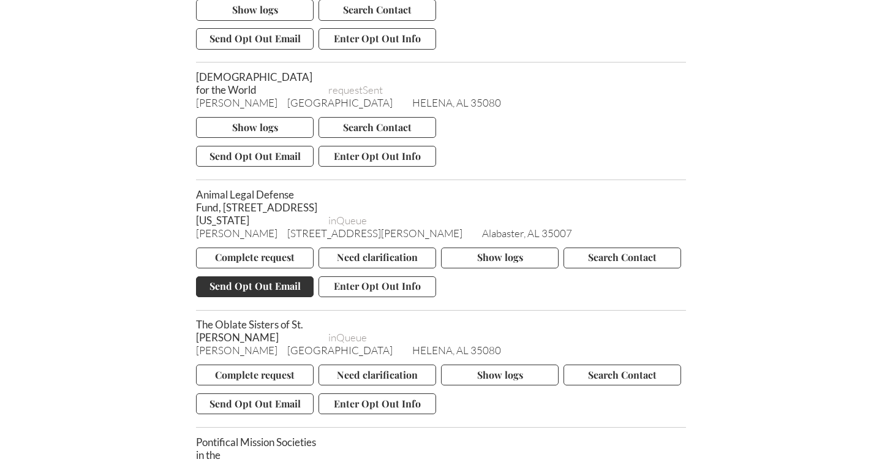
click at [246, 276] on button "Send Opt Out Email" at bounding box center [255, 286] width 118 height 21
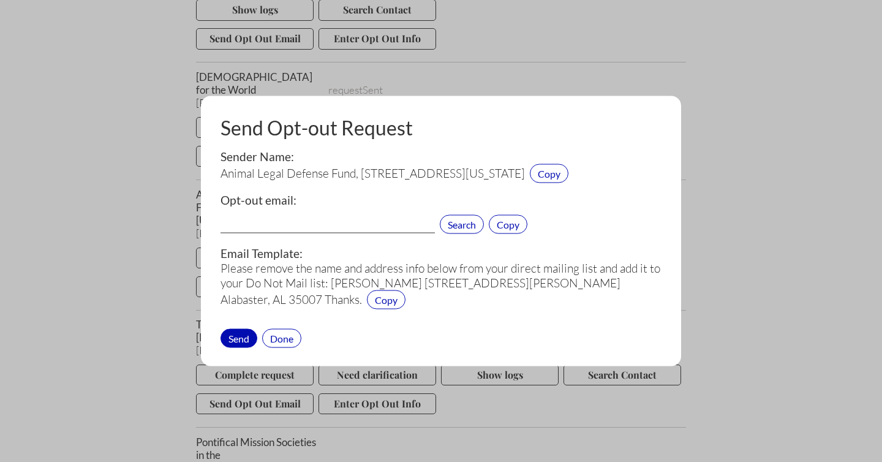
click at [259, 227] on input "text" at bounding box center [328, 226] width 214 height 16
paste input "[EMAIL_ADDRESS][DOMAIN_NAME]"
type input "[EMAIL_ADDRESS][DOMAIN_NAME]"
click at [241, 336] on div "Send" at bounding box center [239, 337] width 37 height 19
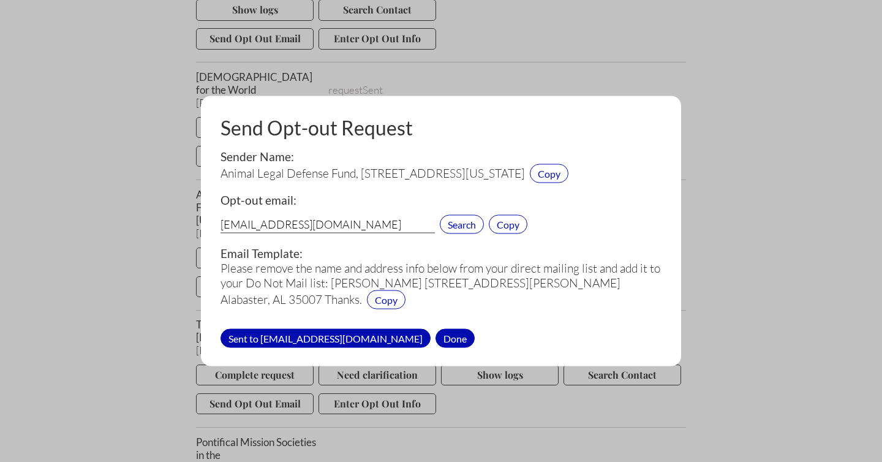
click at [436, 339] on div "Done" at bounding box center [455, 337] width 39 height 19
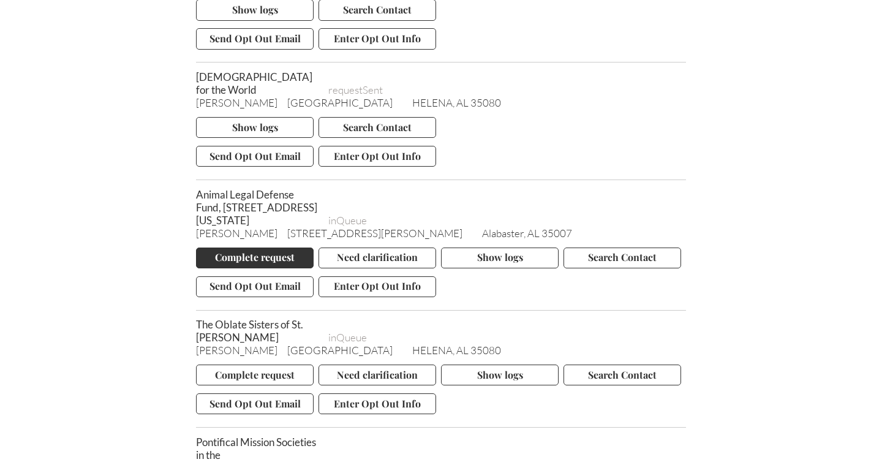
click at [254, 248] on button "Complete request" at bounding box center [255, 258] width 118 height 21
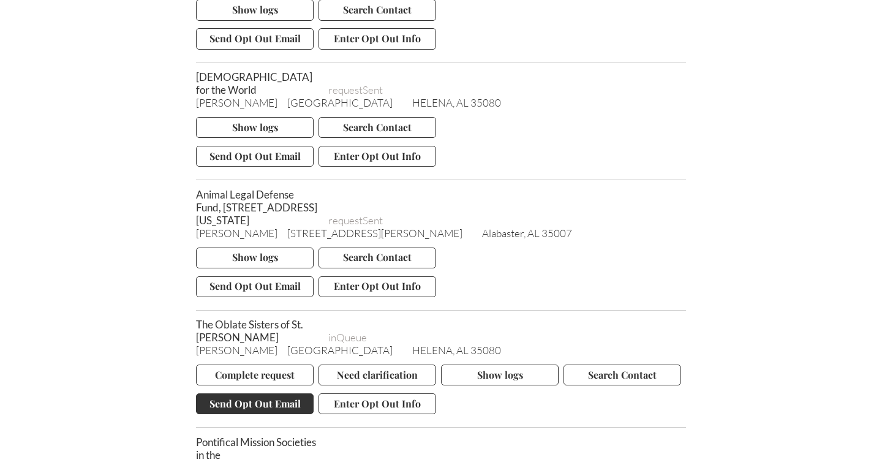
click at [242, 393] on button "Send Opt Out Email" at bounding box center [255, 403] width 118 height 21
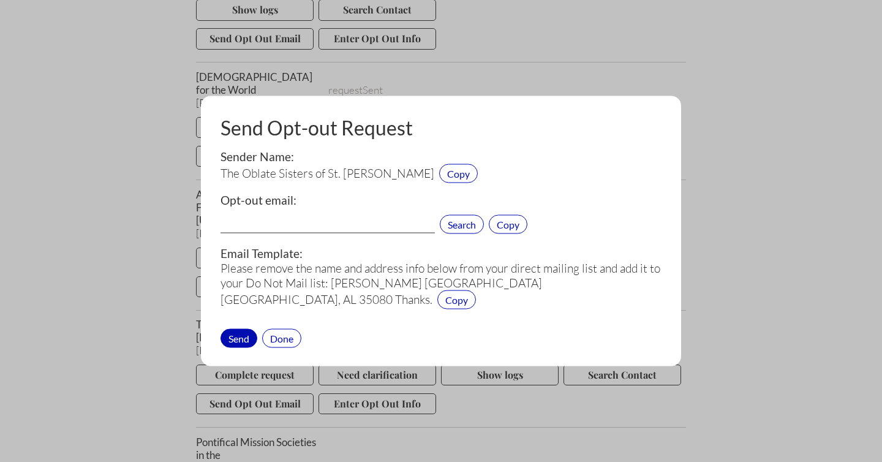
click at [287, 219] on input "text" at bounding box center [328, 226] width 214 height 16
paste input "[EMAIL_ADDRESS][DOMAIN_NAME]"
type input "[EMAIL_ADDRESS][DOMAIN_NAME]"
click at [240, 341] on div "Send" at bounding box center [239, 337] width 37 height 19
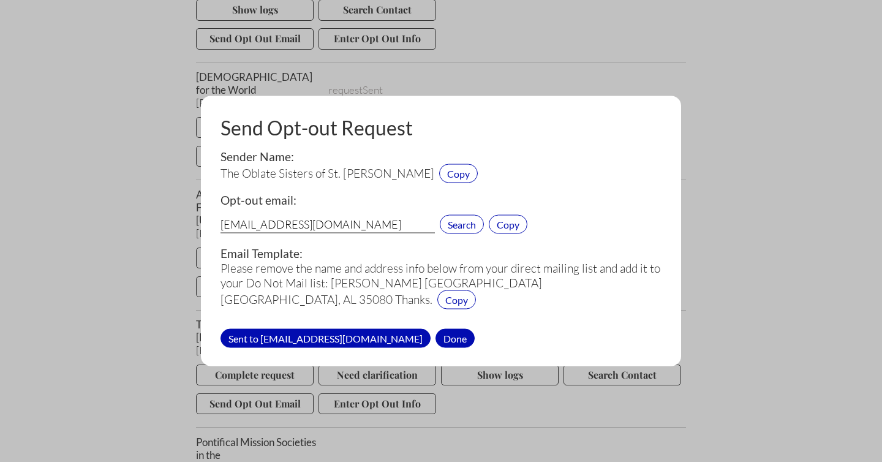
click at [436, 336] on div "Done" at bounding box center [455, 337] width 39 height 19
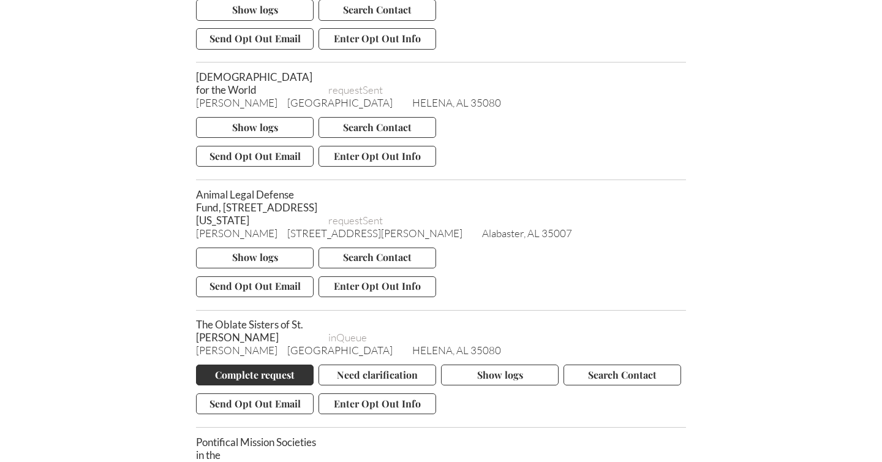
click at [267, 365] on button "Complete request" at bounding box center [255, 375] width 118 height 21
